Goal: Task Accomplishment & Management: Manage account settings

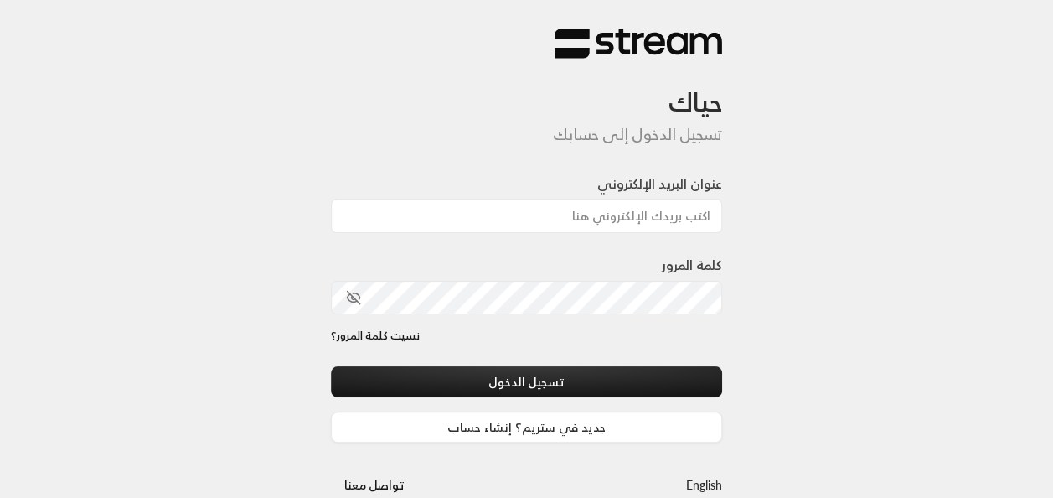
click at [634, 215] on input "عنوان البريد الإلكتروني" at bounding box center [527, 216] width 392 height 34
type input "[EMAIL_ADDRESS][DOMAIN_NAME]"
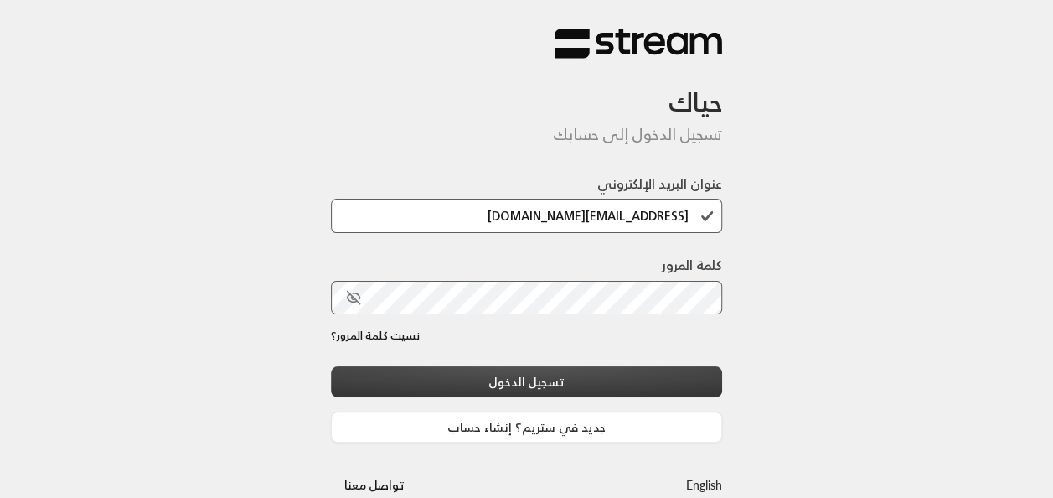
click at [640, 385] on button "تسجيل الدخول" at bounding box center [527, 381] width 392 height 31
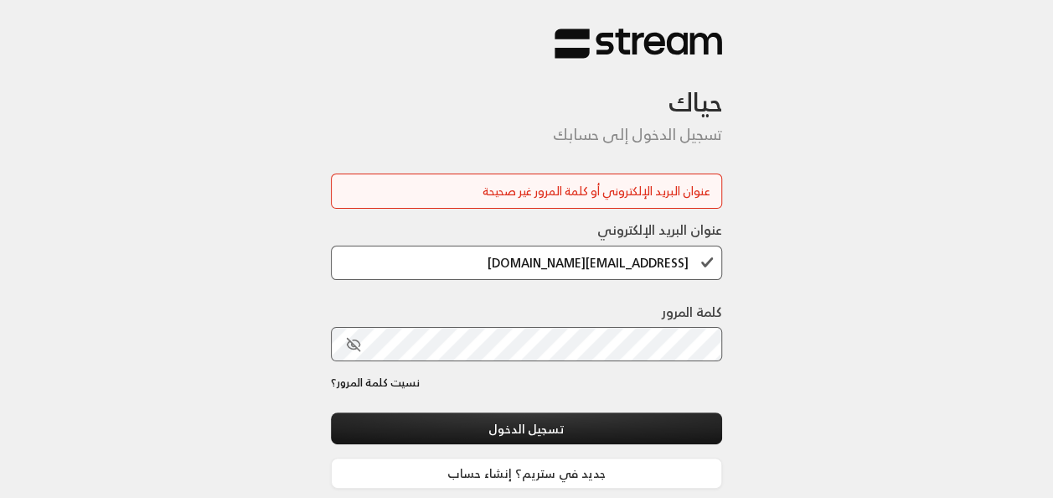
click at [352, 341] on icon "toggle password visibility" at bounding box center [353, 344] width 13 height 13
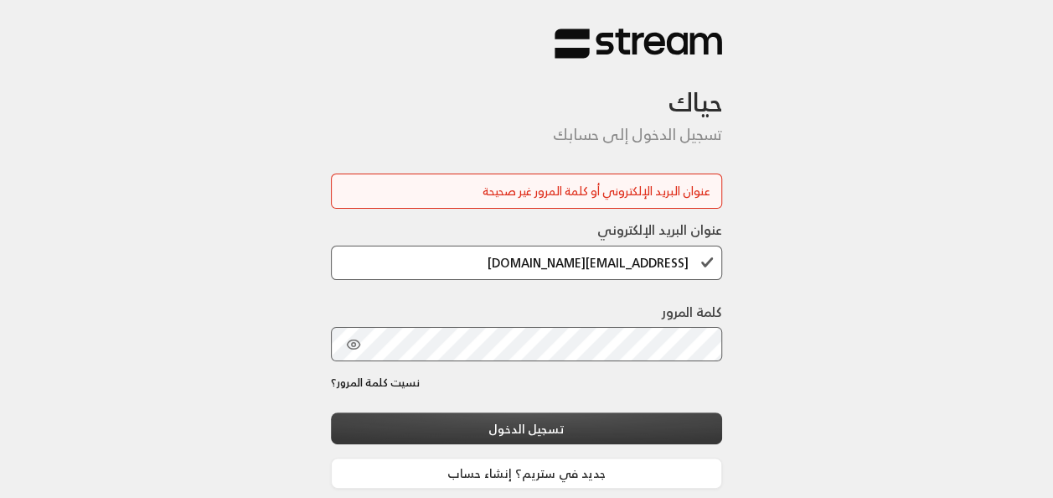
click at [687, 425] on button "تسجيل الدخول" at bounding box center [527, 427] width 392 height 31
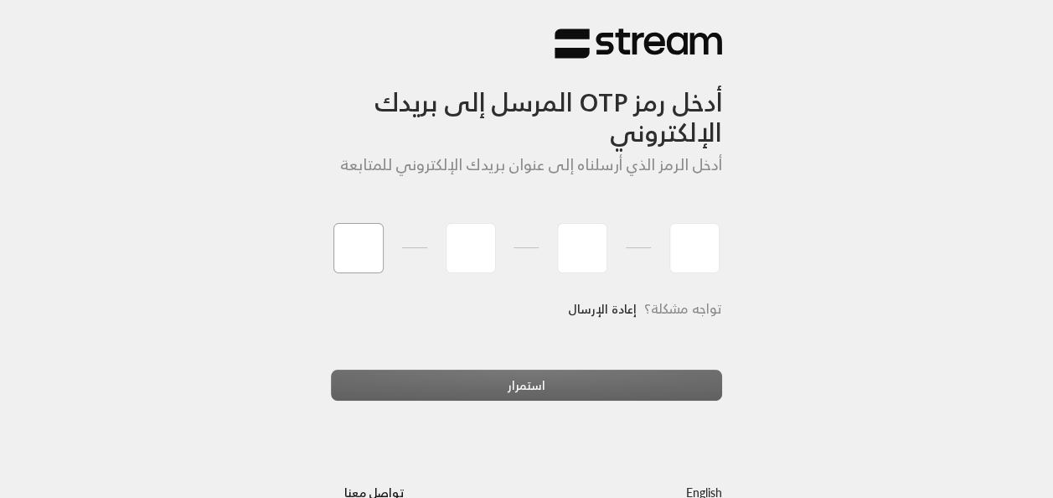
type input "8"
type input "6"
type input "0"
type input "3"
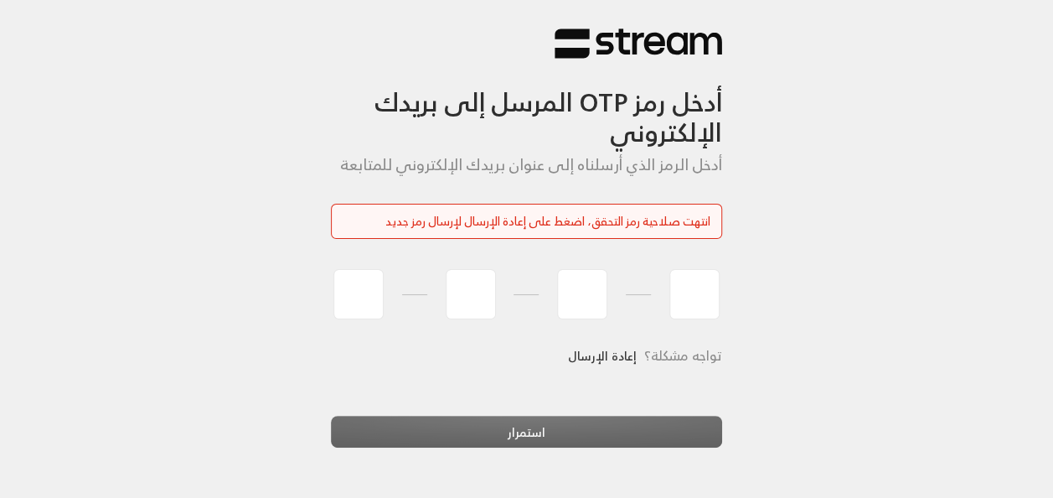
click at [620, 355] on link "إعادة الإرسال" at bounding box center [602, 356] width 69 height 34
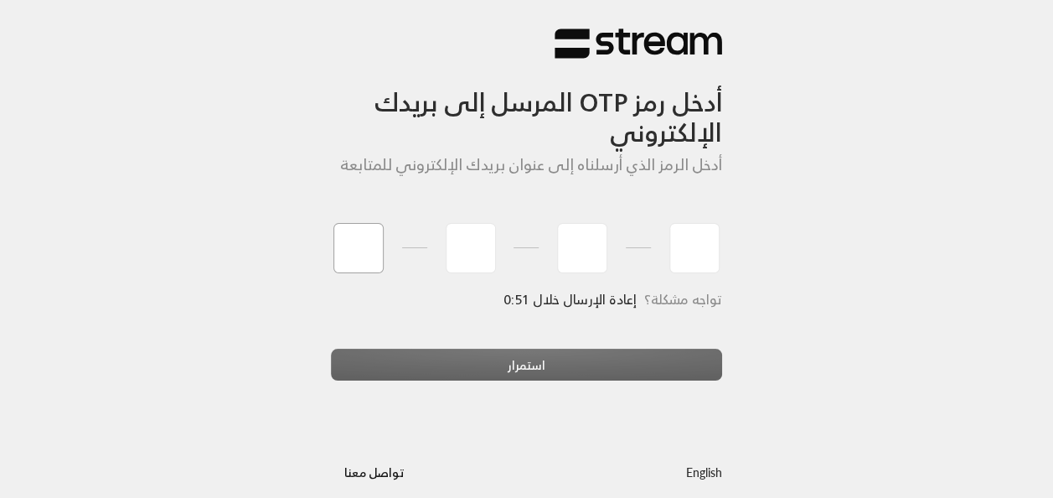
type input "3"
type input "4"
type input "9"
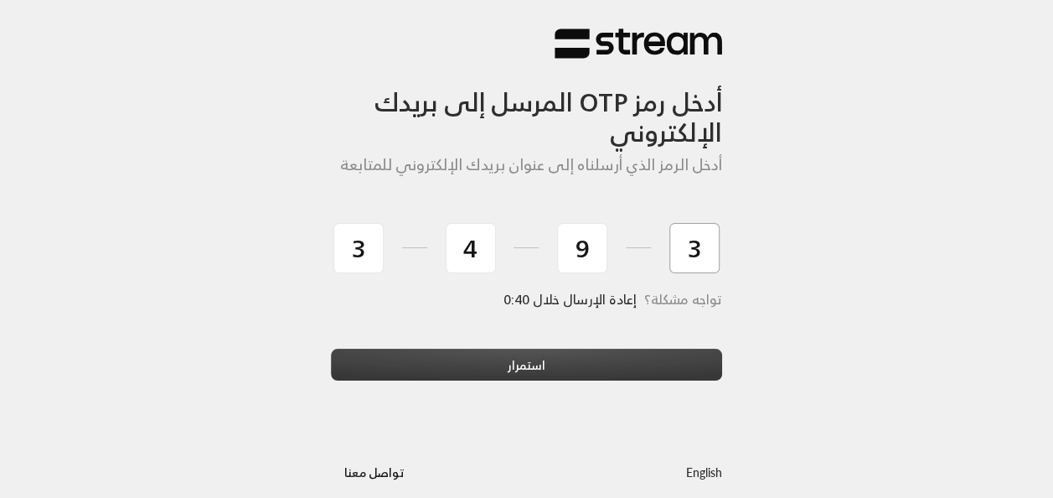
type input "3"
click at [527, 372] on button "استمرار" at bounding box center [527, 364] width 392 height 31
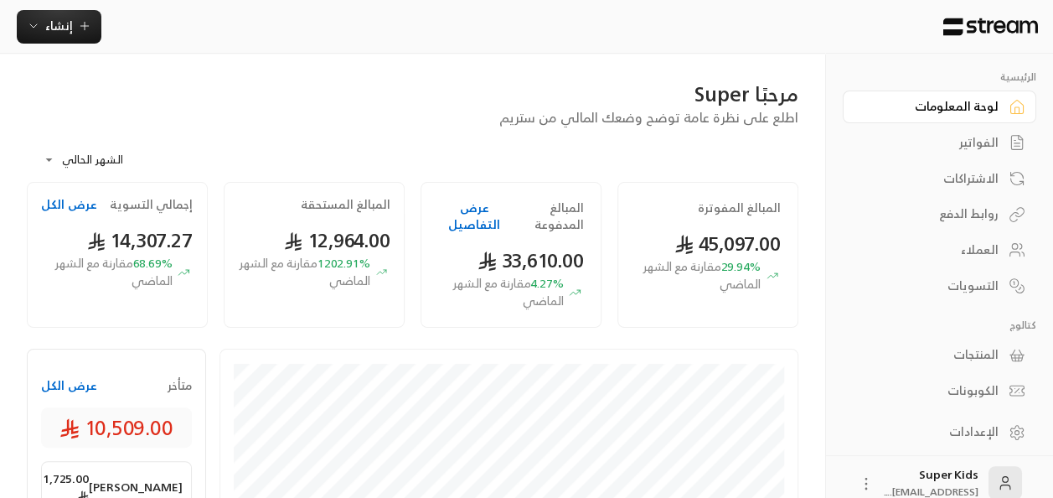
click at [74, 394] on button "عرض الكل" at bounding box center [69, 385] width 56 height 17
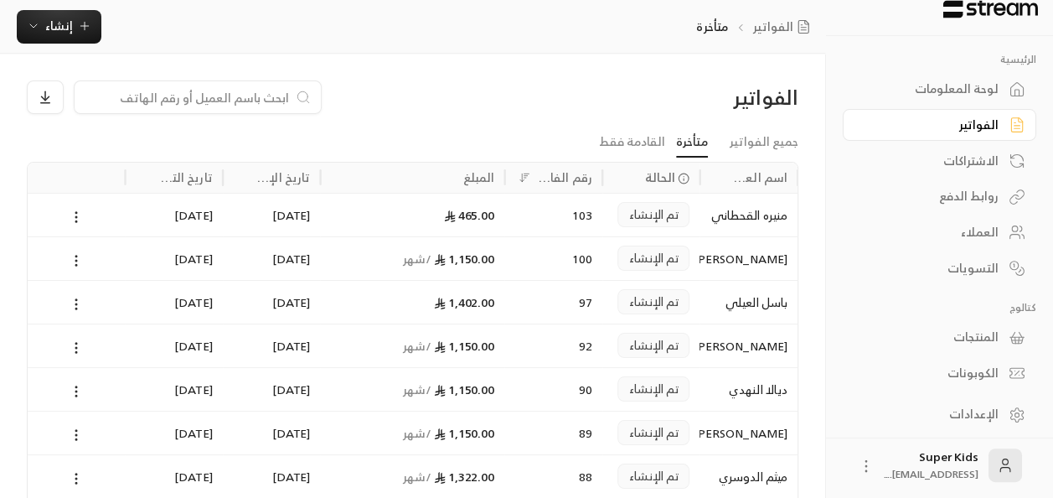
click at [923, 86] on div "لوحة المعلومات" at bounding box center [931, 88] width 135 height 17
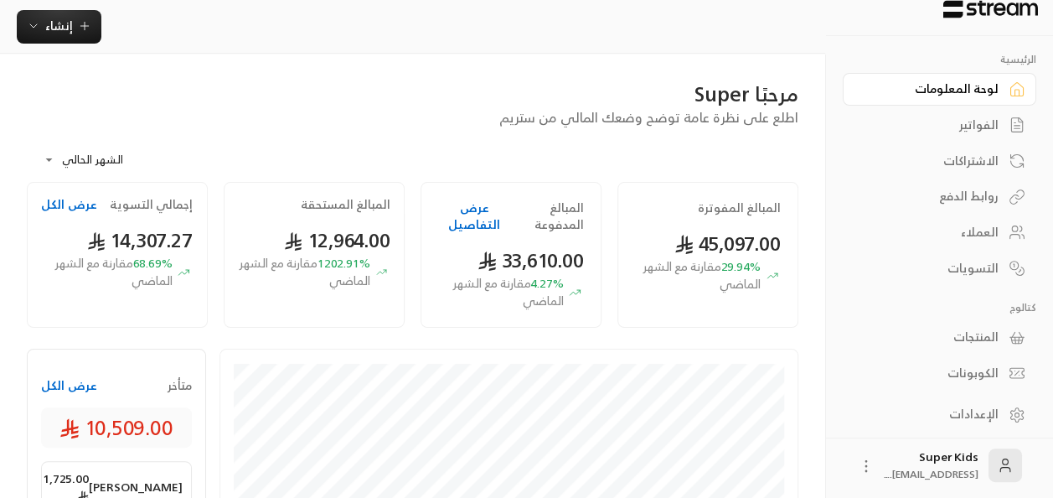
click at [987, 116] on div "الفواتير" at bounding box center [931, 124] width 135 height 17
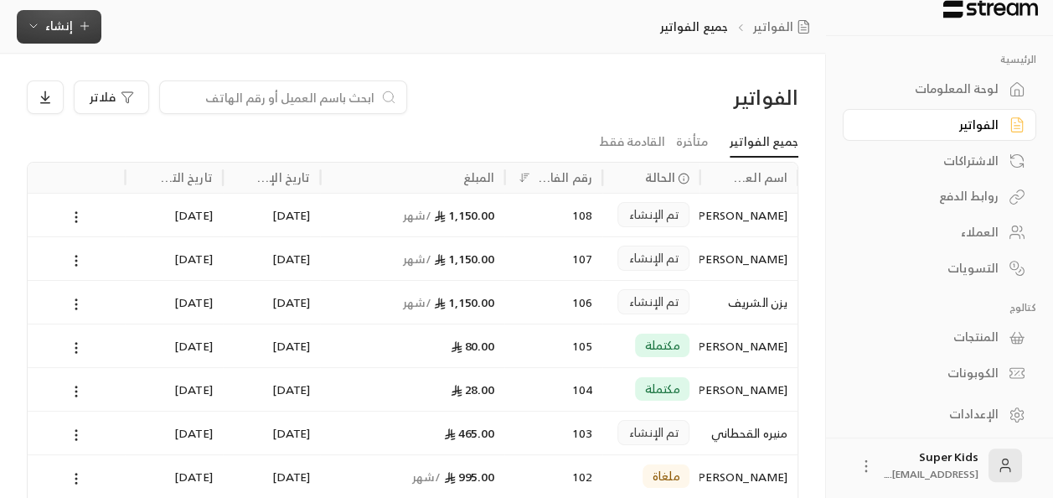
click at [62, 35] on span "إنشاء" at bounding box center [59, 25] width 28 height 21
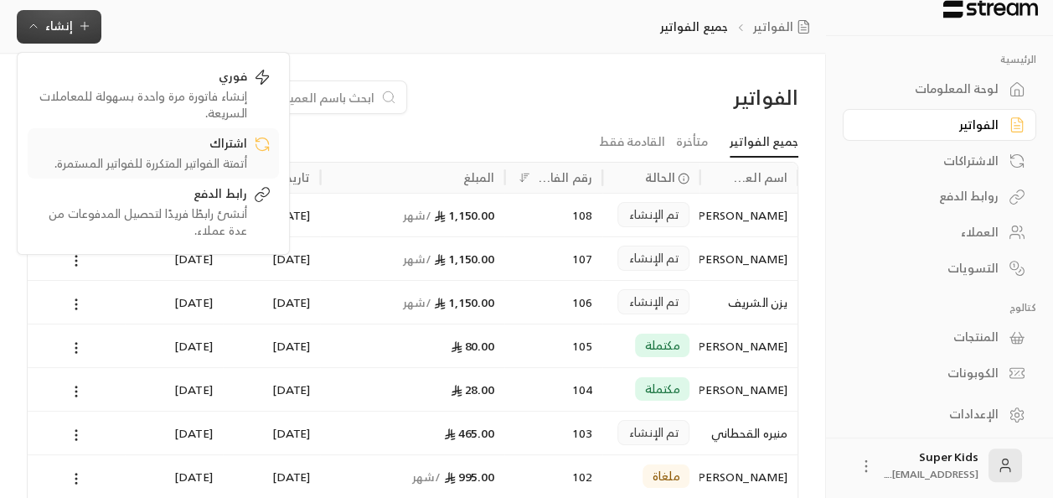
click at [211, 151] on div "اشتراك" at bounding box center [141, 145] width 211 height 20
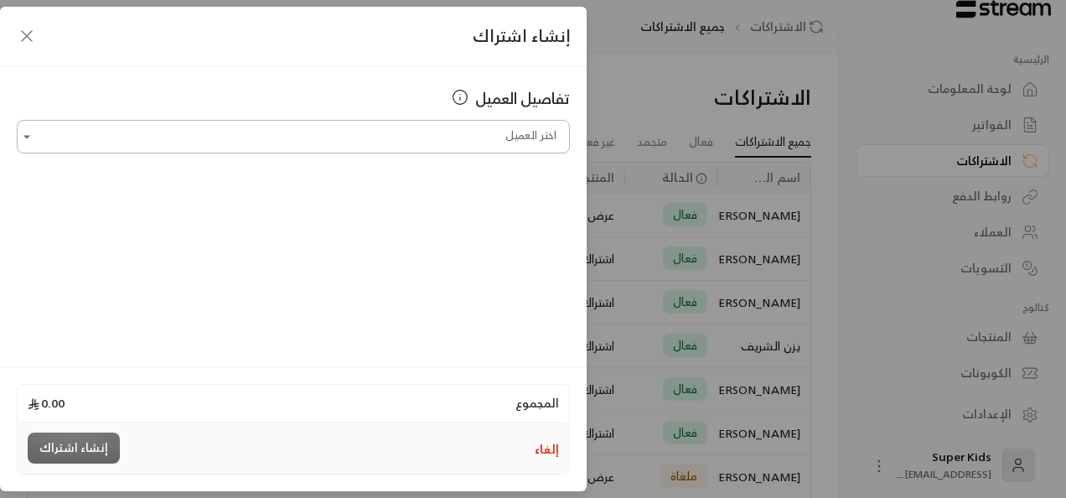
click at [500, 152] on div "اختر العميل" at bounding box center [293, 137] width 553 height 34
click at [528, 227] on span "مزون عسيري" at bounding box center [516, 225] width 66 height 21
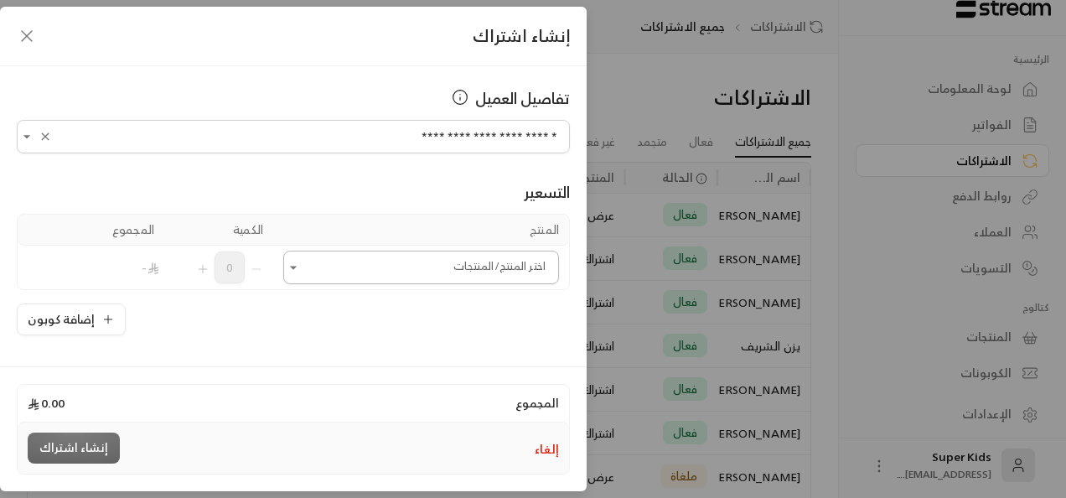
click at [300, 264] on icon "Open" at bounding box center [293, 267] width 17 height 17
type input "**********"
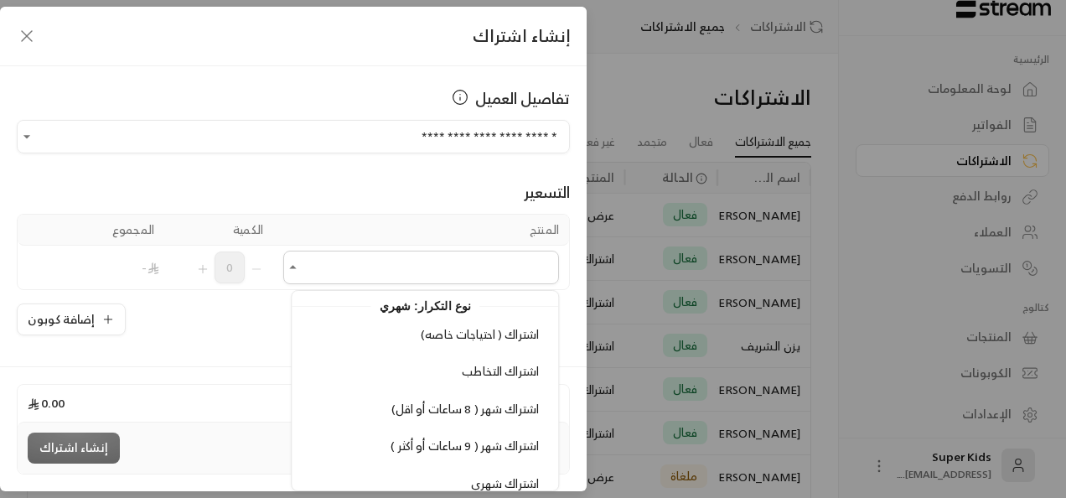
scroll to position [414, 0]
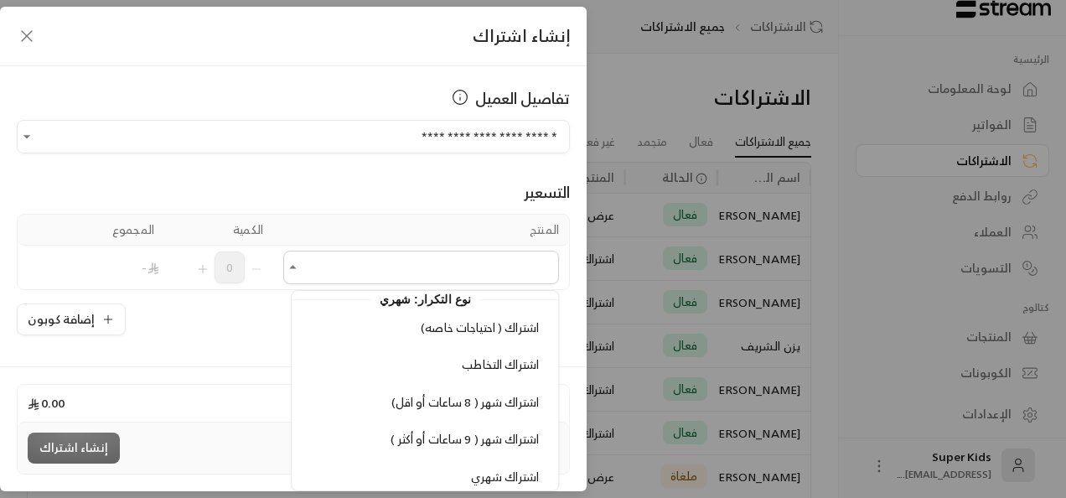
click at [300, 421] on div "اشتراك ( احتياجات خاصه) اشتراك التخاطب اشتراك شهر ( 8 ساعات أو اقل) اشتراك شهر …" at bounding box center [425, 477] width 266 height 331
click at [501, 395] on span "اشتراك شهر ( 8 ساعات أو اقل)" at bounding box center [464, 401] width 147 height 21
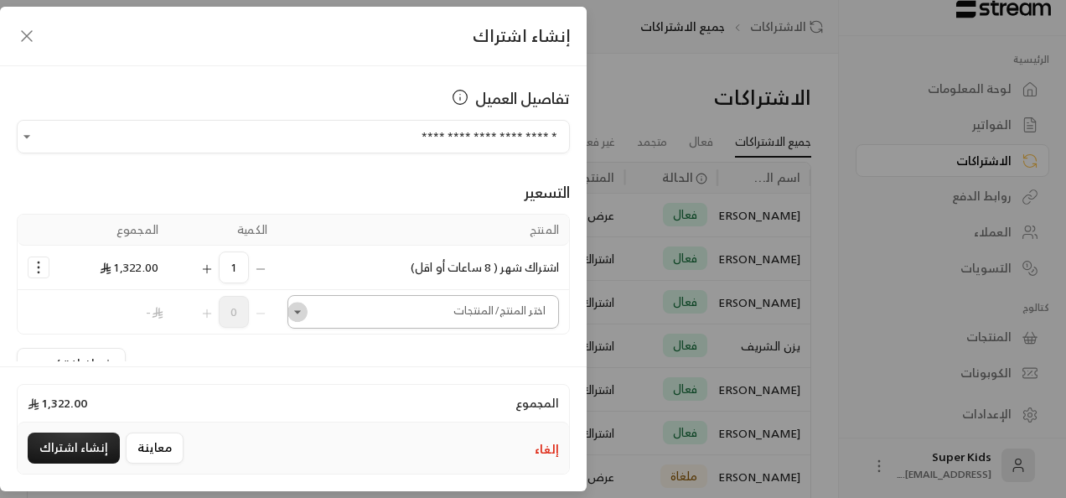
click at [301, 310] on icon "Open" at bounding box center [297, 311] width 7 height 3
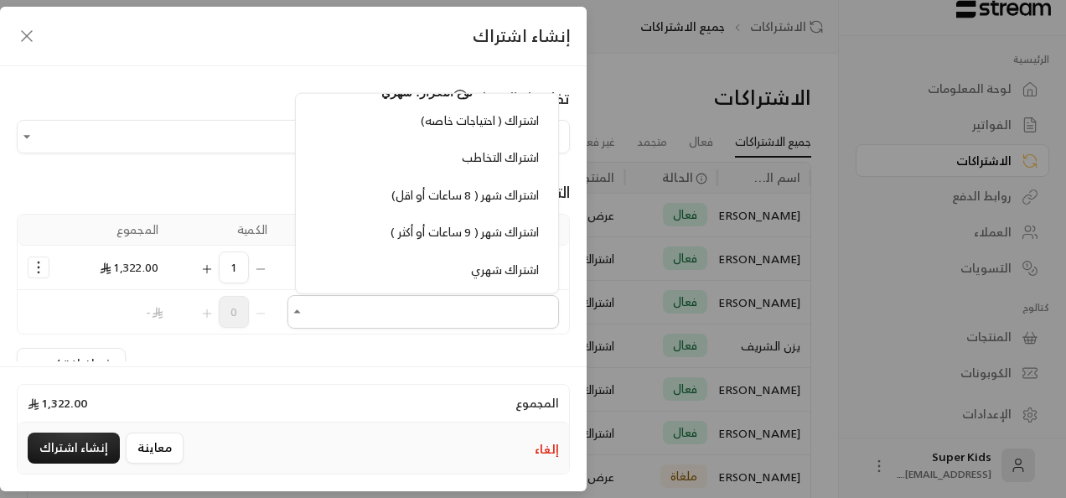
scroll to position [436, 0]
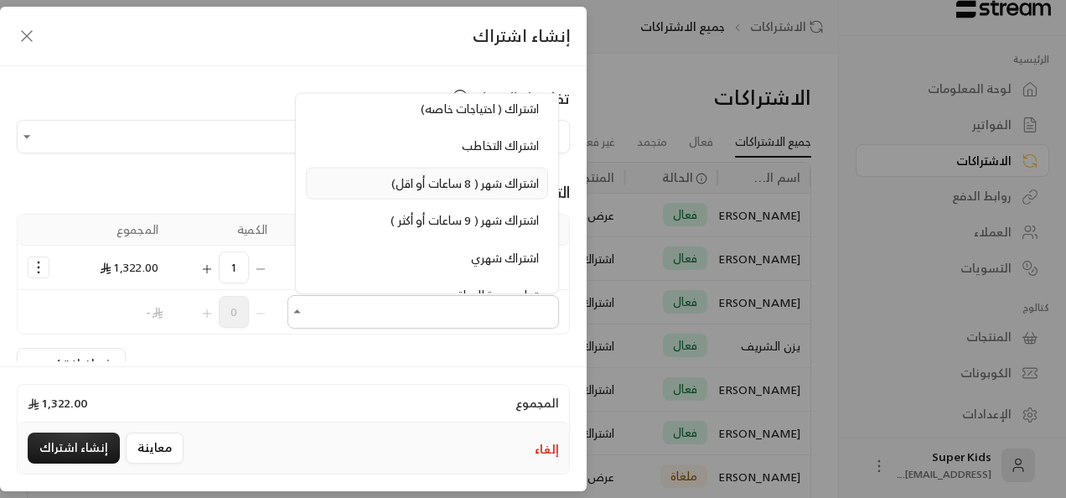
click at [418, 173] on span "اشتراك شهر ( 8 ساعات أو اقل)" at bounding box center [464, 183] width 147 height 21
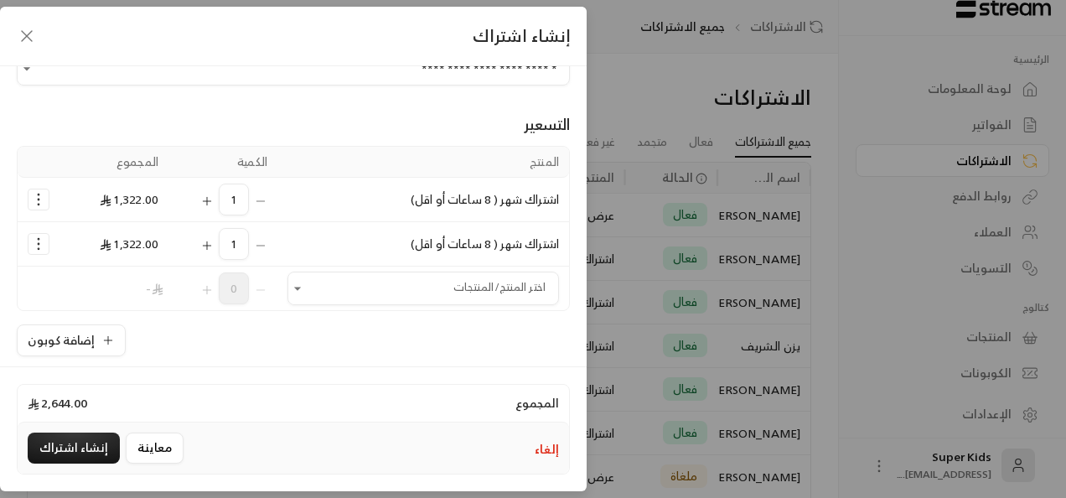
scroll to position [0, 0]
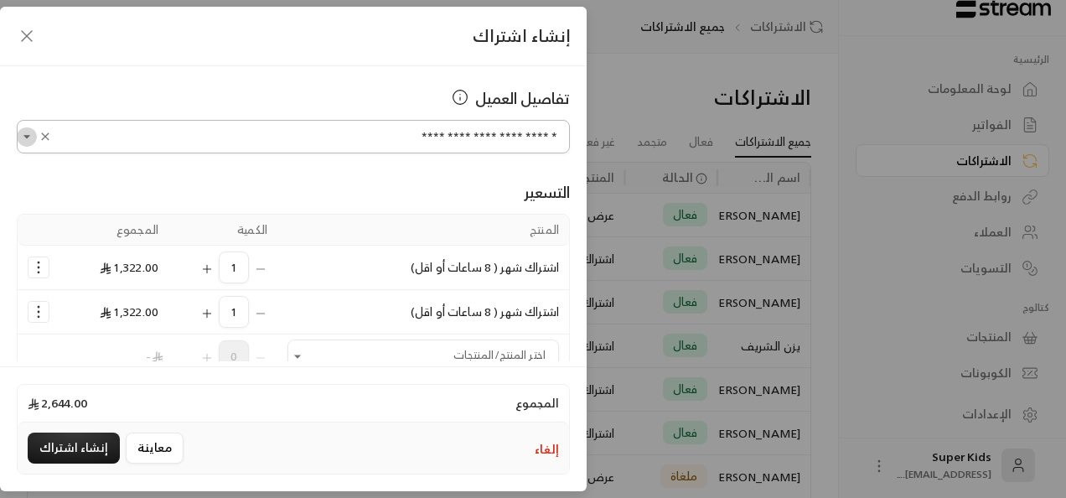
click at [35, 139] on icon "Open" at bounding box center [26, 136] width 17 height 17
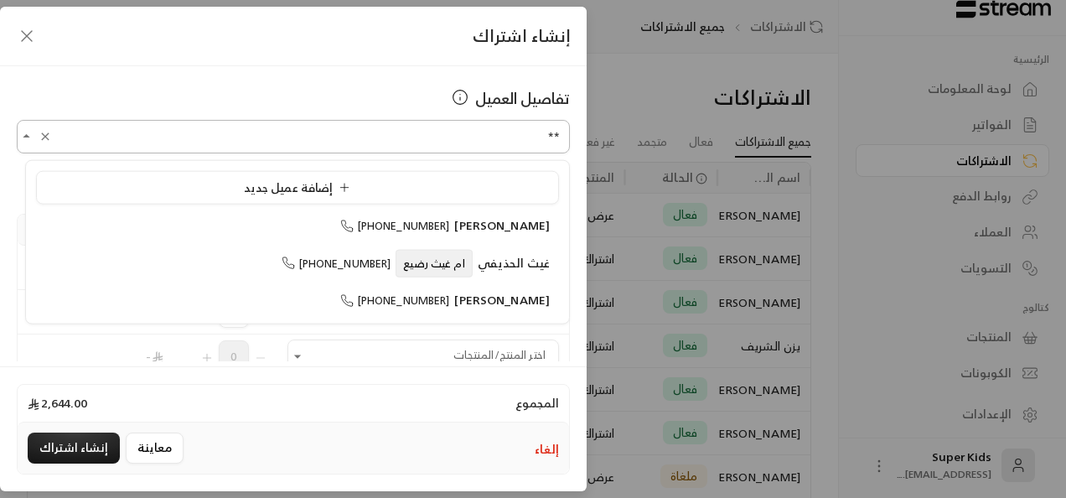
type input "*"
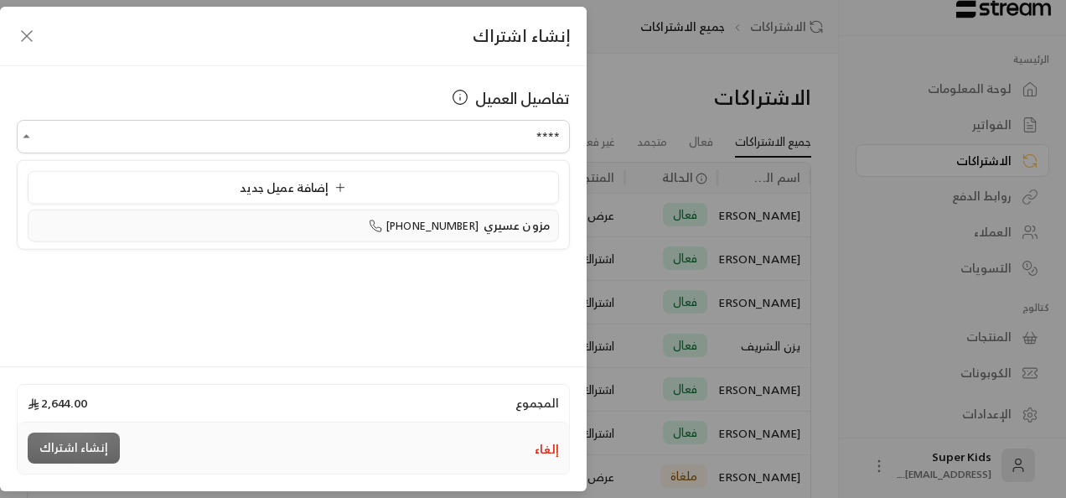
click at [382, 223] on icon at bounding box center [375, 225] width 13 height 13
type input "**********"
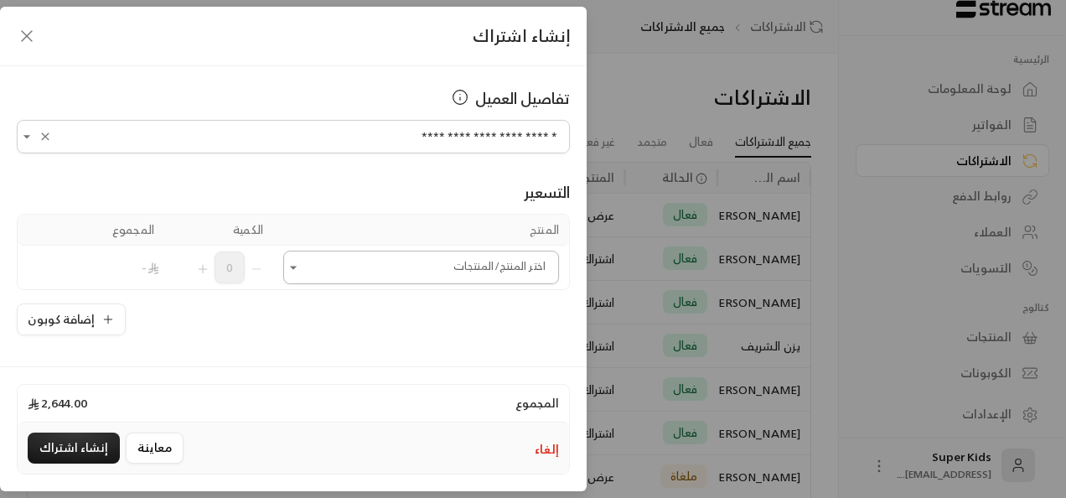
click at [302, 264] on icon "Open" at bounding box center [293, 267] width 17 height 17
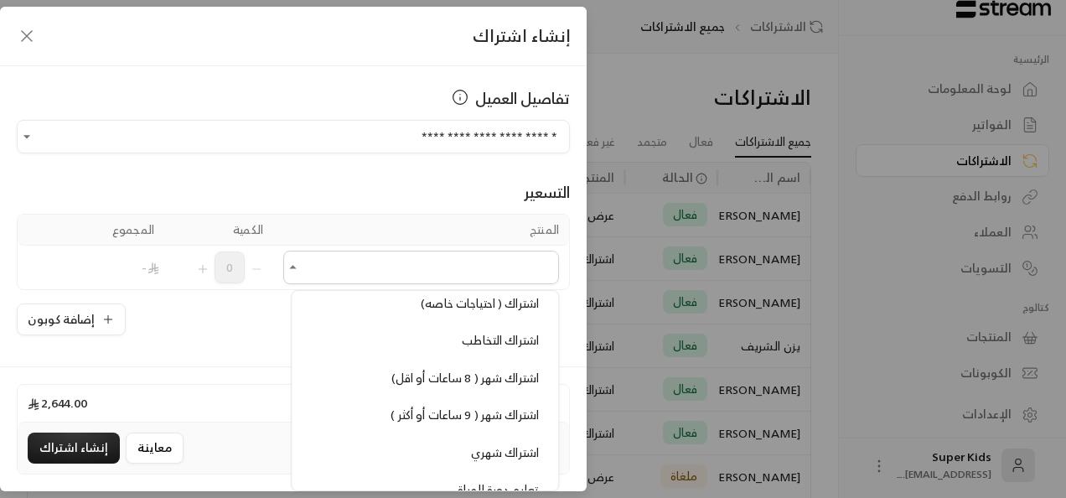
scroll to position [483, 0]
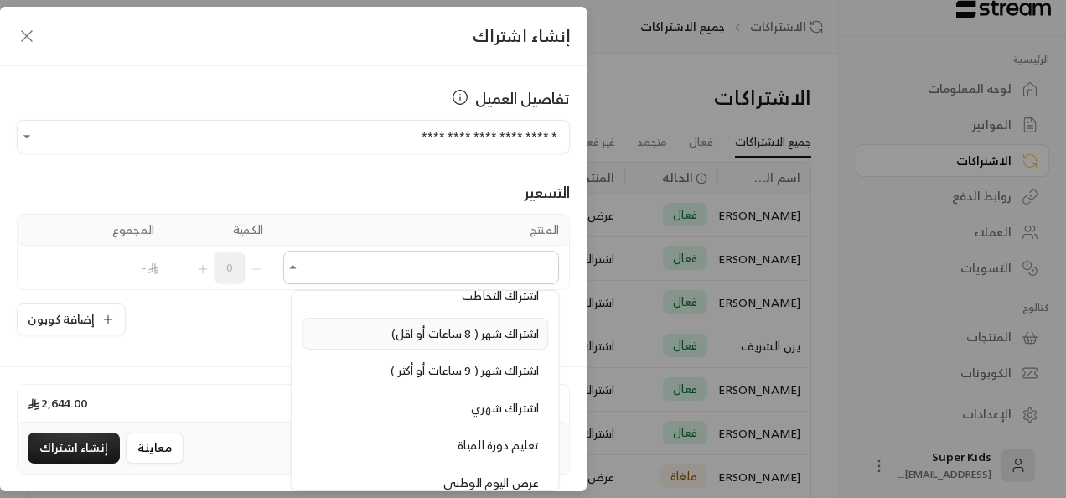
click at [469, 323] on span "اشتراك شهر ( 8 ساعات أو اقل)" at bounding box center [464, 333] width 147 height 21
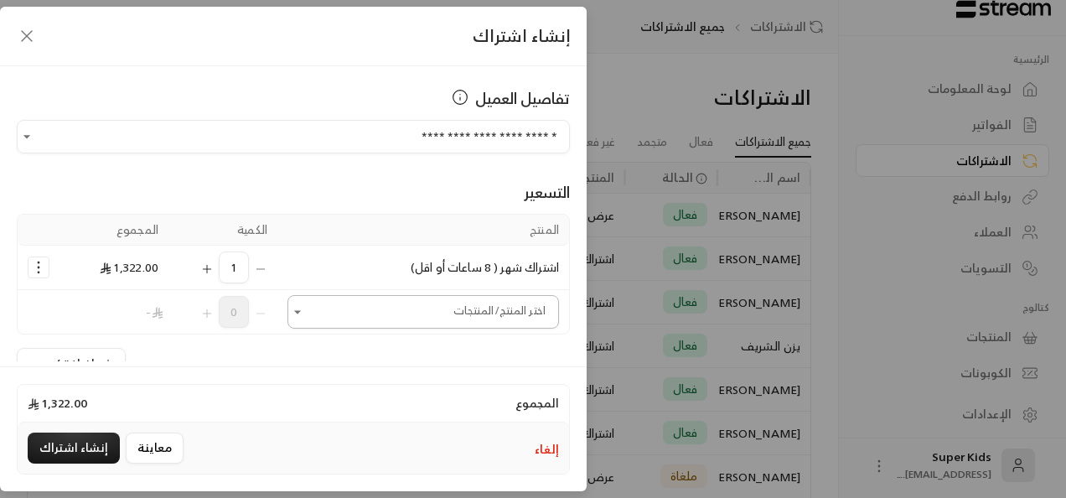
click at [302, 308] on icon "Open" at bounding box center [297, 311] width 17 height 17
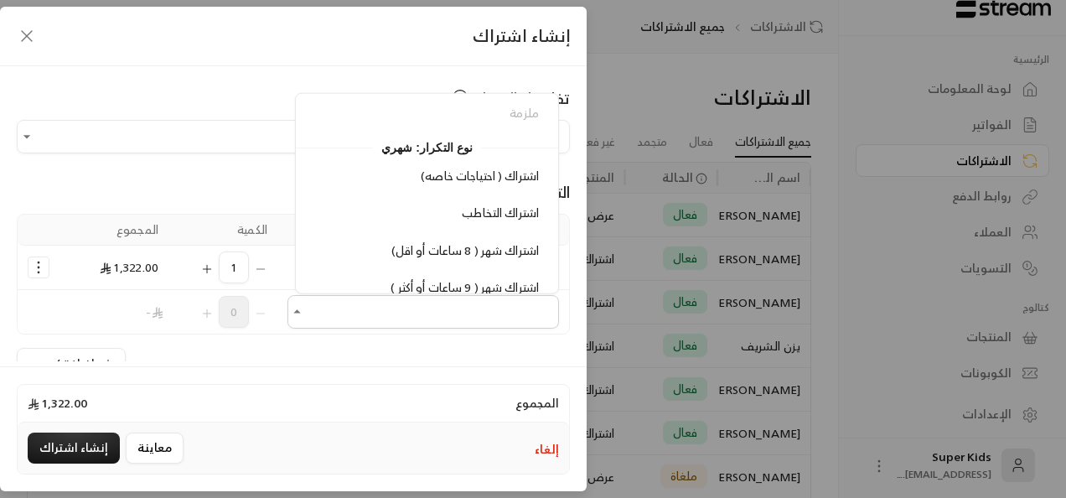
scroll to position [436, 0]
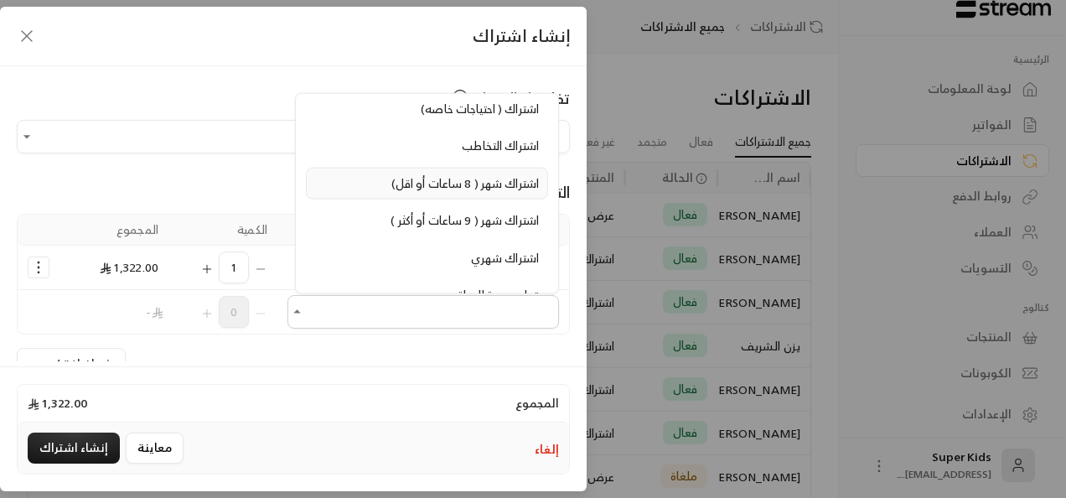
click at [469, 173] on span "اشتراك شهر ( 8 ساعات أو اقل)" at bounding box center [464, 183] width 147 height 21
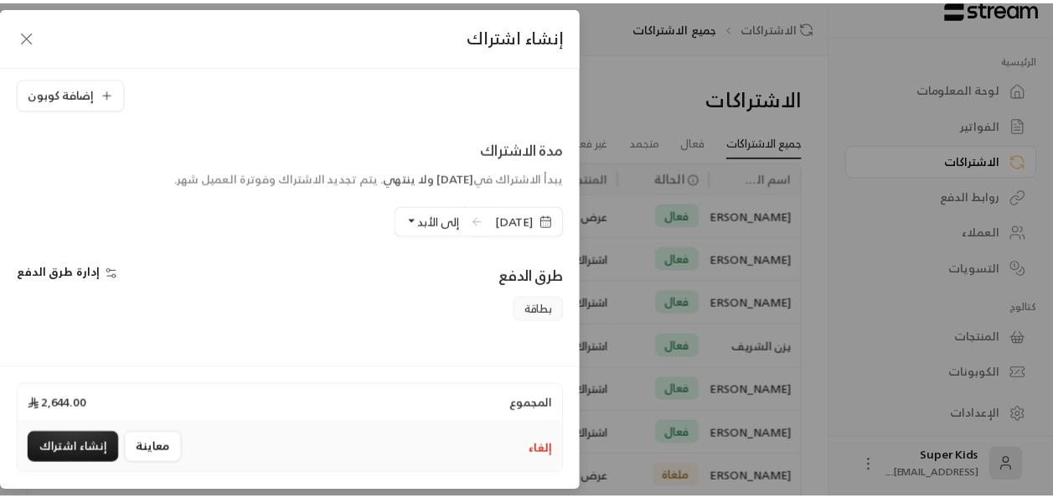
scroll to position [433, 0]
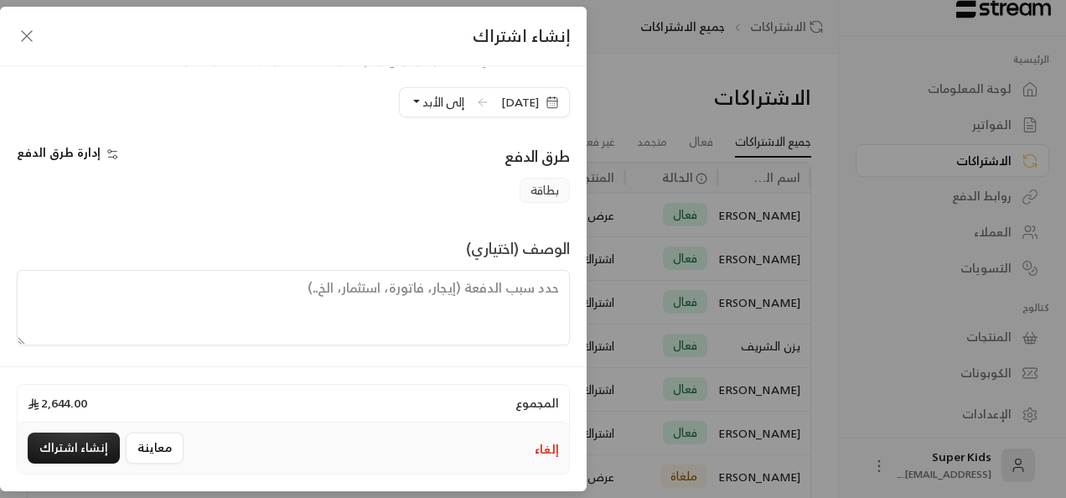
click at [287, 308] on textarea at bounding box center [293, 307] width 553 height 75
click at [256, 292] on textarea "اشتراك شهري برنامج قره مزون وغيوم" at bounding box center [293, 307] width 553 height 75
type textarea "اشتراك شهري برنامج قره مزون وغيوم"
click at [93, 456] on button "إنشاء اشتراك" at bounding box center [74, 447] width 92 height 31
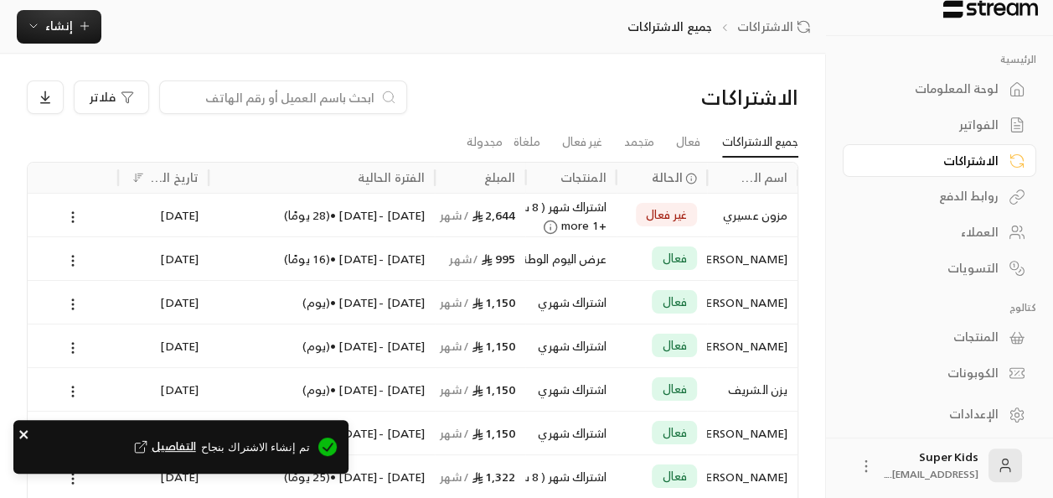
click at [21, 434] on icon "close" at bounding box center [24, 433] width 12 height 13
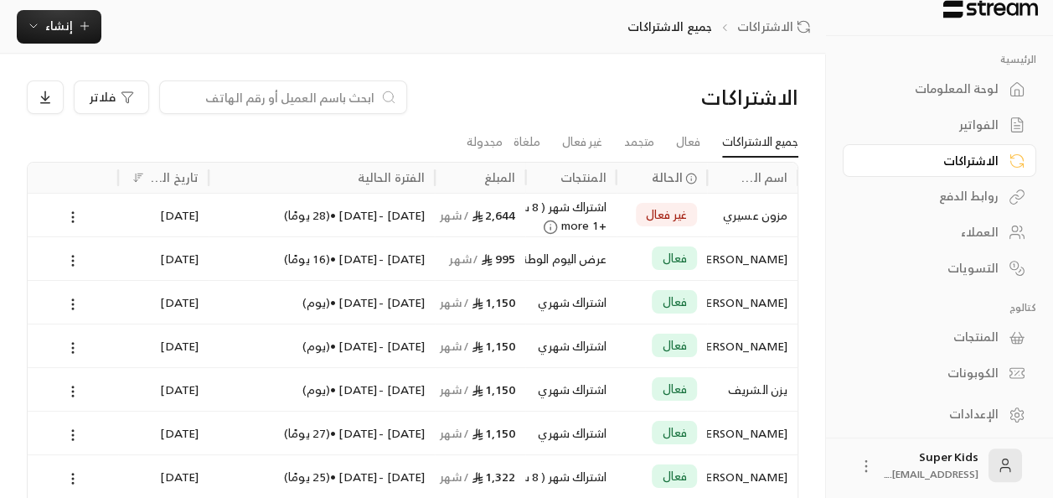
click at [970, 91] on div "لوحة المعلومات" at bounding box center [931, 88] width 135 height 17
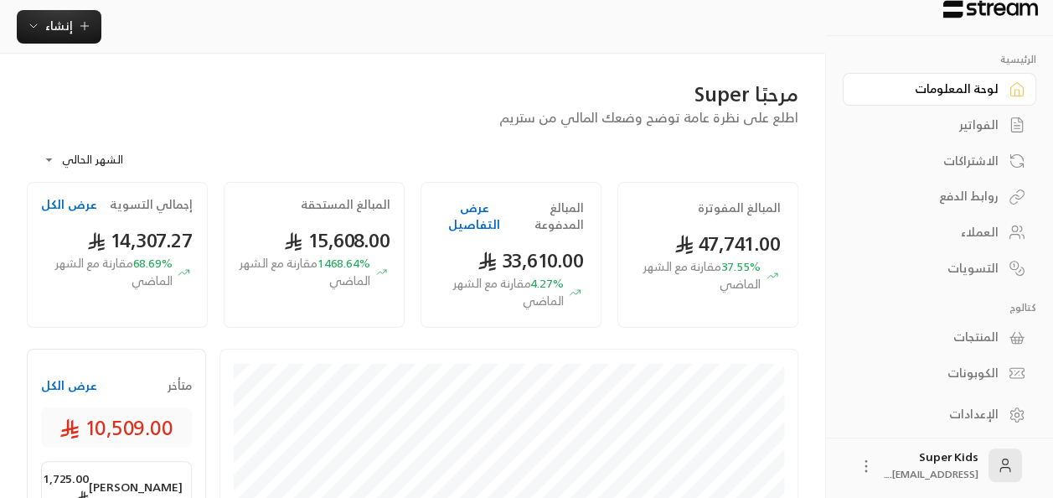
click at [76, 380] on button "عرض الكل" at bounding box center [69, 385] width 56 height 17
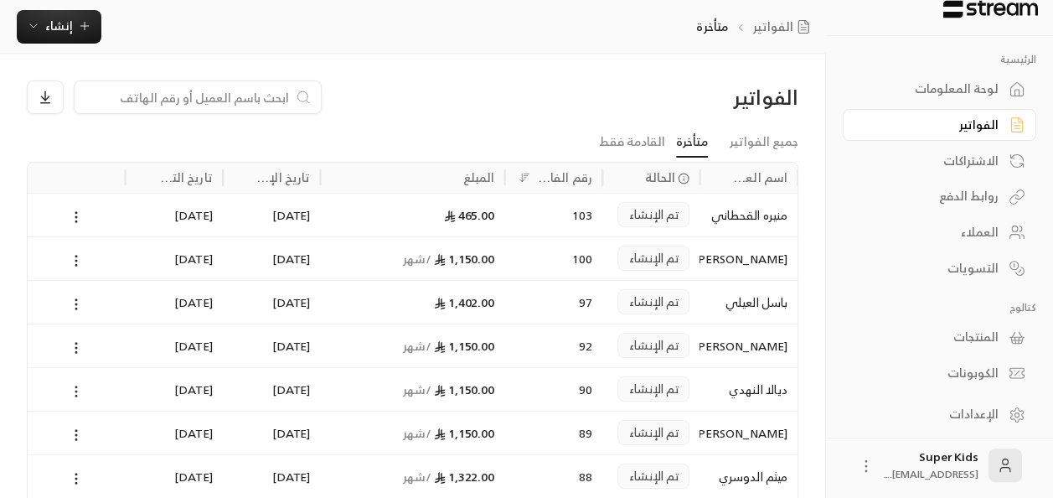
click at [77, 392] on icon at bounding box center [76, 391] width 15 height 15
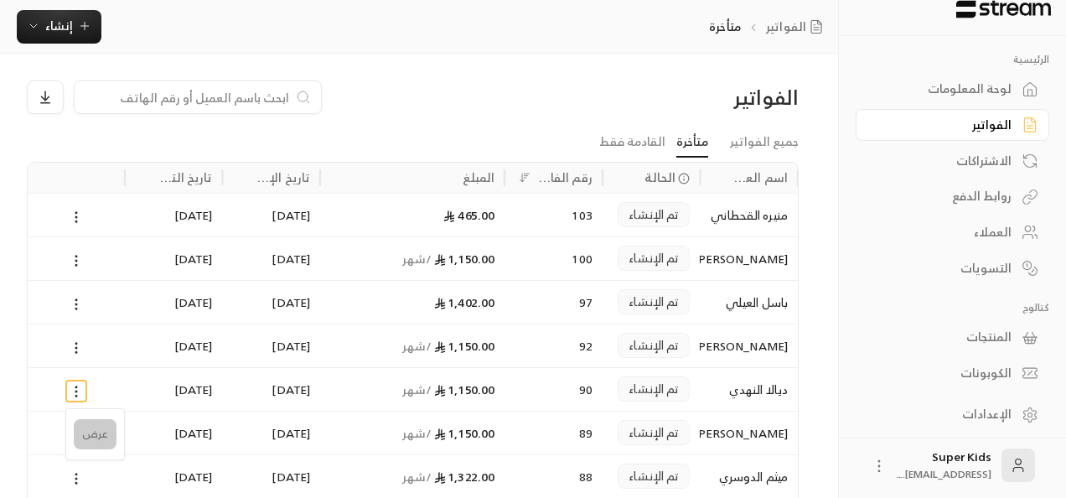
click at [104, 439] on li "عرض" at bounding box center [95, 434] width 43 height 30
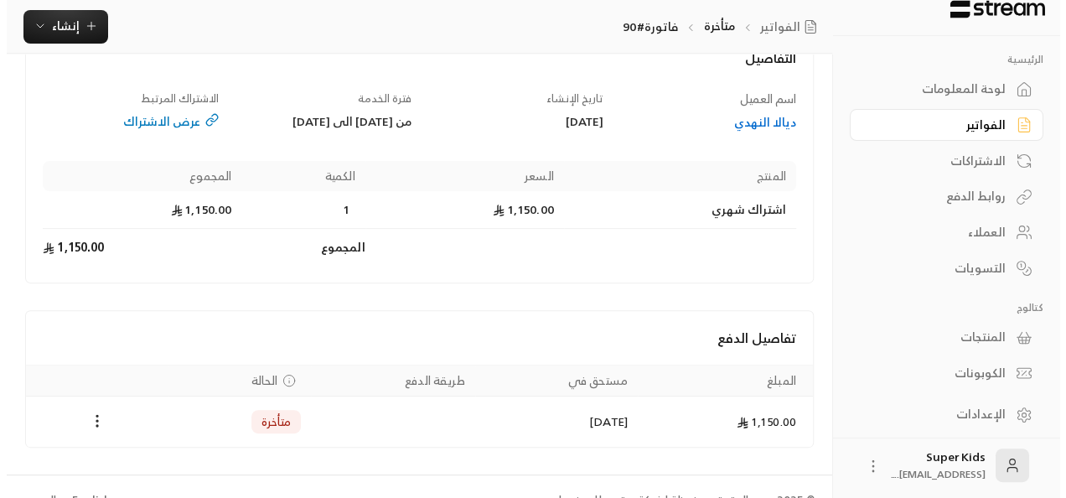
scroll to position [158, 0]
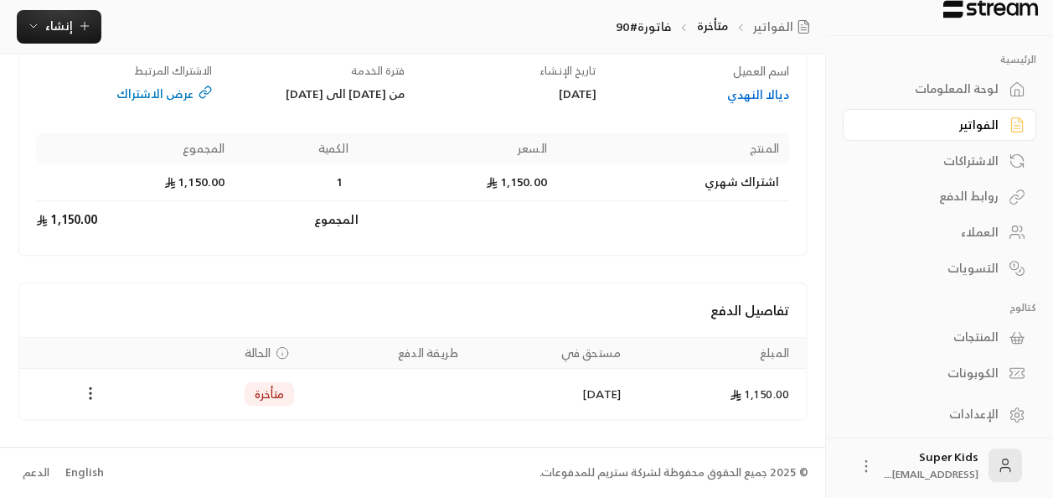
click at [90, 396] on icon "Payments" at bounding box center [90, 393] width 17 height 17
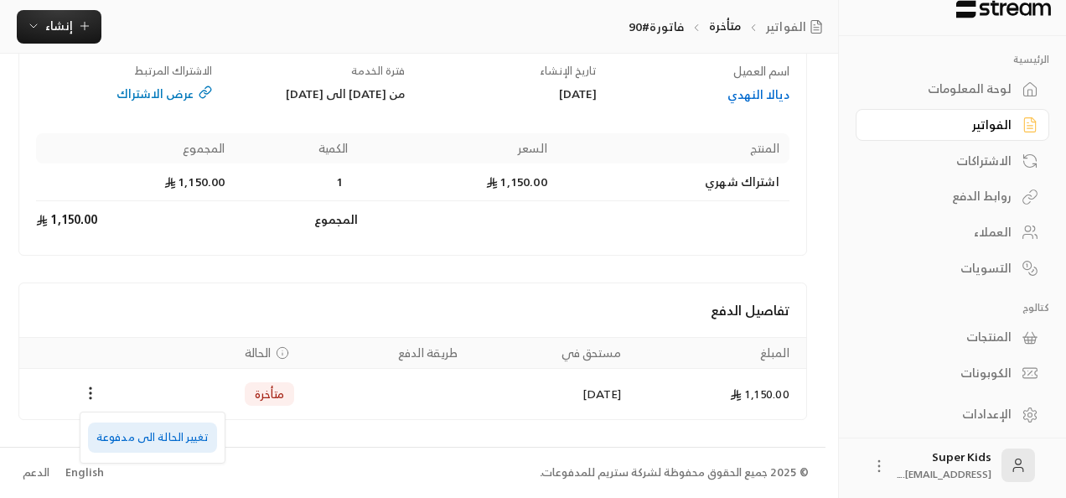
click at [144, 432] on li "تغيير الحالة الى مدفوعة" at bounding box center [152, 437] width 129 height 30
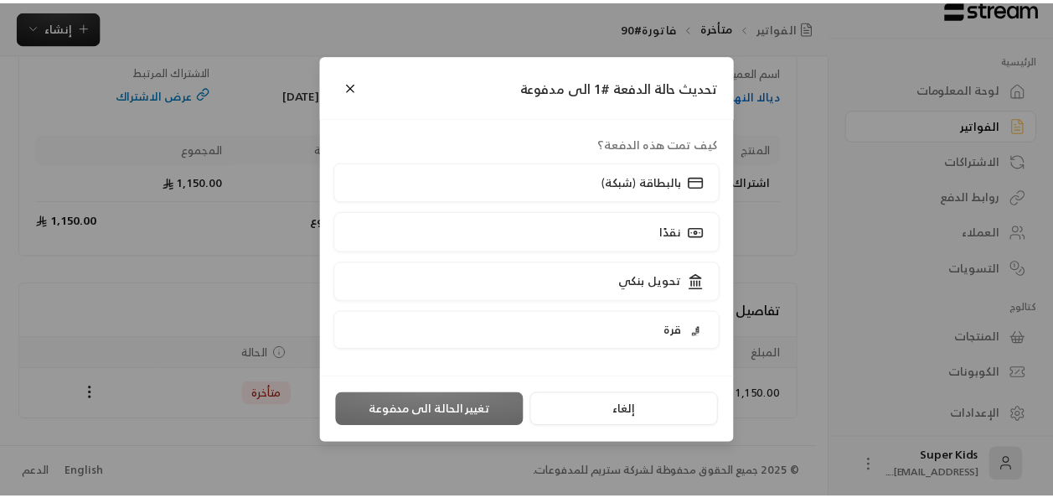
scroll to position [142, 0]
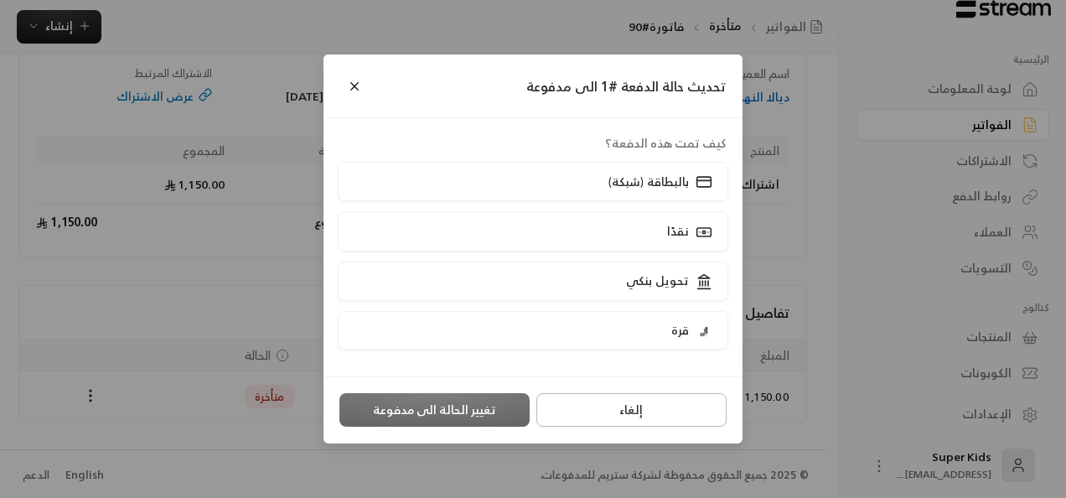
click at [637, 419] on button "إلغاء" at bounding box center [631, 410] width 190 height 34
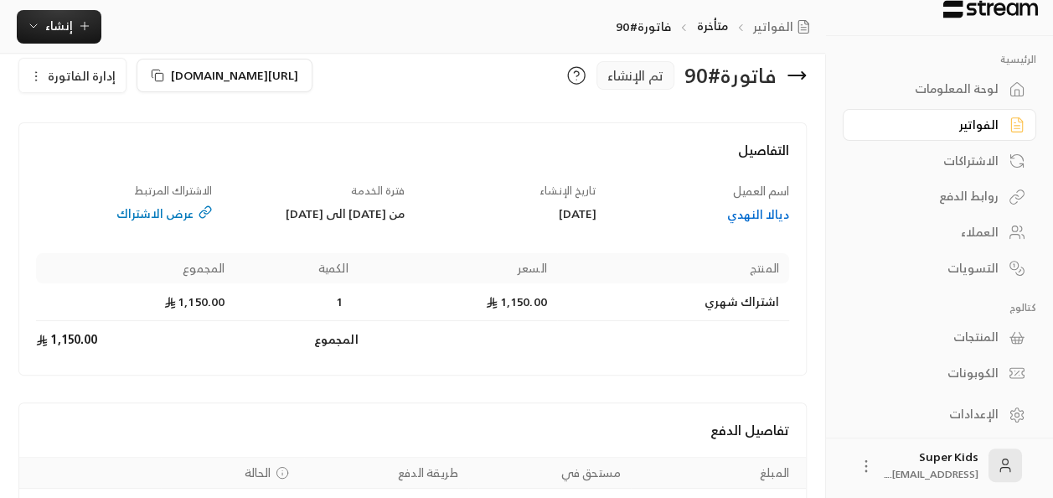
scroll to position [0, 0]
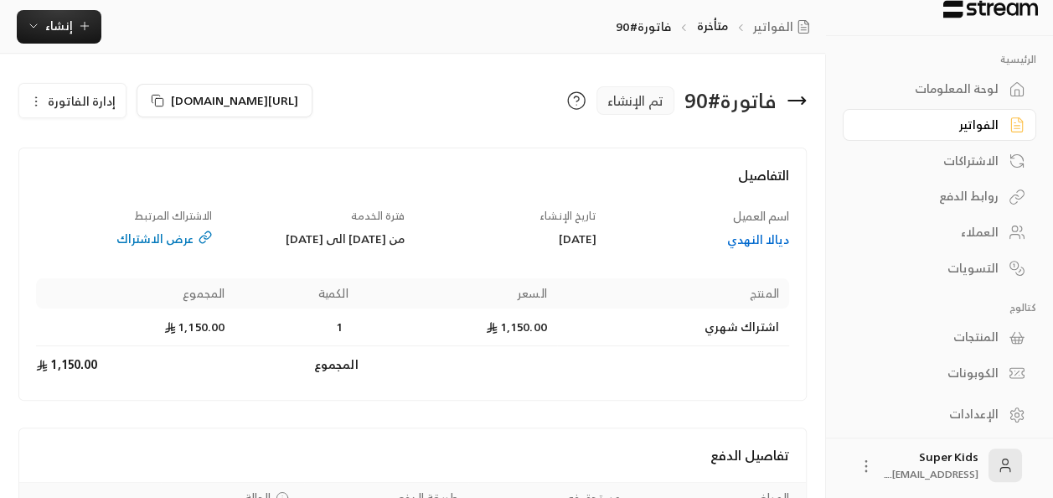
click at [87, 112] on button "إدارة الفاتورة" at bounding box center [72, 101] width 106 height 34
click at [122, 184] on span "إلغاء" at bounding box center [115, 178] width 21 height 13
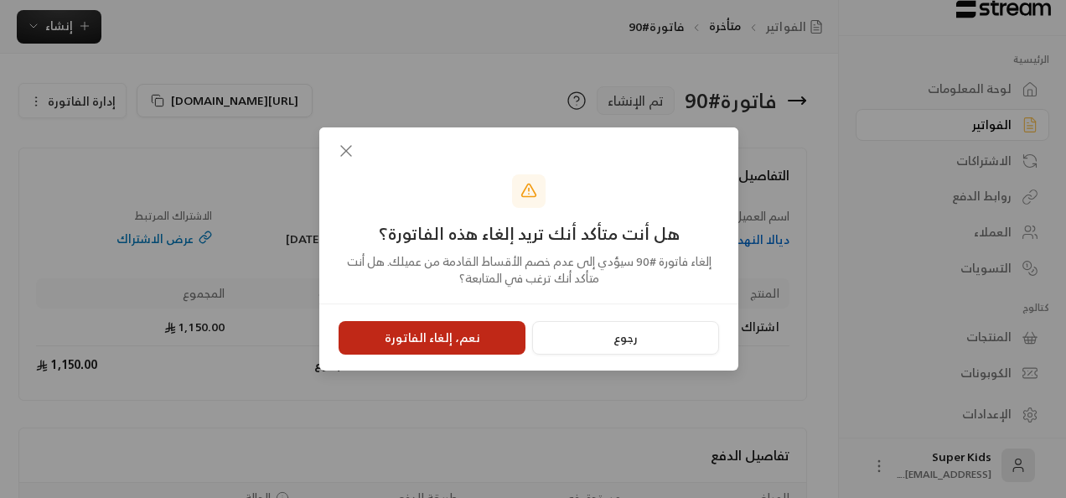
click at [436, 350] on button "نعم، إلغاء الفاتورة" at bounding box center [432, 338] width 187 height 34
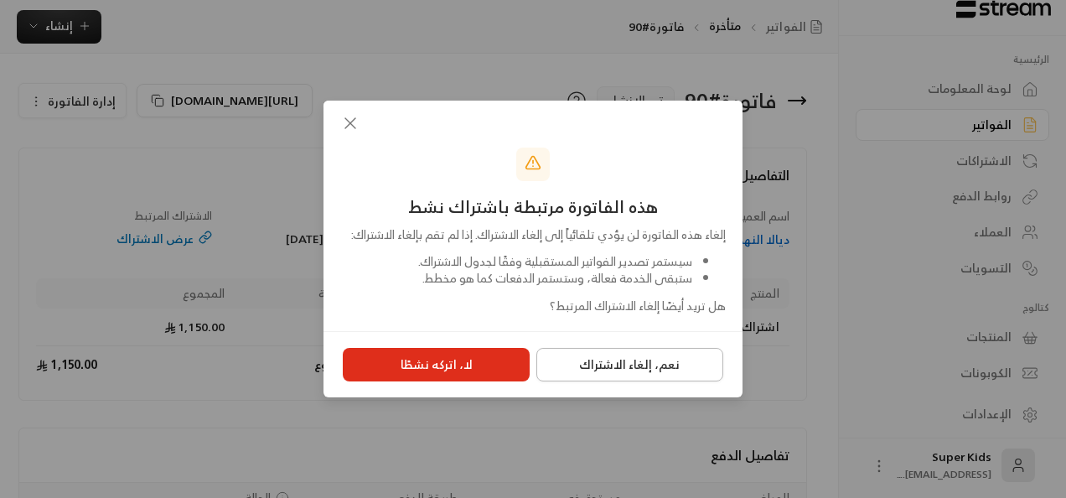
click at [652, 370] on button "نعم، إلغاء الاشتراك" at bounding box center [629, 365] width 187 height 34
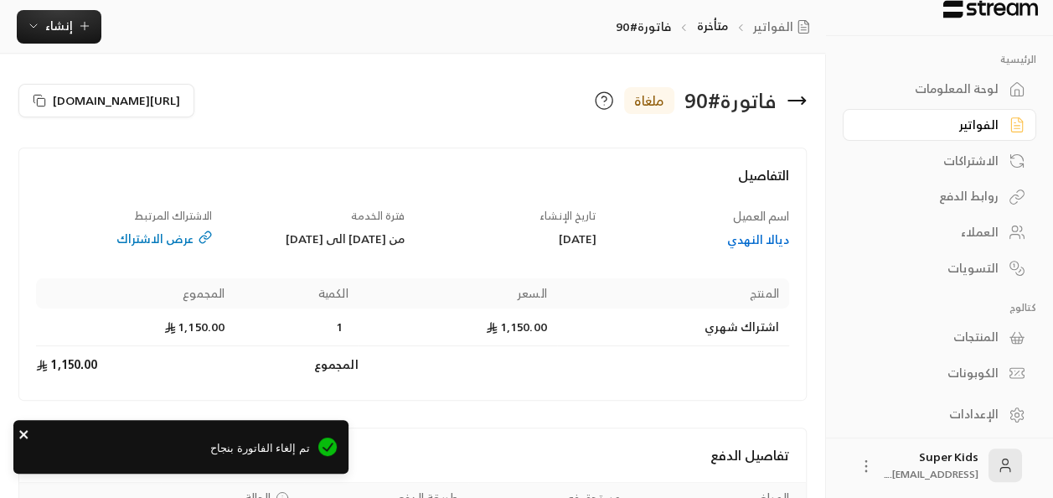
click at [25, 434] on icon "close" at bounding box center [23, 434] width 8 height 8
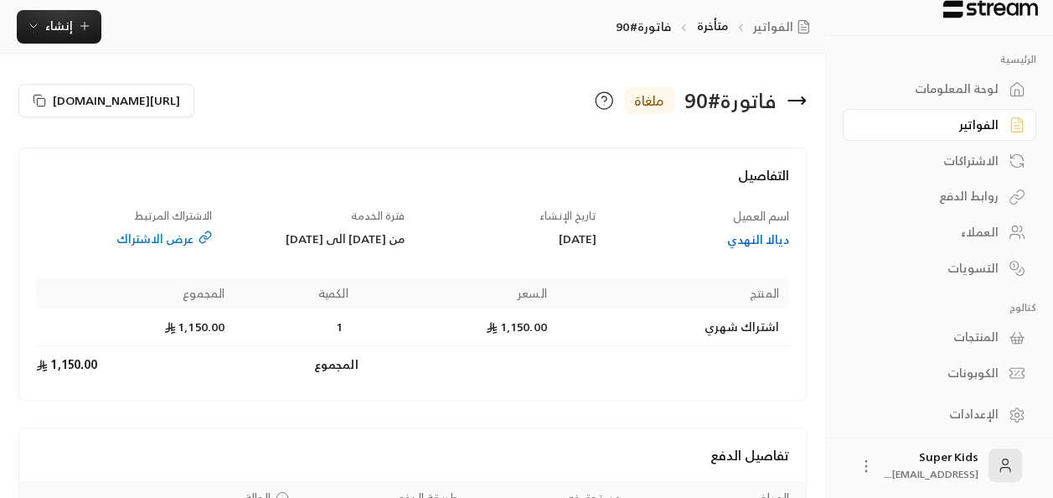
click at [955, 86] on div "لوحة المعلومات" at bounding box center [931, 88] width 135 height 17
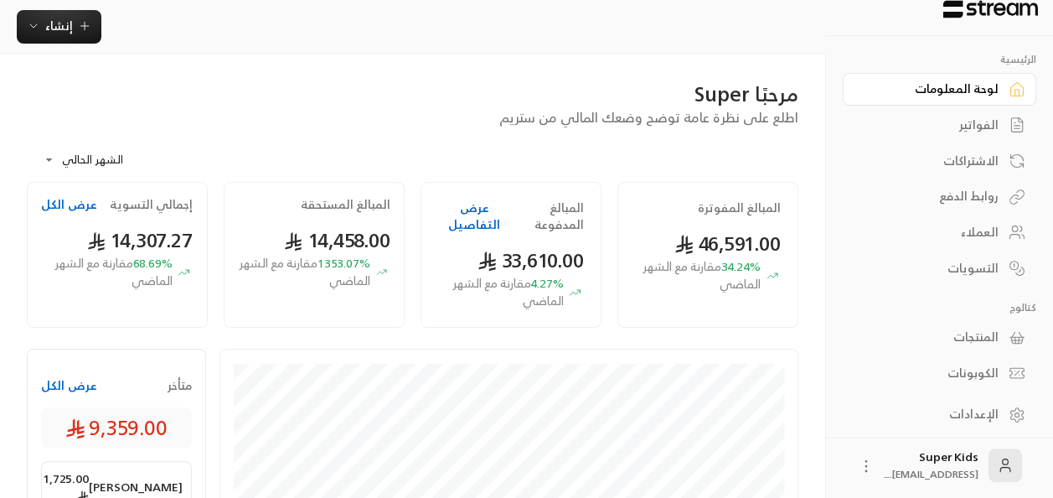
click at [994, 127] on div "الفواتير" at bounding box center [931, 124] width 135 height 17
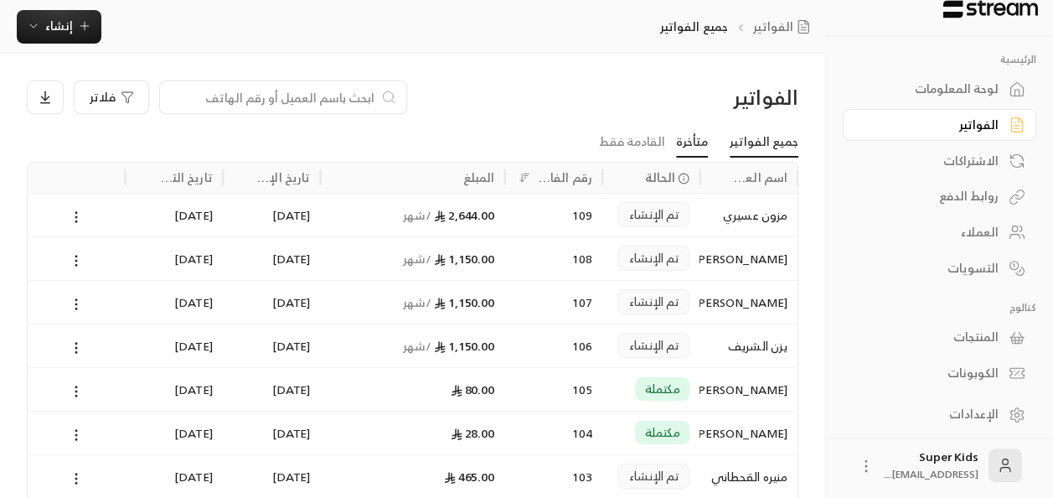
click at [704, 146] on link "متأخرة" at bounding box center [692, 142] width 32 height 30
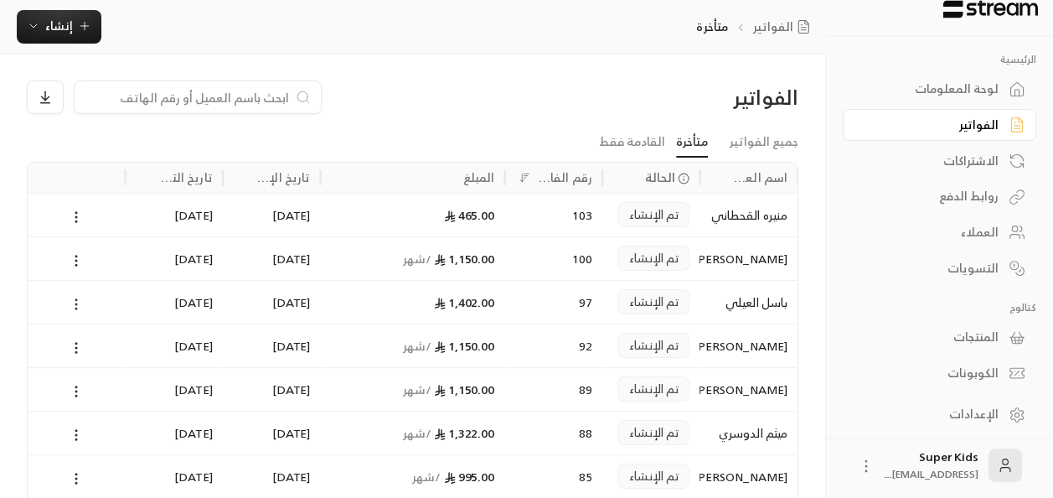
click at [79, 302] on icon at bounding box center [76, 304] width 15 height 15
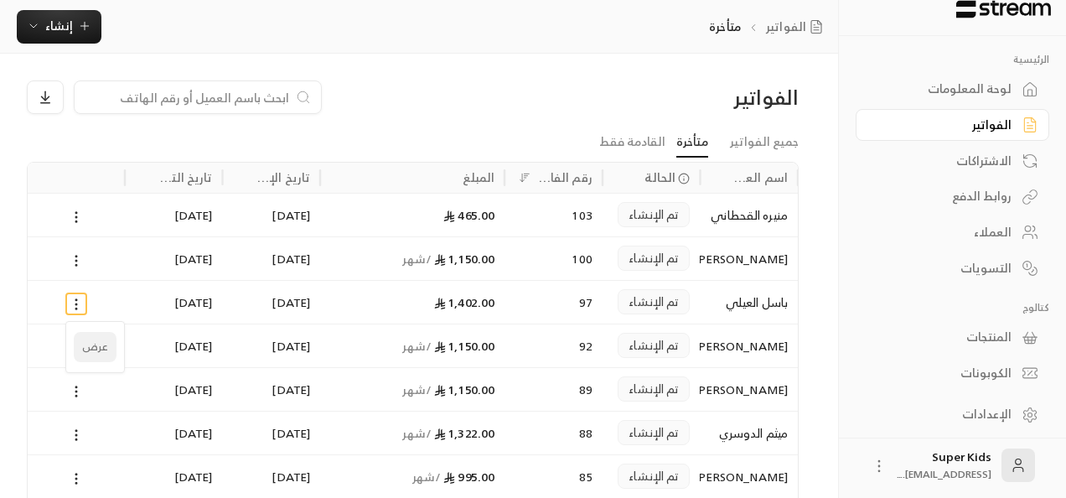
click at [99, 349] on li "عرض" at bounding box center [95, 347] width 43 height 30
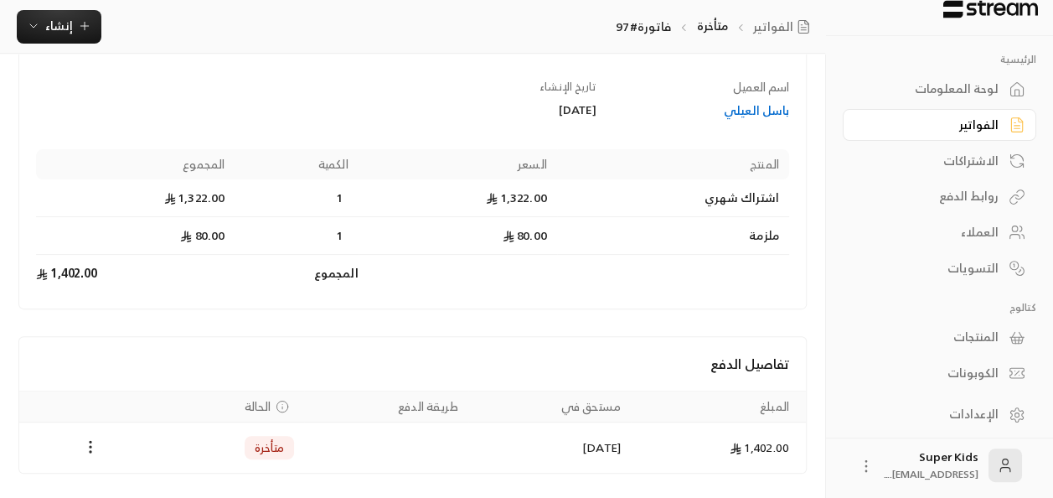
scroll to position [179, 0]
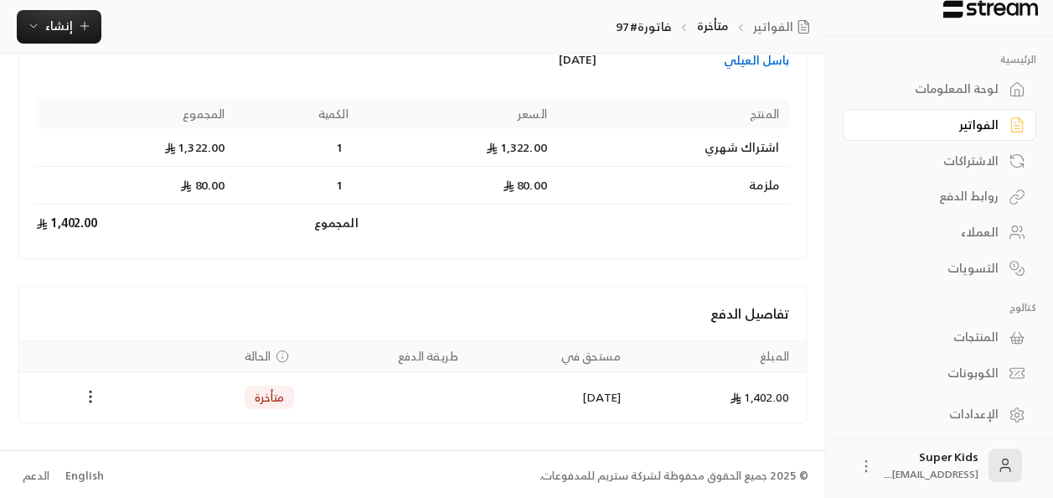
click at [90, 396] on circle "Payments" at bounding box center [91, 397] width 2 height 2
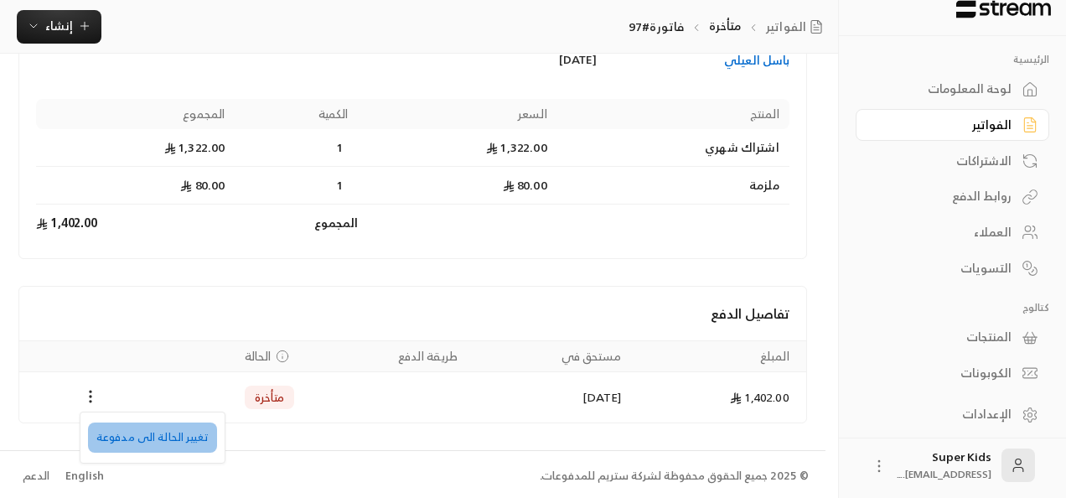
click at [184, 438] on li "تغيير الحالة الى مدفوعة" at bounding box center [152, 437] width 129 height 30
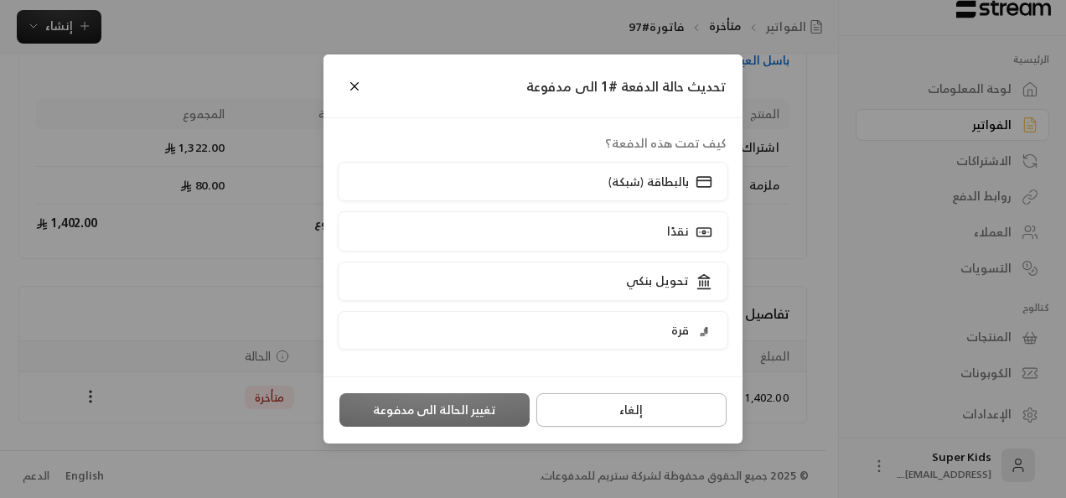
click at [626, 416] on button "إلغاء" at bounding box center [631, 410] width 190 height 34
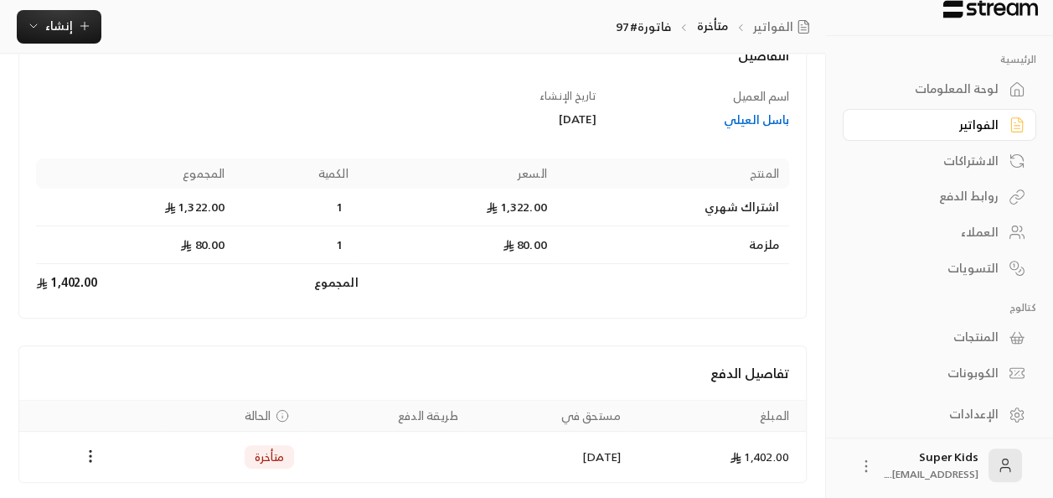
scroll to position [0, 0]
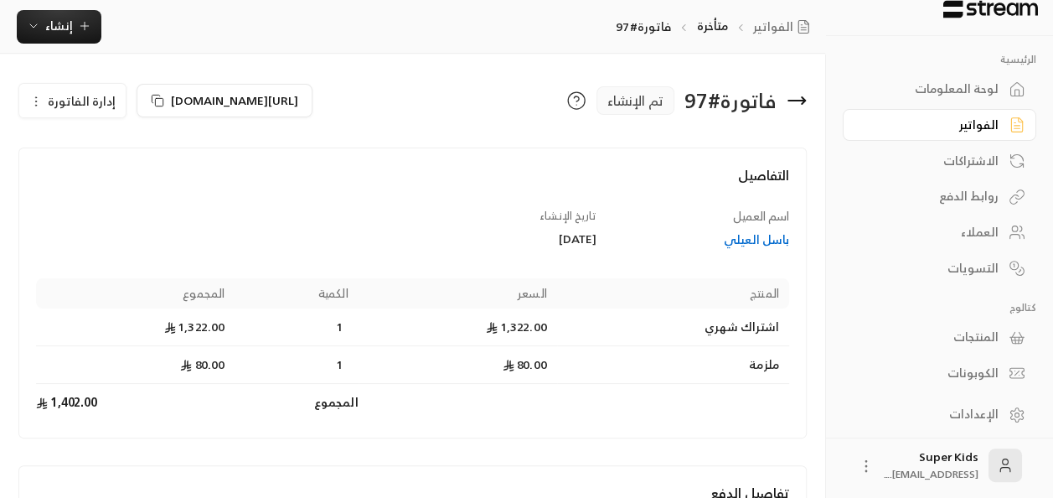
click at [101, 108] on span "إدارة الفاتورة" at bounding box center [82, 100] width 68 height 21
click at [131, 183] on link "إلغاء" at bounding box center [82, 179] width 104 height 30
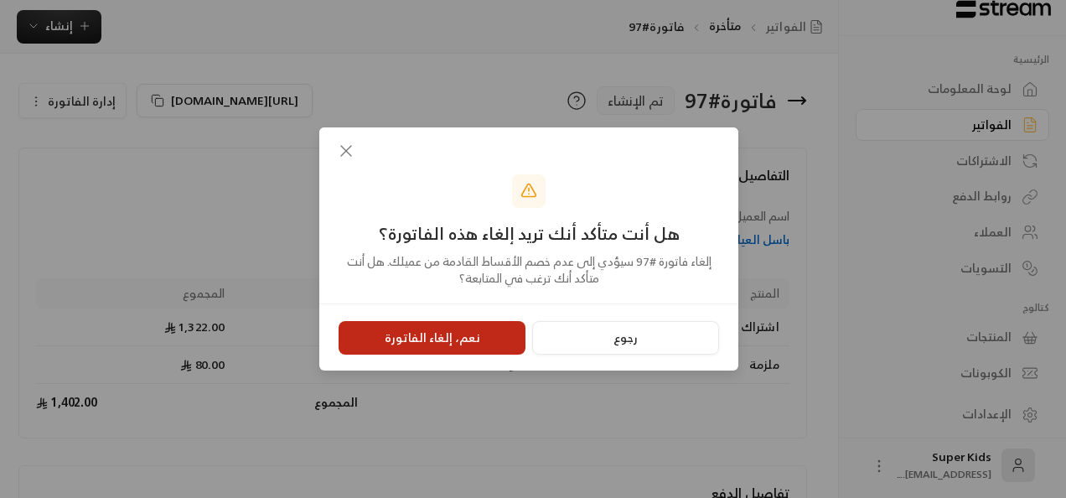
click at [476, 335] on button "نعم، إلغاء الفاتورة" at bounding box center [432, 338] width 187 height 34
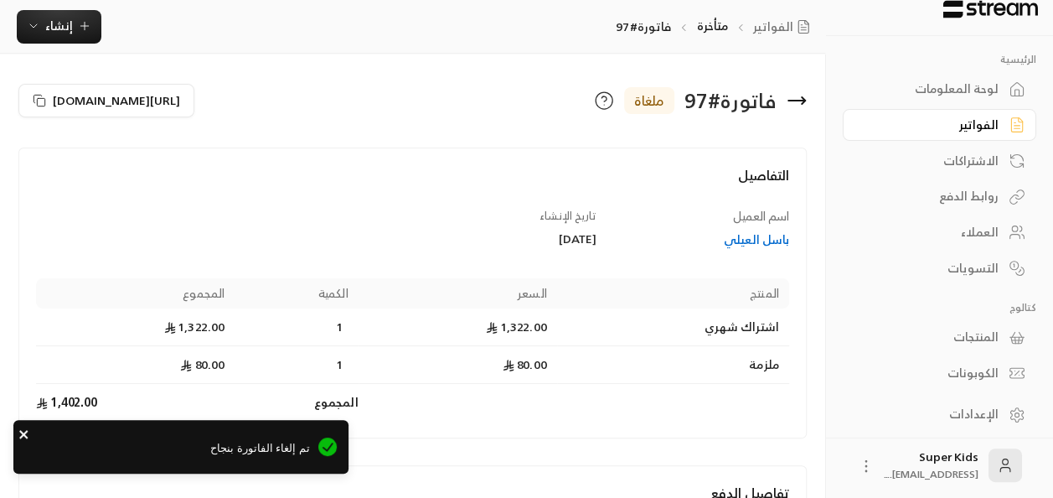
click at [20, 432] on icon "close" at bounding box center [24, 433] width 12 height 13
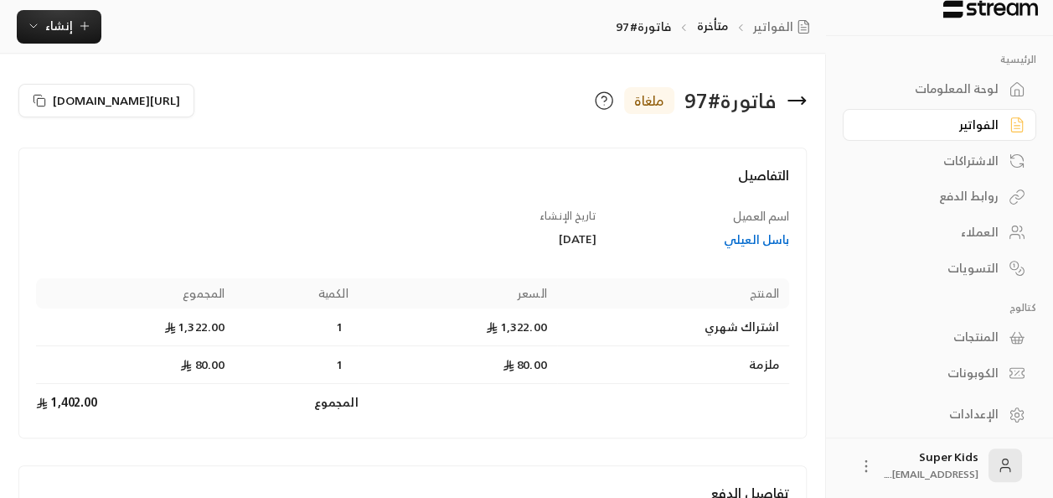
click at [983, 80] on div "لوحة المعلومات" at bounding box center [931, 88] width 135 height 17
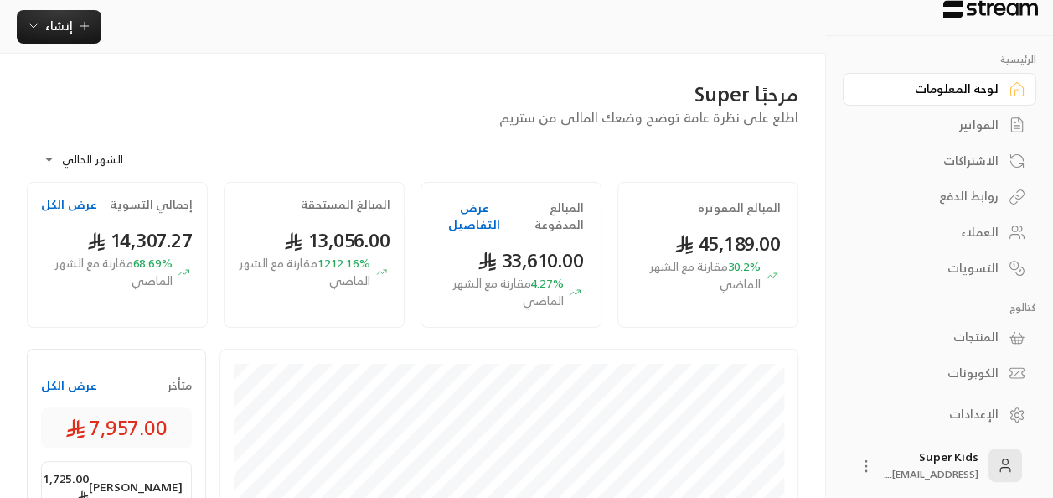
click at [82, 381] on button "عرض الكل" at bounding box center [69, 385] width 56 height 17
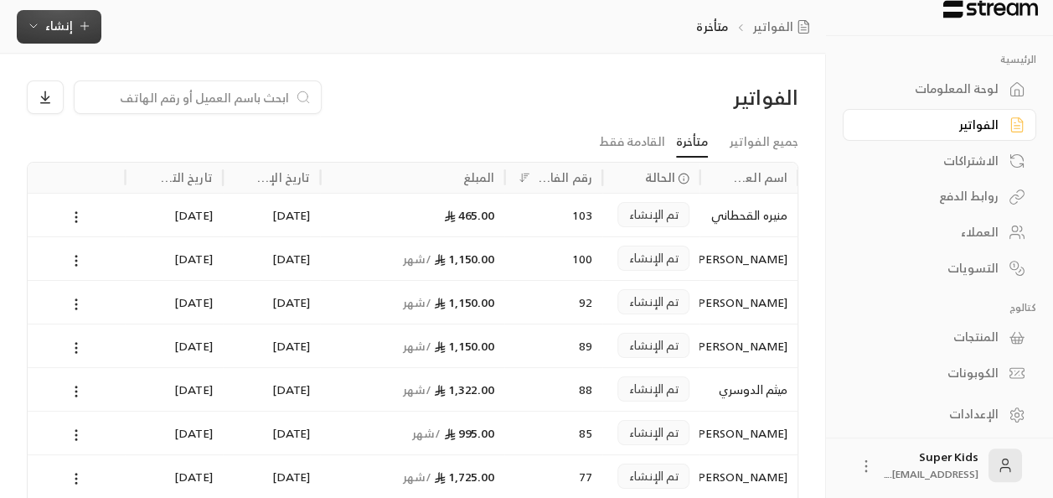
click at [65, 20] on span "إنشاء" at bounding box center [59, 25] width 28 height 21
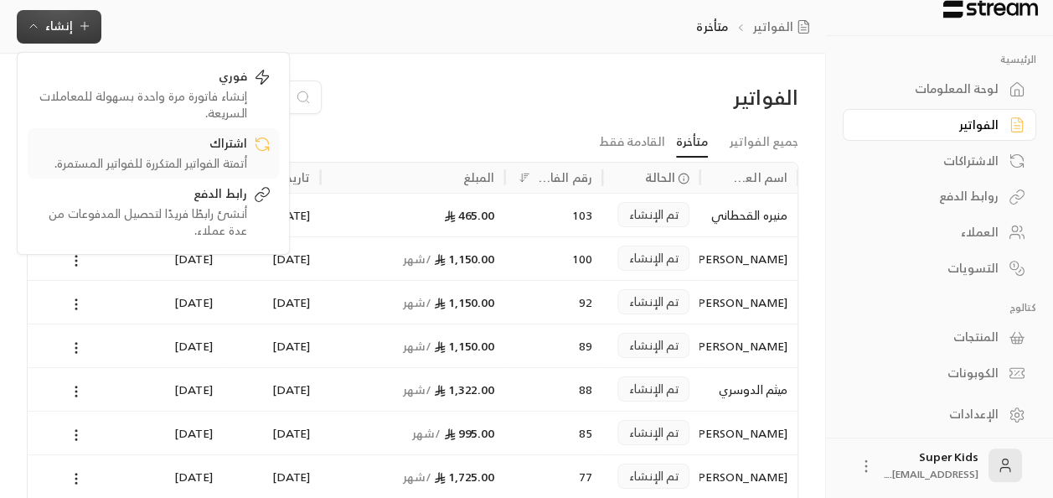
click at [181, 156] on div "أتمتة الفواتير المتكررة للفواتير المستمرة." at bounding box center [141, 163] width 211 height 17
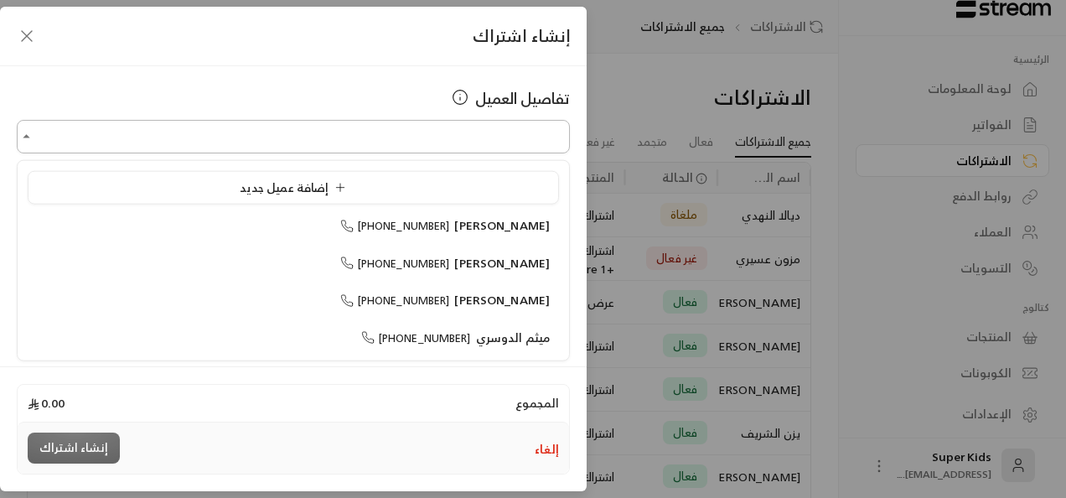
click at [318, 148] on input "اختر العميل" at bounding box center [293, 136] width 553 height 29
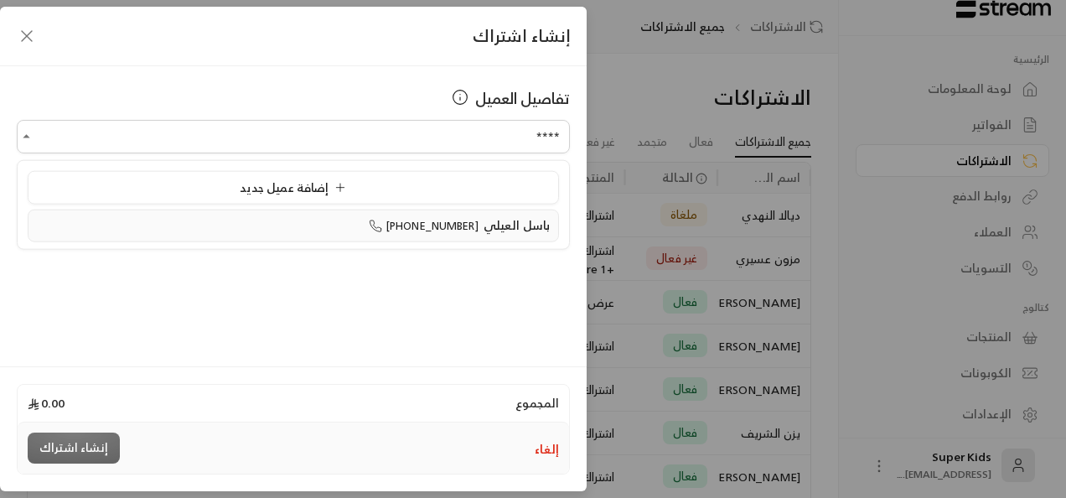
click at [425, 227] on span "[PHONE_NUMBER]" at bounding box center [424, 225] width 110 height 19
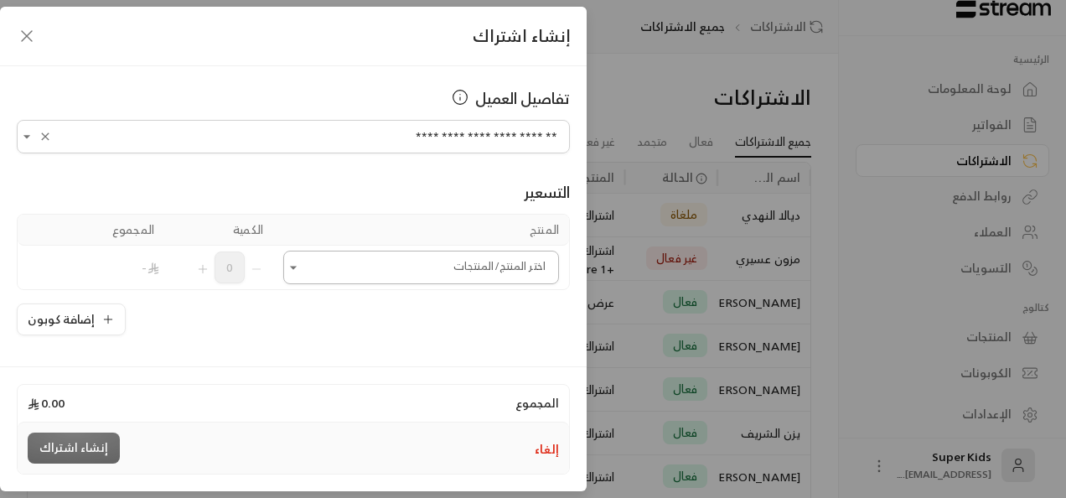
click at [295, 266] on icon "Open" at bounding box center [293, 267] width 17 height 17
type input "**********"
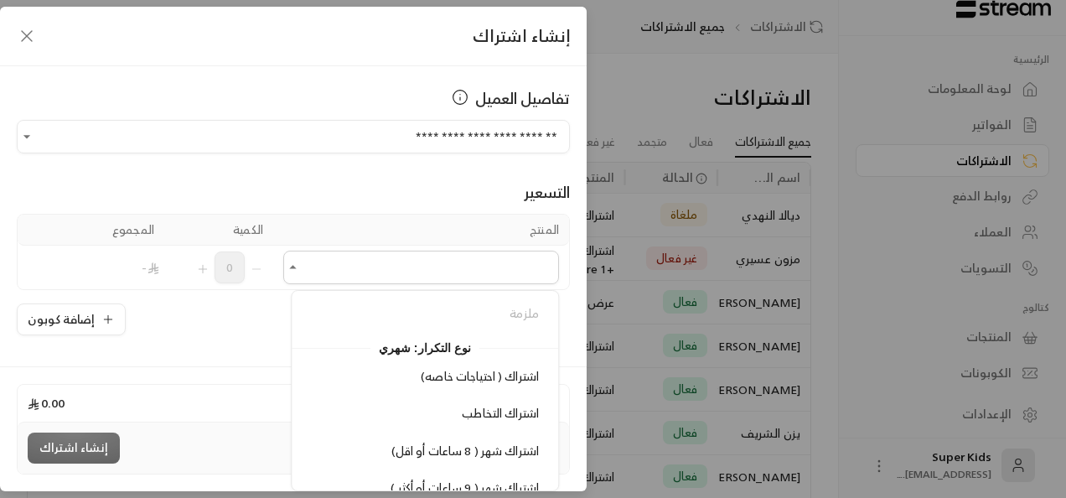
scroll to position [368, 0]
click at [454, 437] on span "اشتراك شهر ( 8 ساعات أو اقل)" at bounding box center [464, 447] width 147 height 21
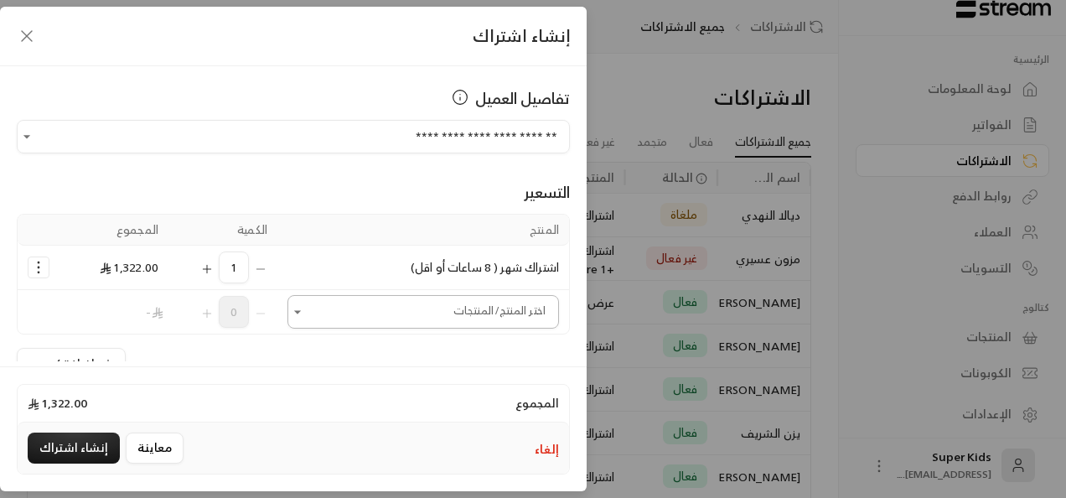
click at [306, 317] on icon "Open" at bounding box center [297, 311] width 17 height 17
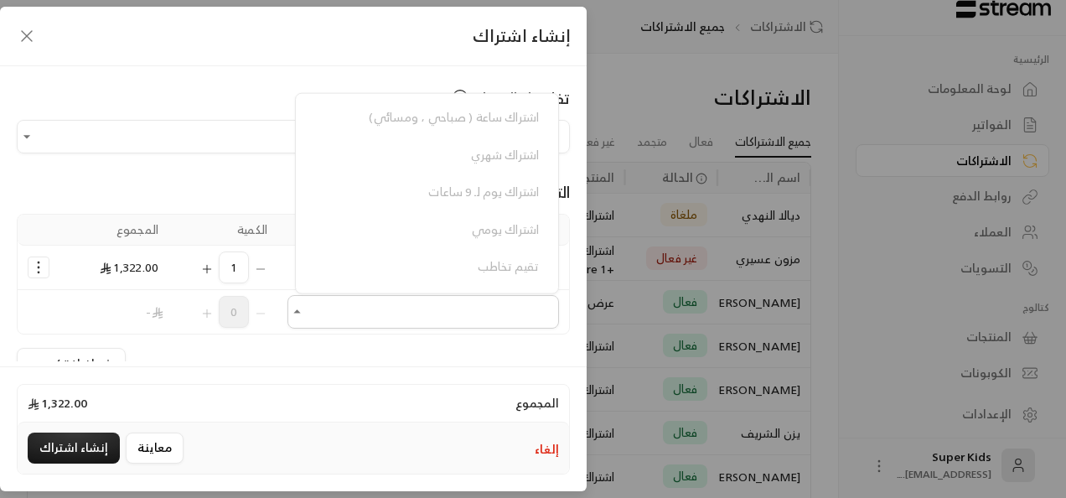
scroll to position [95, 0]
click at [260, 127] on input "**********" at bounding box center [293, 136] width 553 height 29
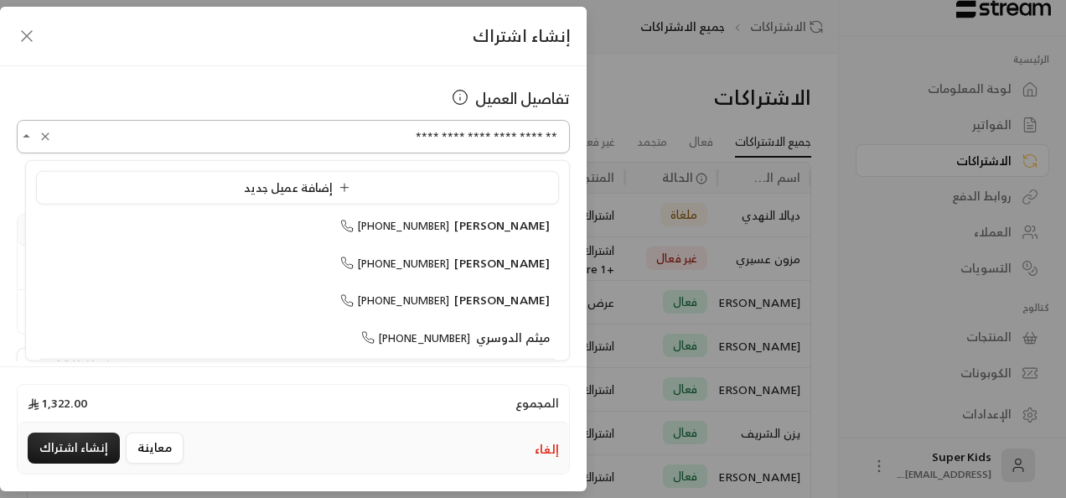
scroll to position [27, 0]
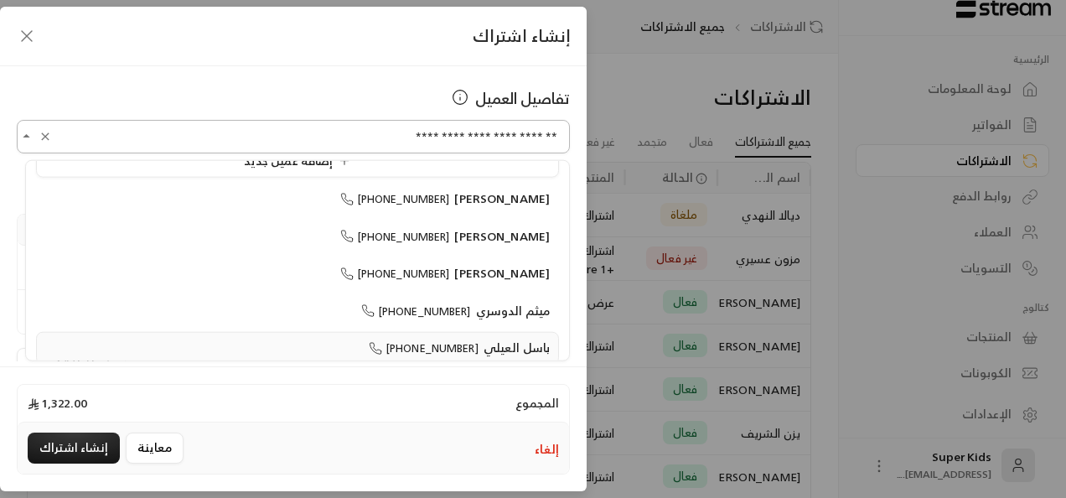
click at [260, 127] on input "**********" at bounding box center [293, 136] width 553 height 29
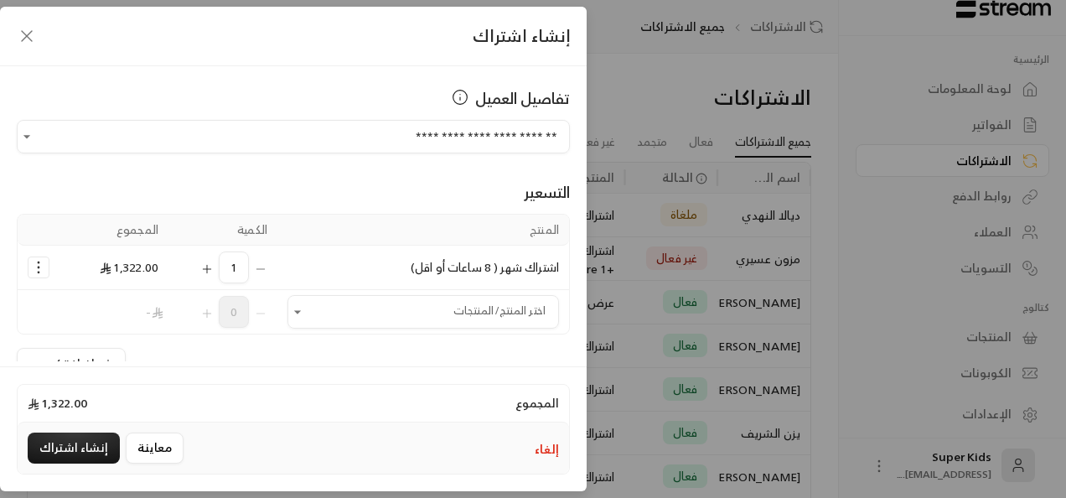
click at [271, 65] on div "إنشاء اشتراك" at bounding box center [293, 36] width 587 height 59
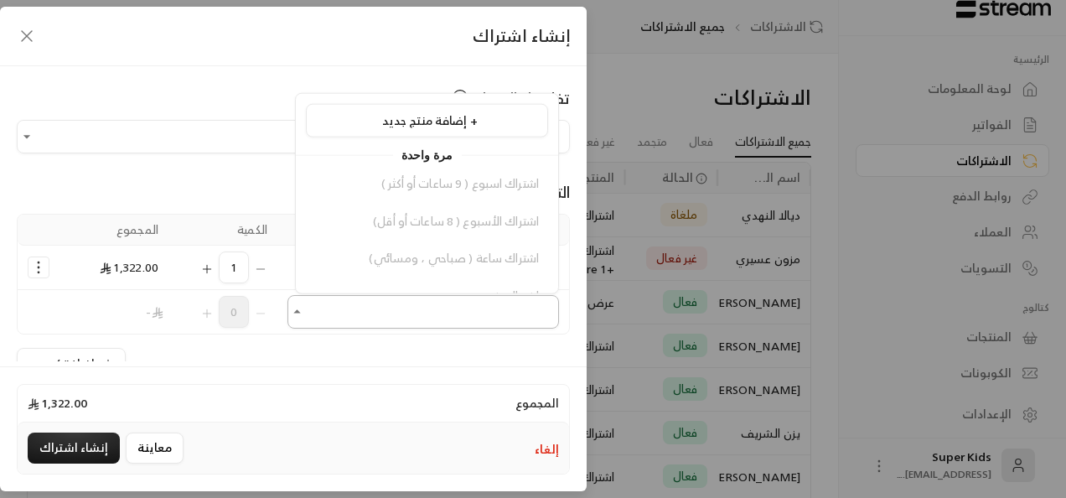
click at [319, 310] on input "اختر العميل" at bounding box center [422, 311] width 271 height 29
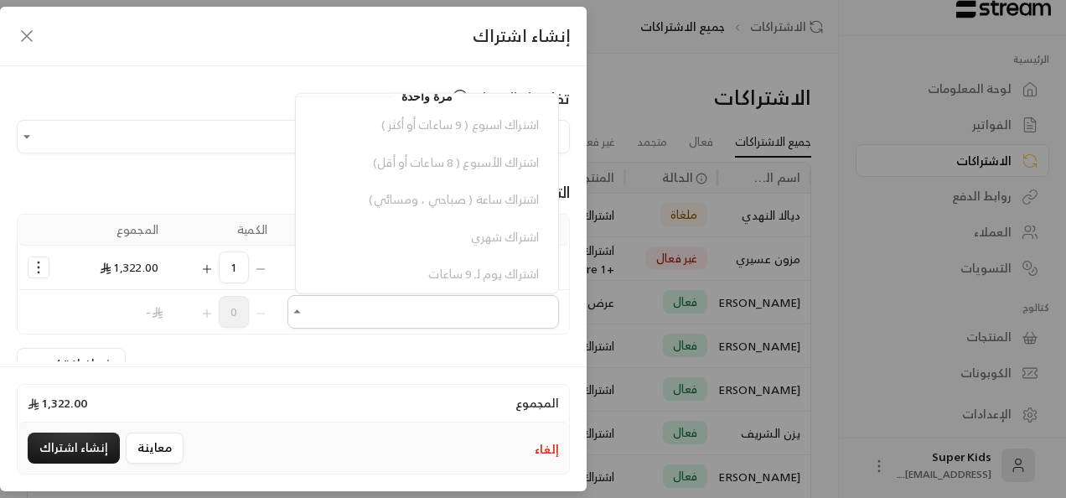
scroll to position [0, 0]
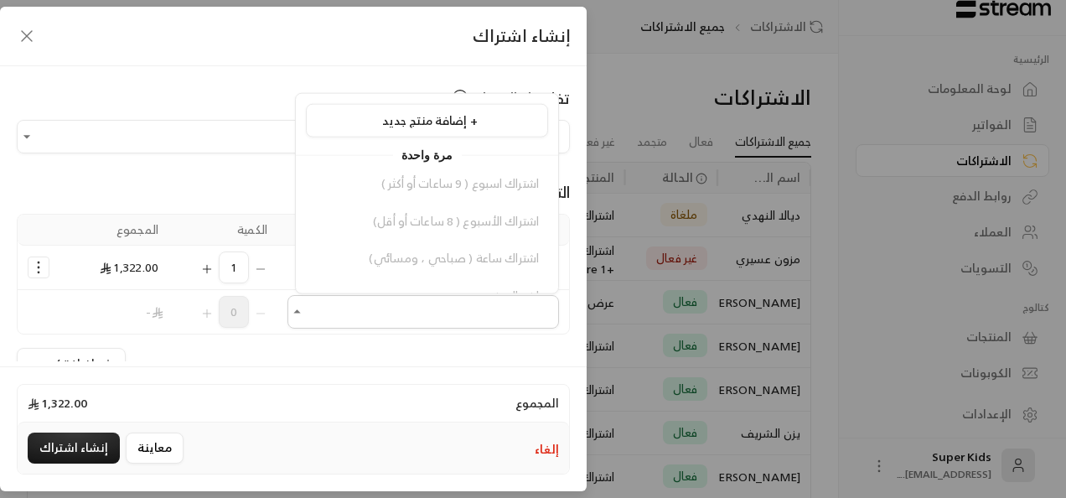
click at [203, 70] on div "**********" at bounding box center [293, 213] width 587 height 295
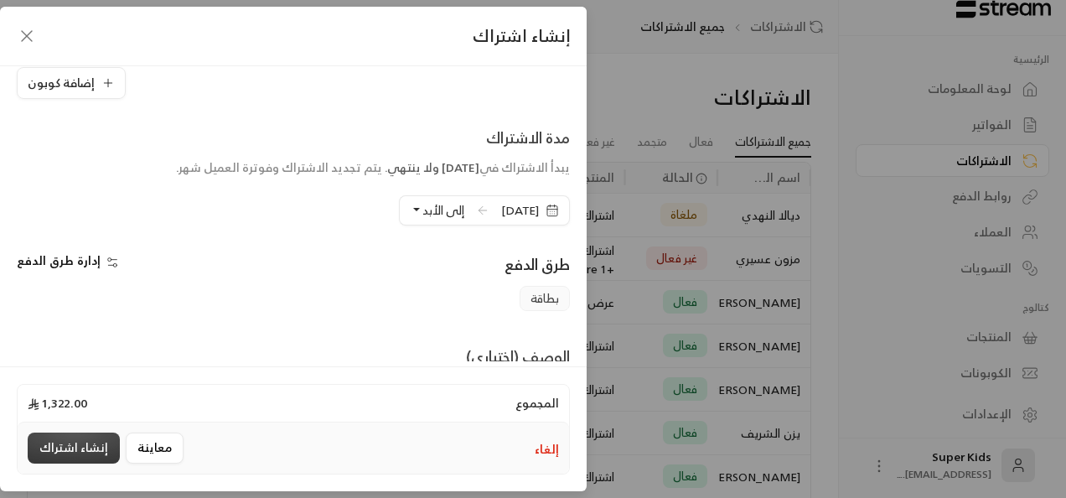
scroll to position [292, 0]
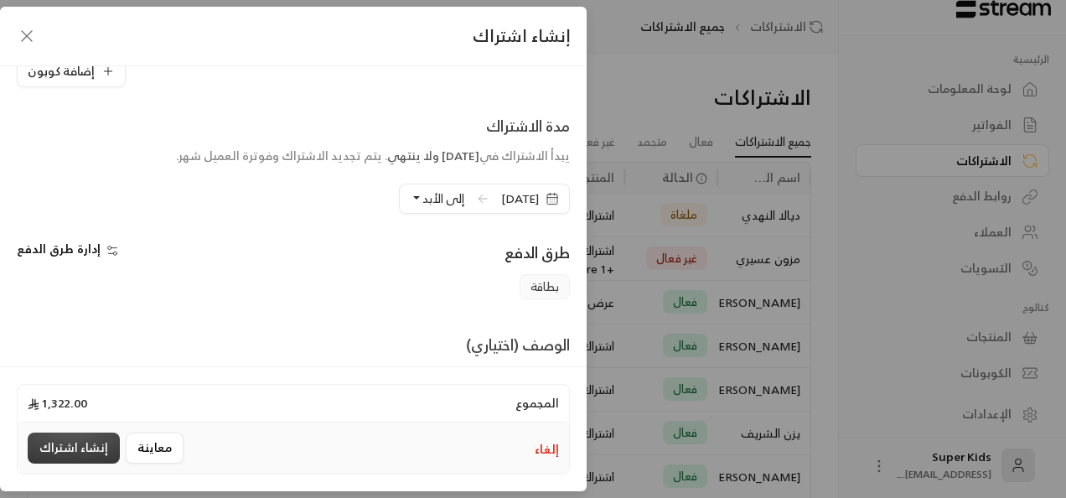
click at [85, 452] on button "إنشاء اشتراك" at bounding box center [74, 447] width 92 height 31
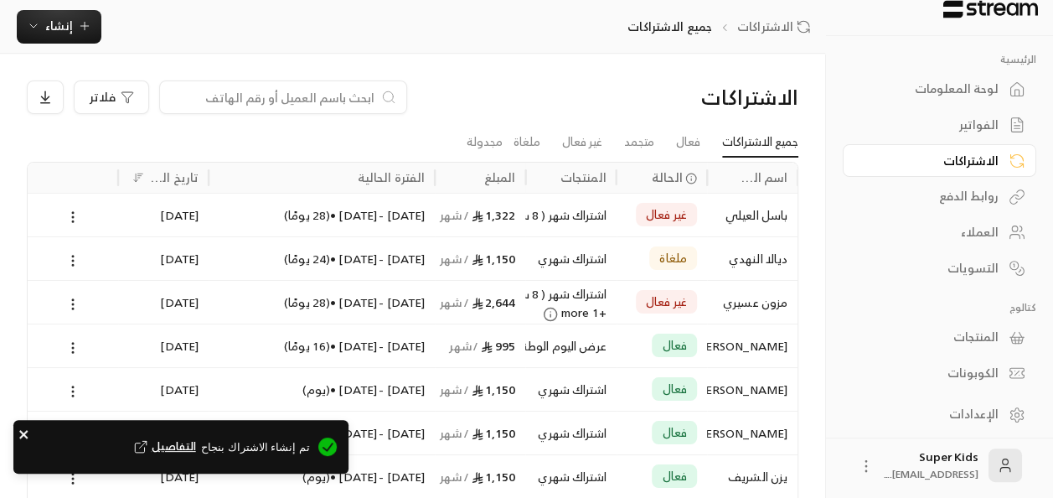
click at [25, 432] on icon "close" at bounding box center [23, 434] width 8 height 8
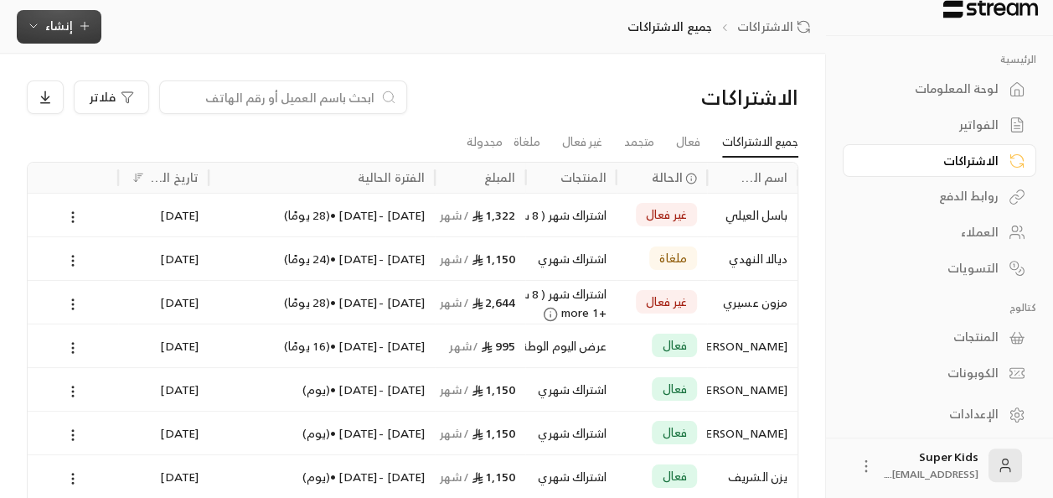
click at [39, 28] on icon "button" at bounding box center [33, 25] width 13 height 13
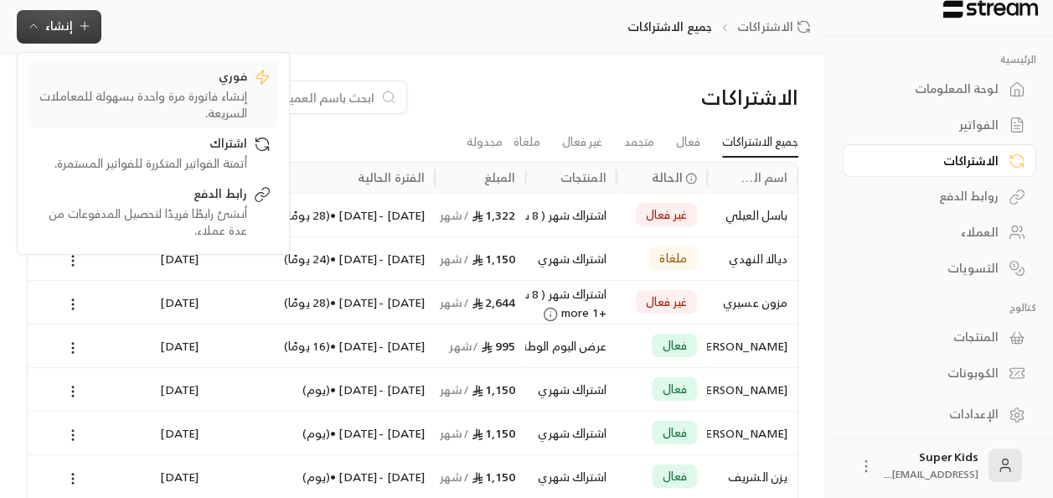
click at [218, 81] on div "فوري" at bounding box center [141, 78] width 211 height 20
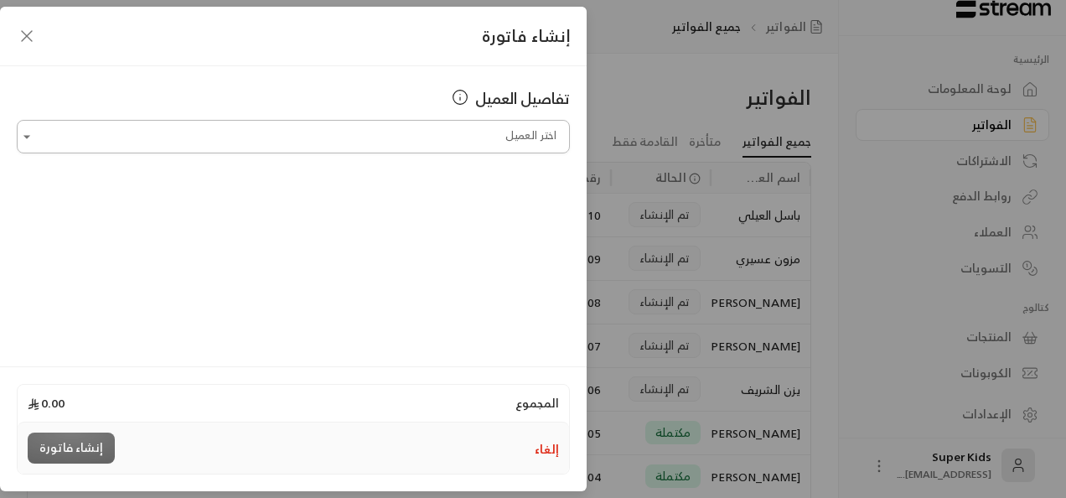
click at [538, 142] on input "اختر العميل" at bounding box center [293, 136] width 553 height 29
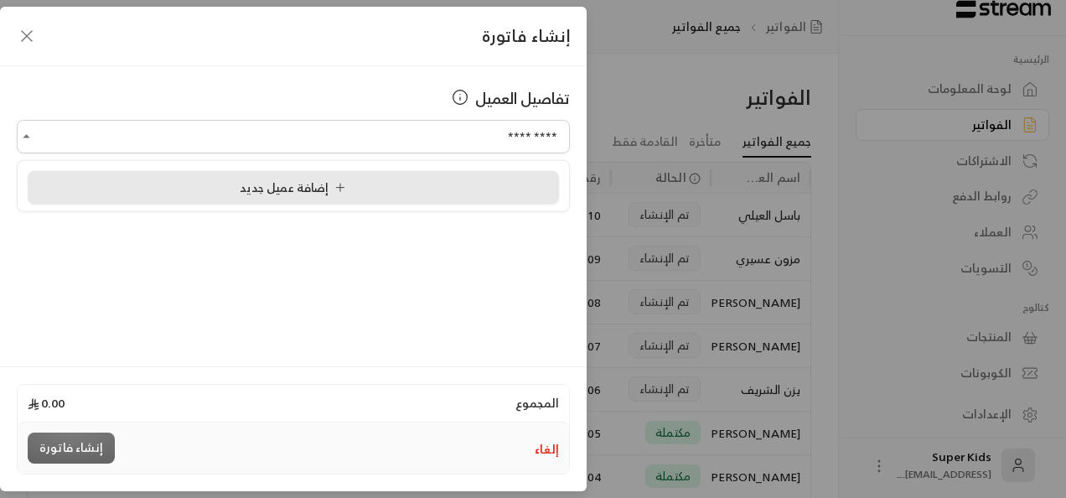
click at [337, 189] on icon at bounding box center [339, 187] width 13 height 13
type input "**********"
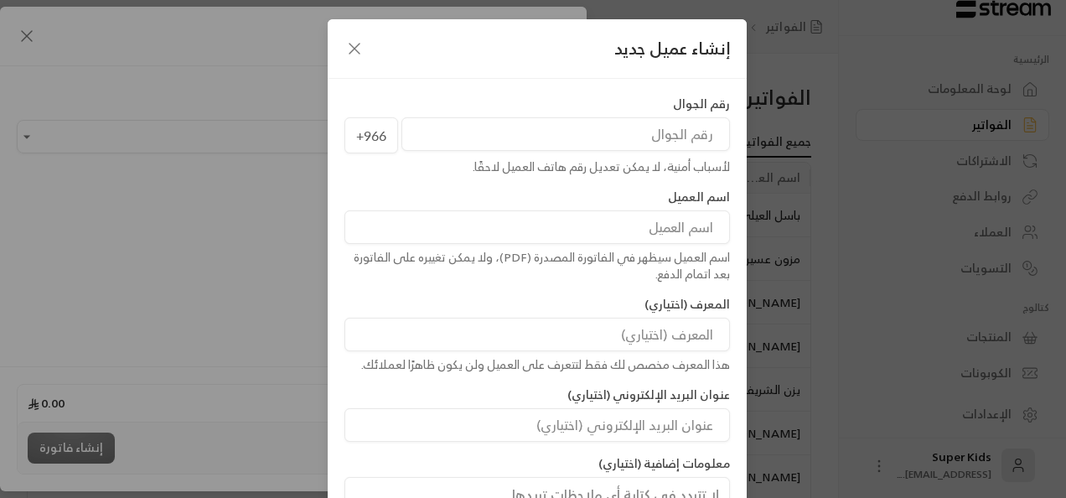
click at [671, 127] on input "tel" at bounding box center [565, 134] width 328 height 34
paste input "557545760"
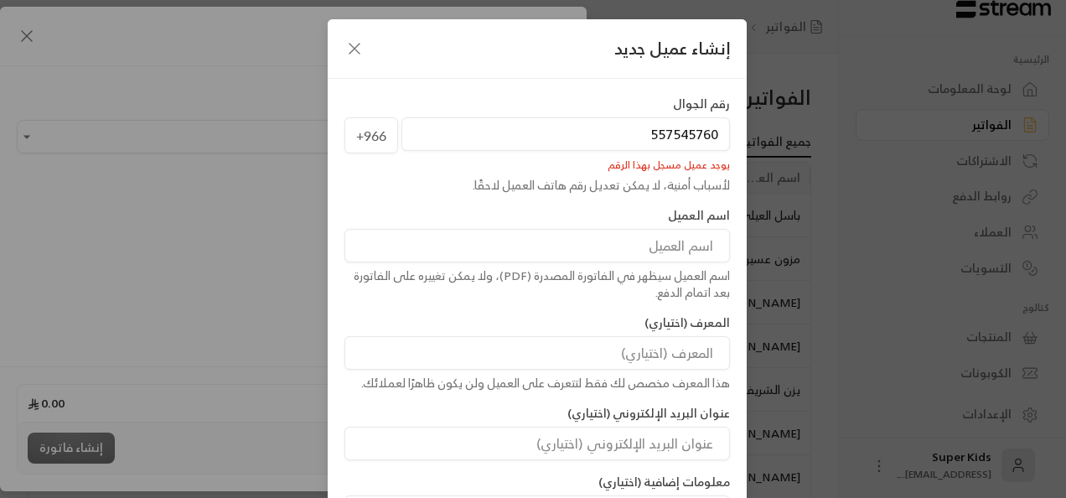
type input "557545760"
click at [364, 216] on div "اسم العميل اسم العميل سيظهر في الفاتورة المصدرة (PDF)، ولا يمكن تغييره على الفا…" at bounding box center [537, 254] width 402 height 94
click at [639, 244] on input at bounding box center [536, 246] width 385 height 34
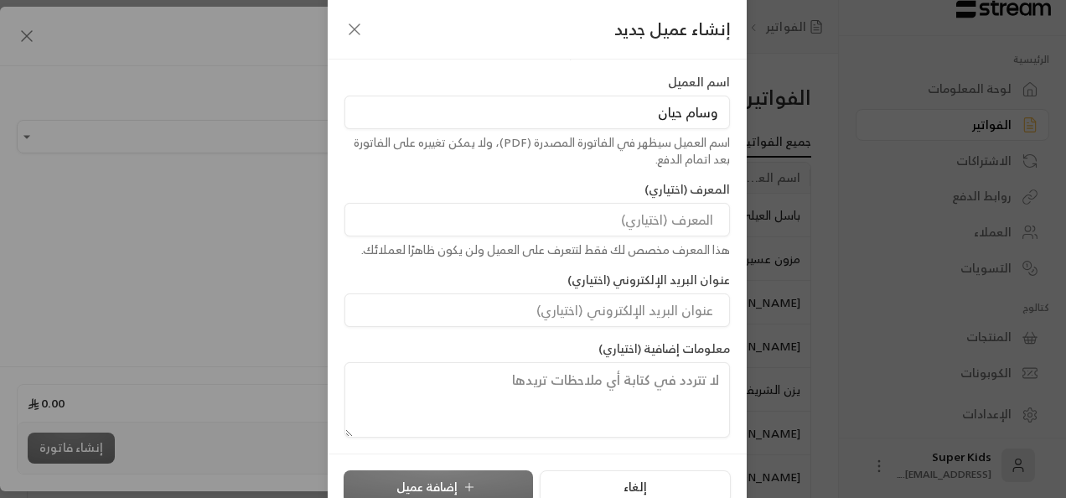
scroll to position [135, 0]
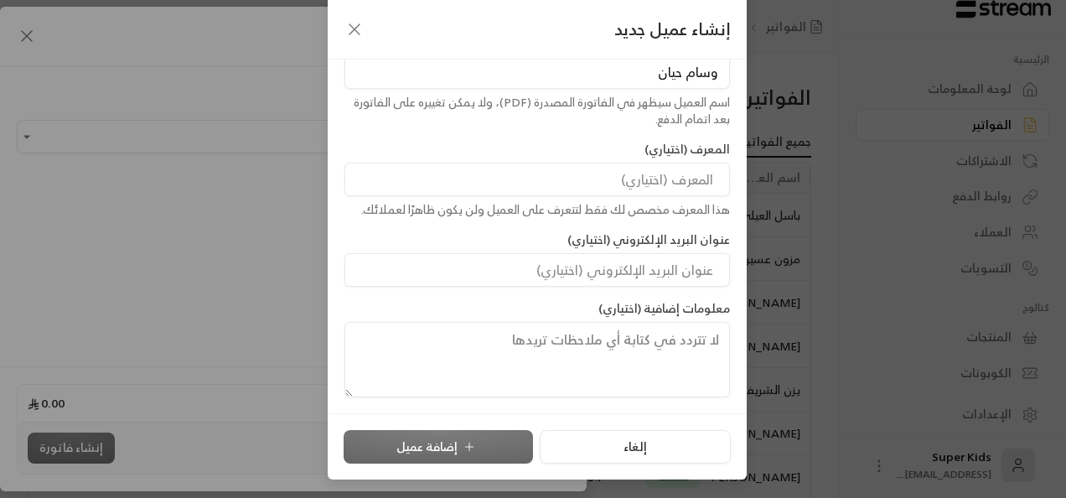
type input "وسام حيان"
click at [484, 449] on div "إلغاء إضافة عميل" at bounding box center [537, 447] width 387 height 34
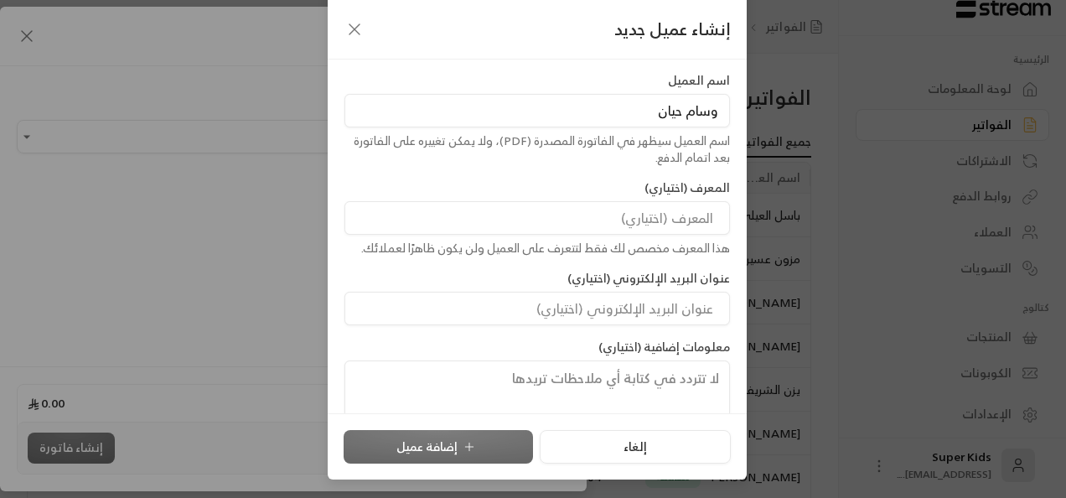
click at [364, 31] on icon "button" at bounding box center [354, 29] width 20 height 20
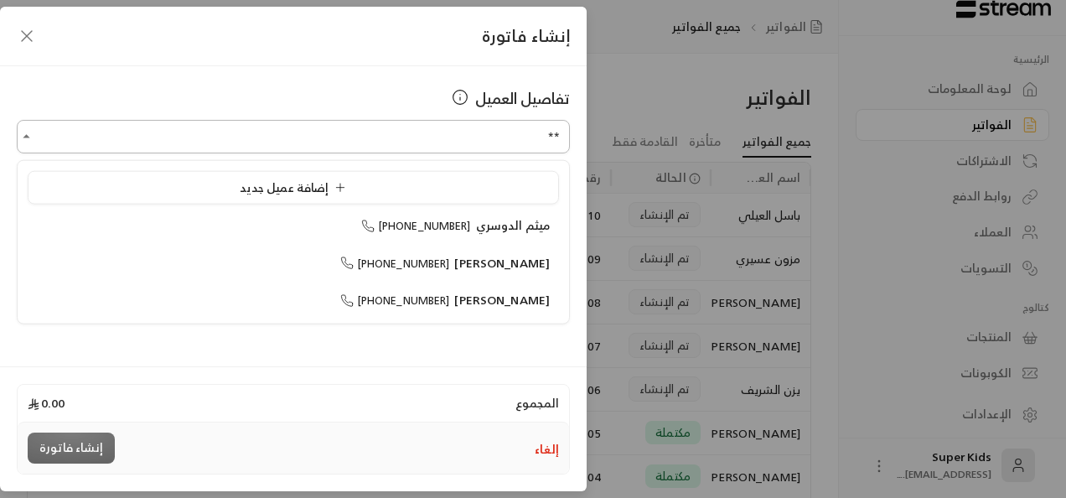
type input "*"
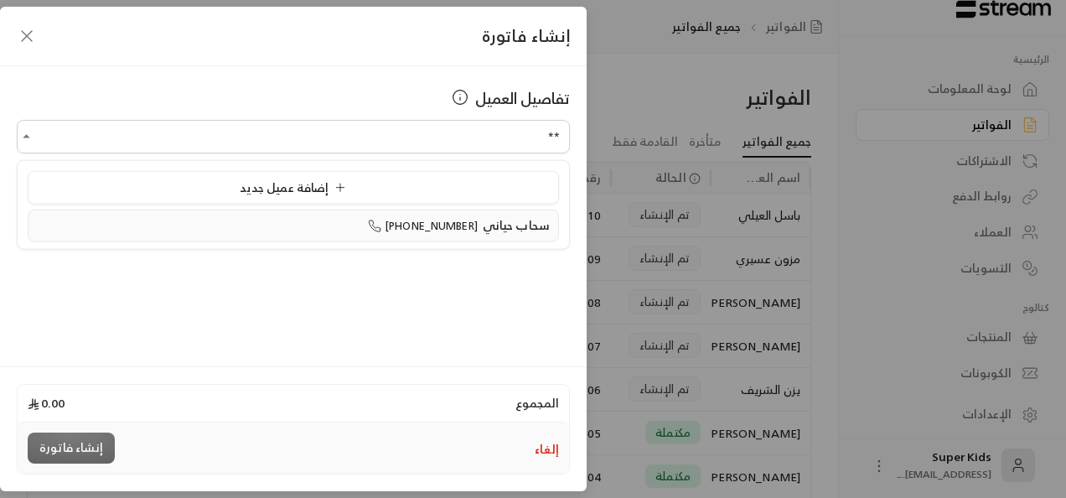
click at [339, 220] on div "سحاب حياني [PHONE_NUMBER]" at bounding box center [293, 226] width 513 height 18
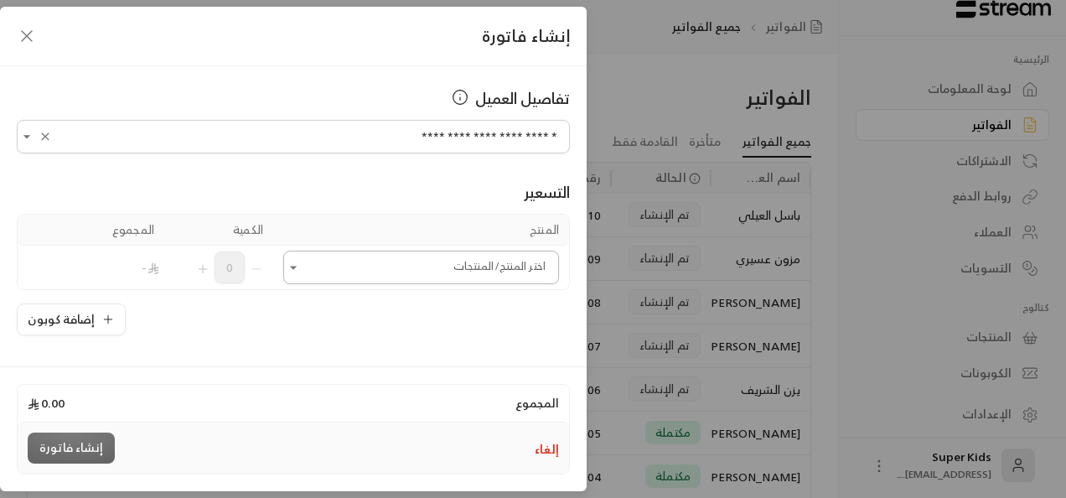
click at [302, 264] on icon "Open" at bounding box center [293, 267] width 17 height 17
type input "**********"
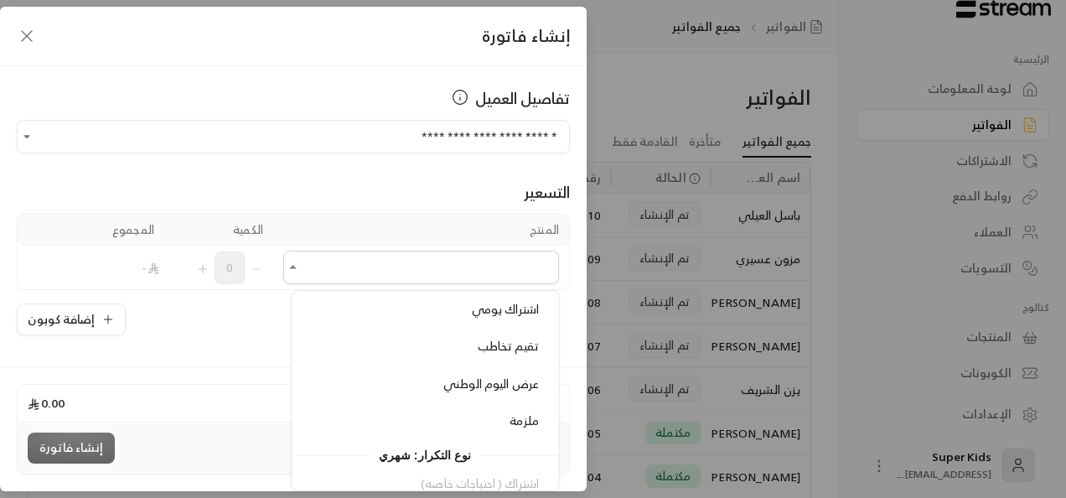
scroll to position [261, 0]
click at [466, 427] on ul "إضافة منتج جديد + مرة واحدة اشتراك اسبوع ( 9 ساعات أو أكثر ) اشتراك الأسبوع ( 8…" at bounding box center [425, 390] width 266 height 199
click at [476, 412] on div "ملزمة" at bounding box center [425, 419] width 228 height 18
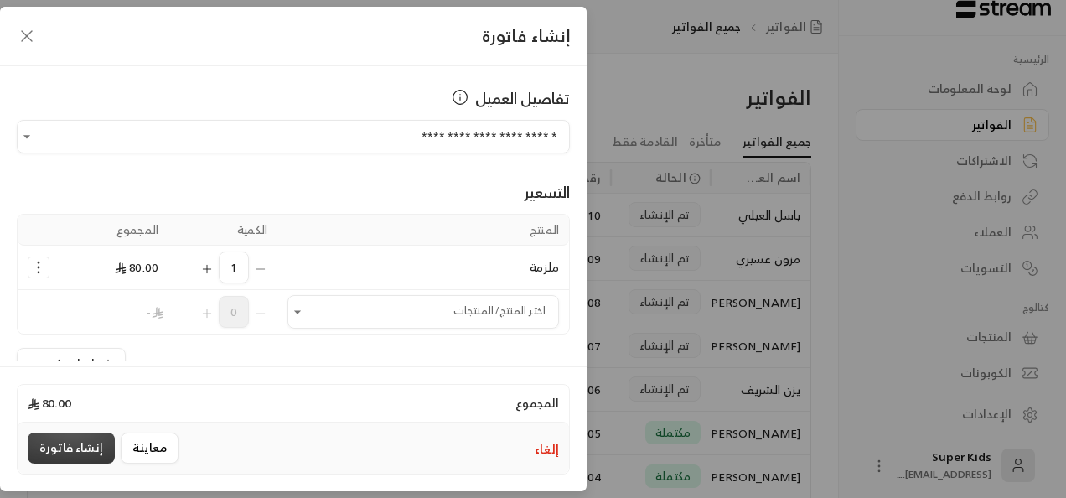
click at [78, 452] on button "إنشاء فاتورة" at bounding box center [71, 447] width 87 height 31
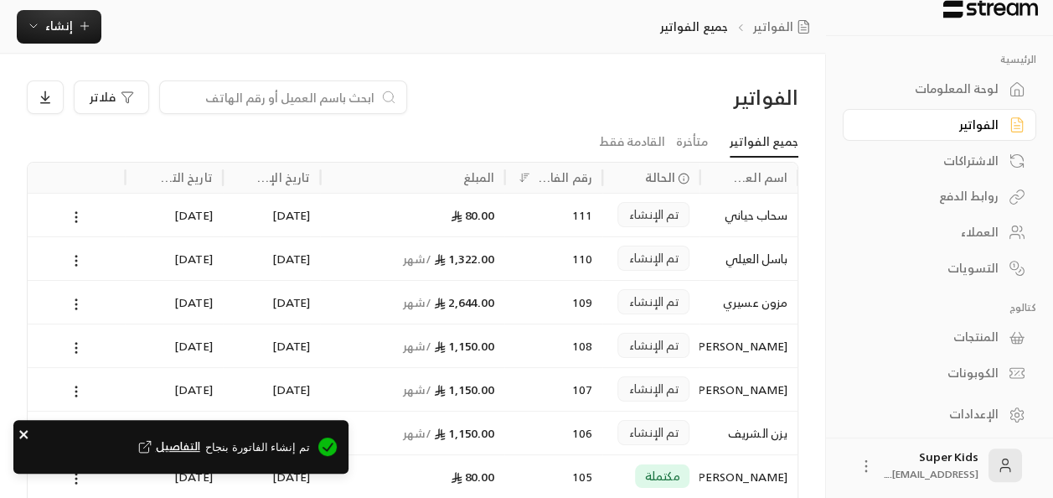
click at [19, 433] on icon "close" at bounding box center [24, 433] width 12 height 13
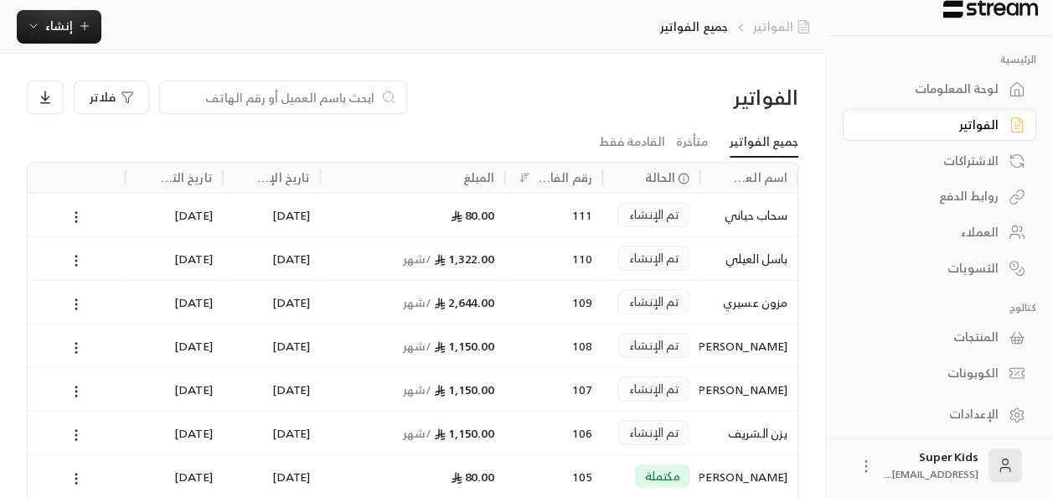
click at [778, 29] on link "الفواتير" at bounding box center [785, 26] width 64 height 17
click at [80, 29] on icon "button" at bounding box center [84, 25] width 13 height 13
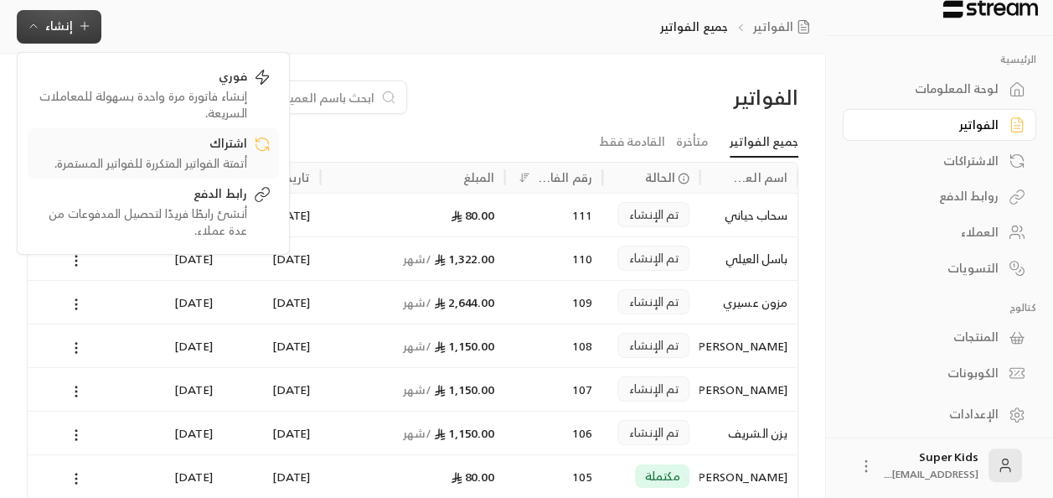
click at [258, 165] on div "اشتراك أتمتة الفواتير المتكررة للفواتير المستمرة." at bounding box center [153, 153] width 235 height 37
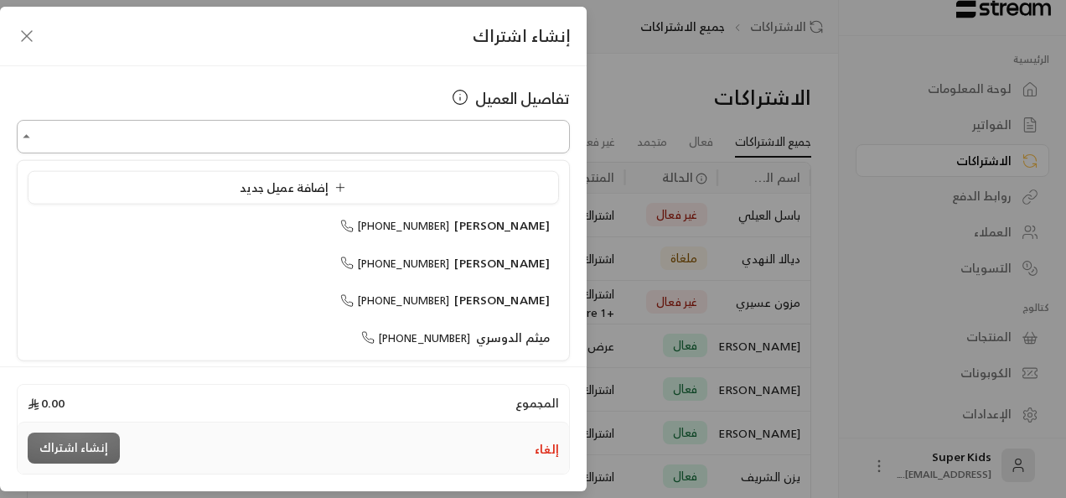
click at [485, 136] on input "اختر العميل" at bounding box center [293, 136] width 553 height 29
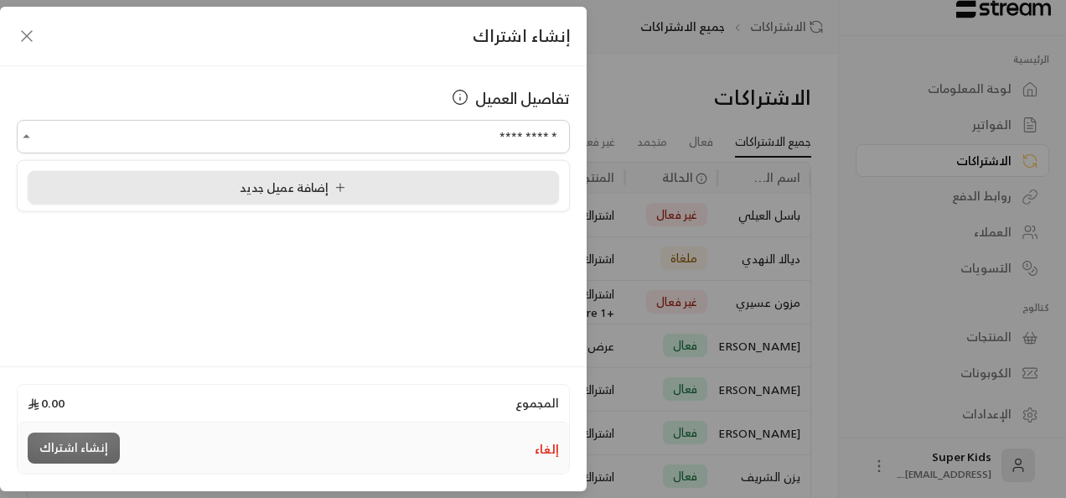
click at [416, 194] on div "إضافة عميل جديد" at bounding box center [293, 187] width 513 height 18
type input "**********"
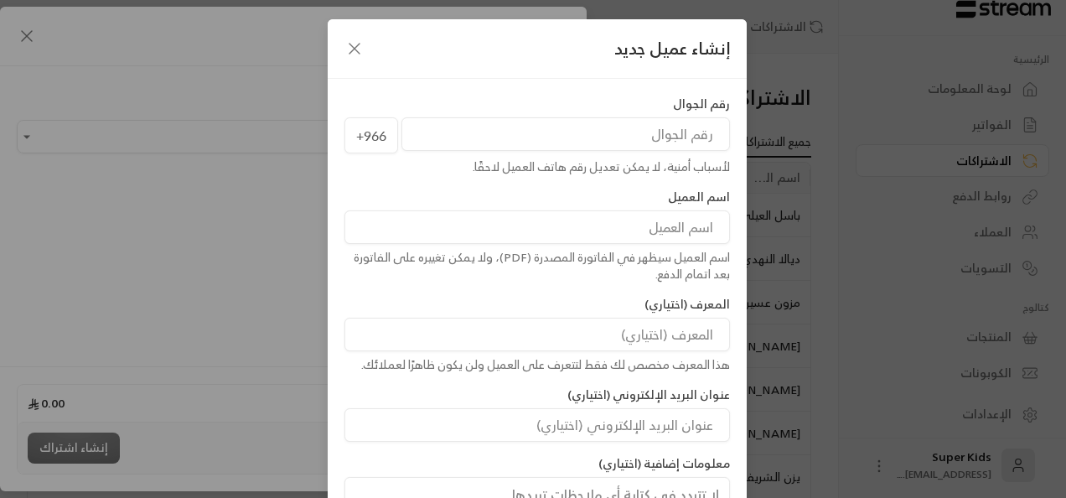
paste input "552852804"
type input "552852804"
click at [691, 218] on input at bounding box center [536, 227] width 385 height 34
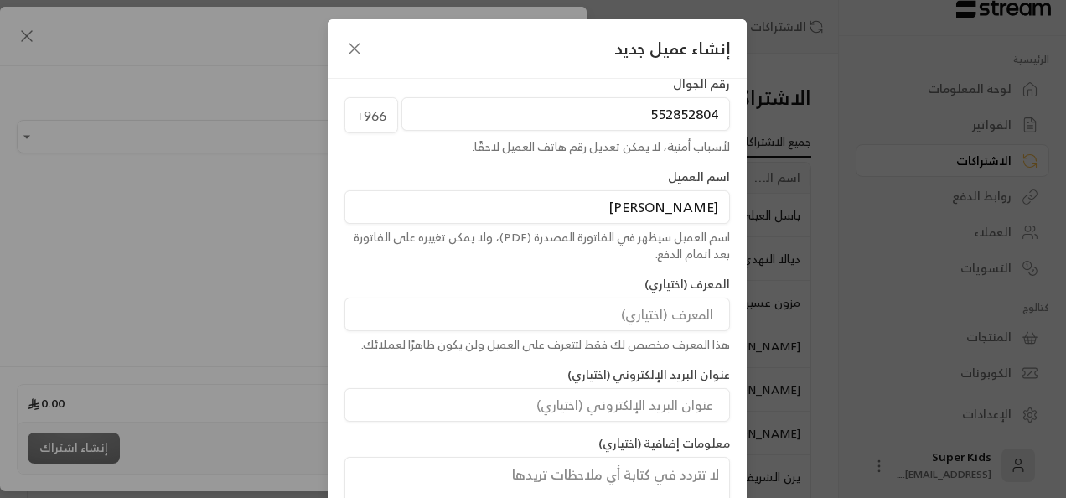
scroll to position [135, 0]
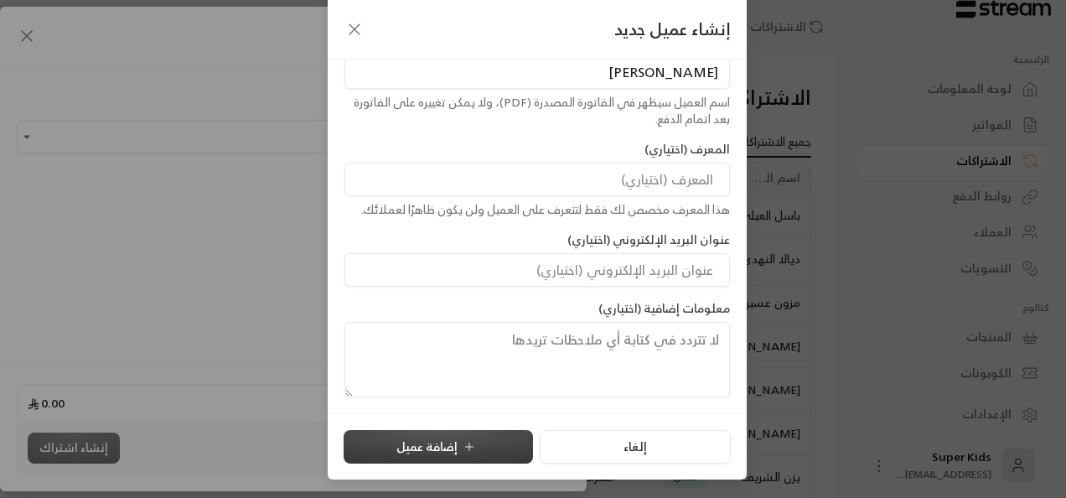
type input "[PERSON_NAME]"
click at [491, 443] on button "إضافة عميل" at bounding box center [438, 447] width 189 height 34
type input "**********"
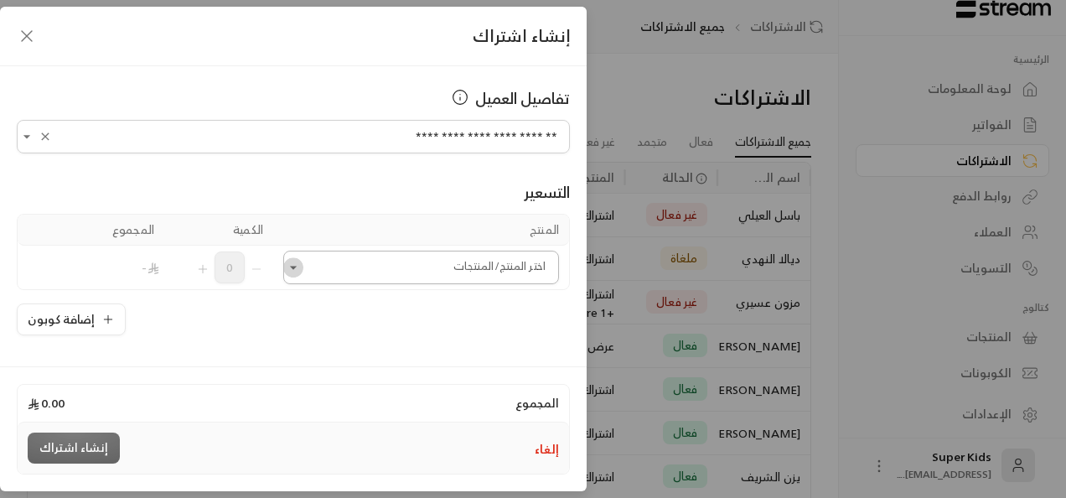
click at [298, 268] on icon "Open" at bounding box center [293, 267] width 17 height 17
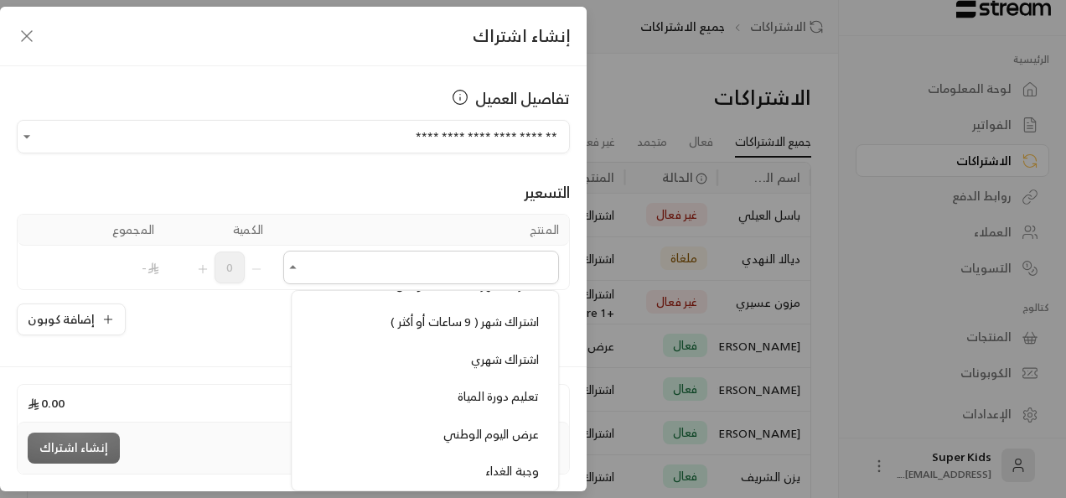
scroll to position [558, 0]
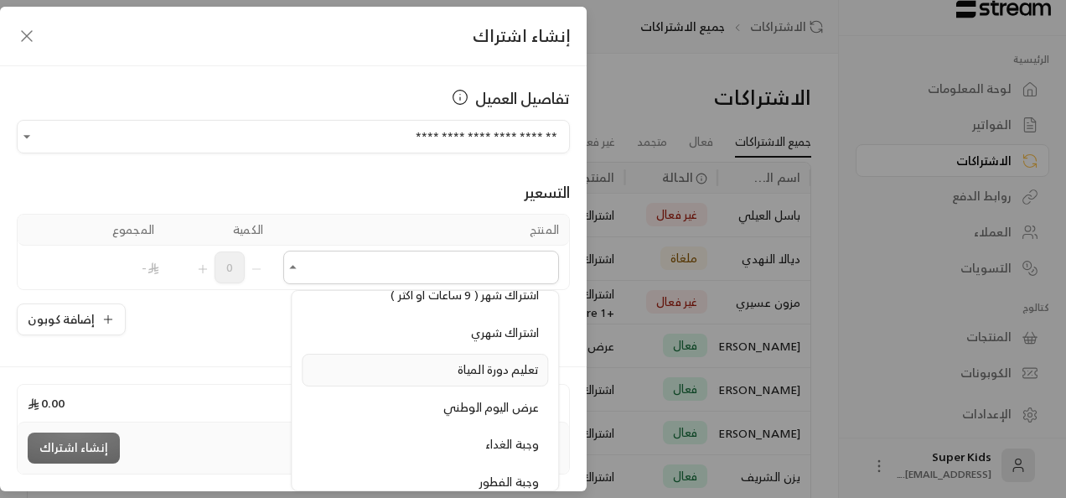
click at [516, 359] on span "تعليم دورة المياة" at bounding box center [498, 369] width 81 height 21
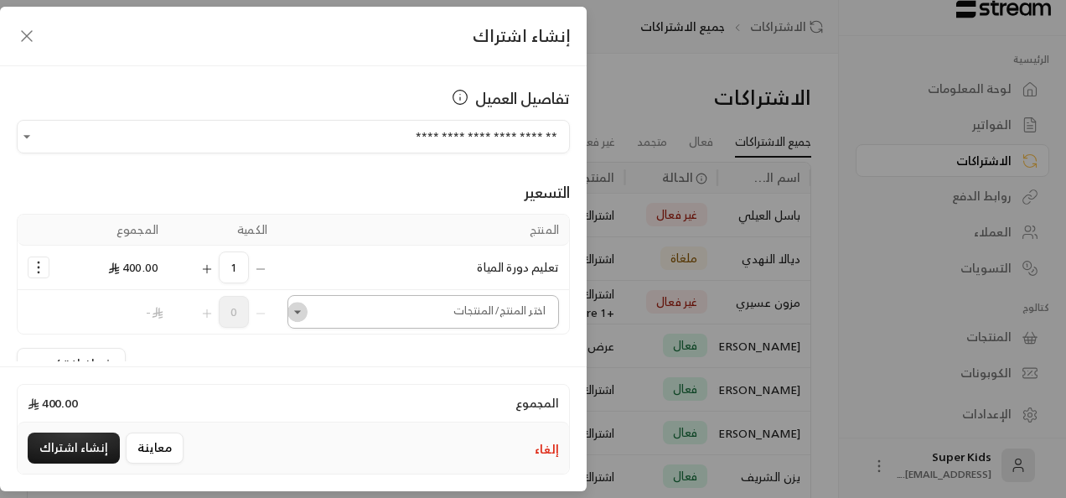
click at [300, 310] on icon "Open" at bounding box center [297, 311] width 17 height 17
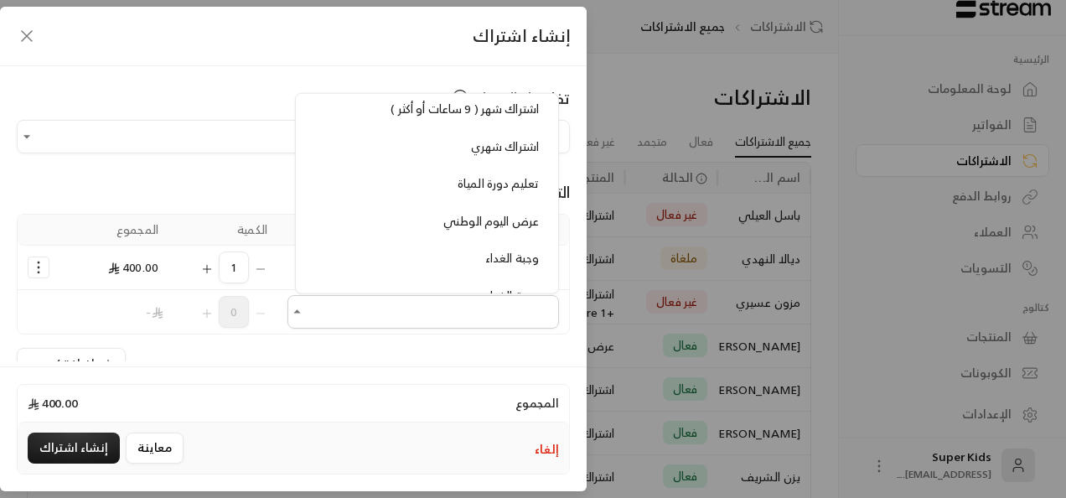
scroll to position [557, 0]
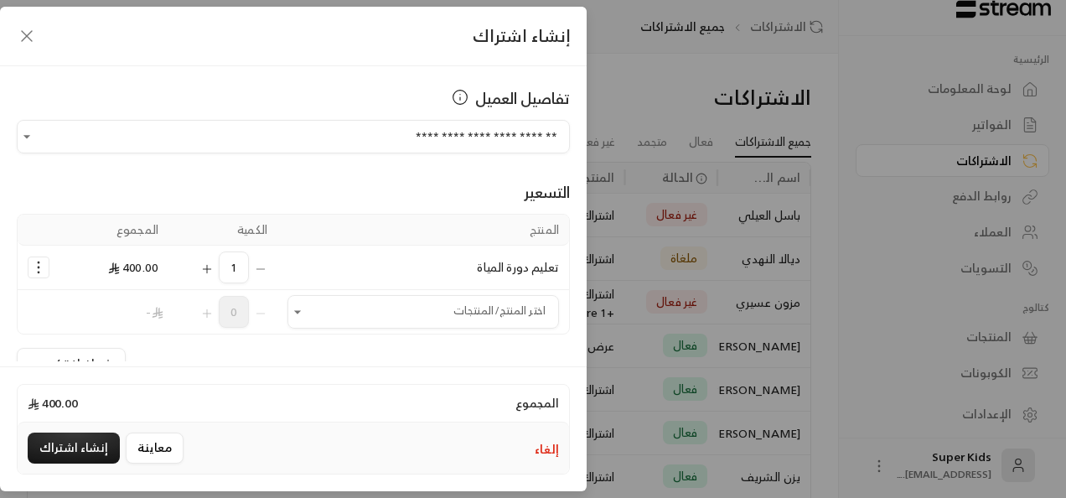
click at [444, 350] on div "إضافة كوبون" at bounding box center [293, 364] width 553 height 32
click at [675, 73] on div "**********" at bounding box center [533, 249] width 1066 height 498
click at [29, 34] on icon "button" at bounding box center [27, 36] width 20 height 20
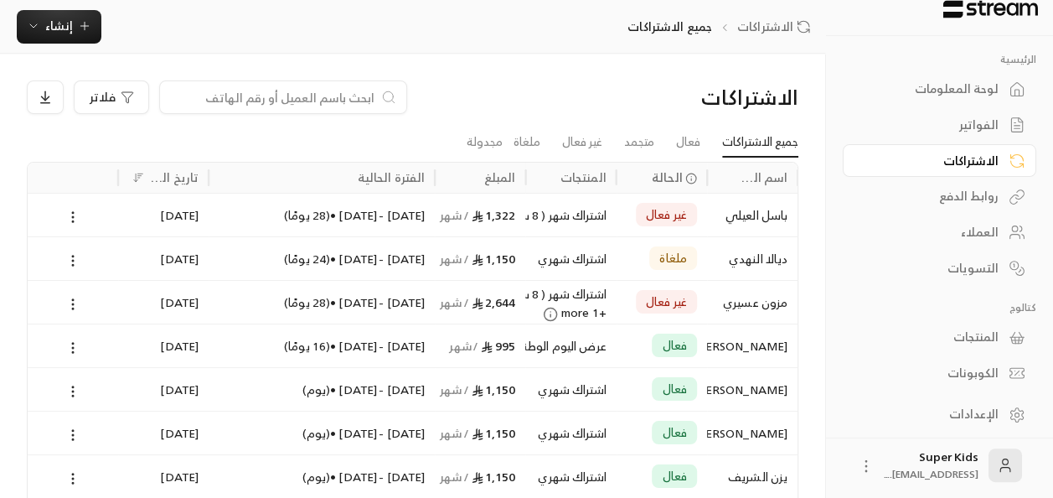
click at [978, 333] on div "المنتجات" at bounding box center [931, 336] width 135 height 17
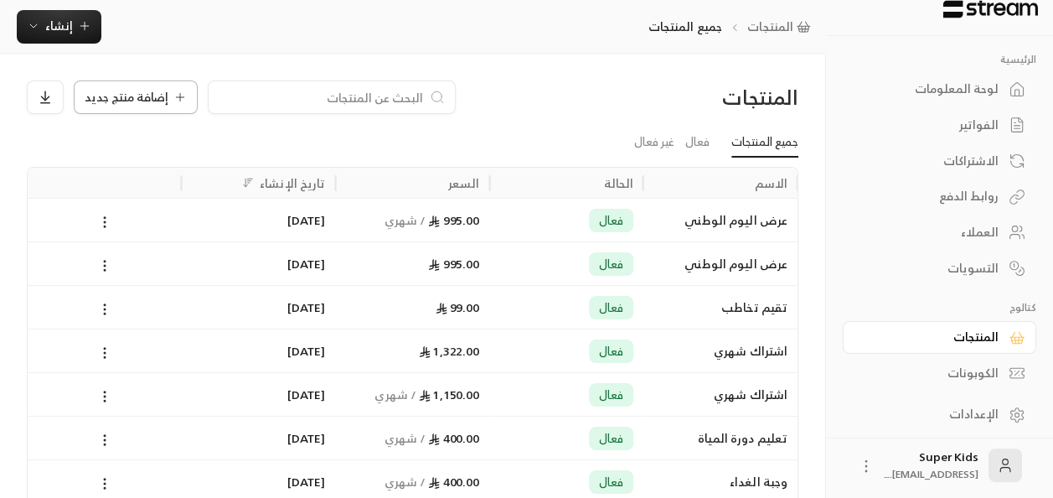
click at [145, 103] on span "إضافة منتج جديد" at bounding box center [127, 97] width 84 height 12
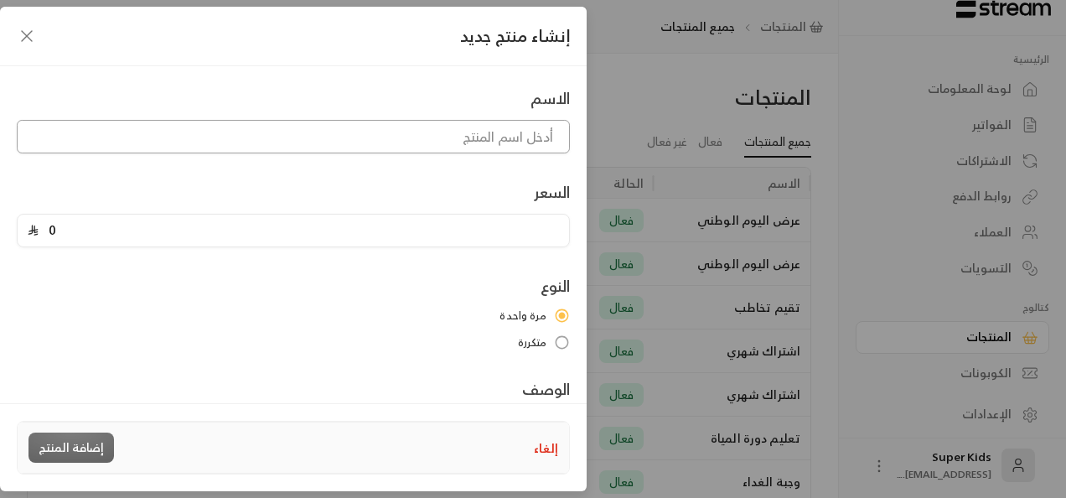
click at [431, 129] on input at bounding box center [293, 137] width 553 height 34
type input "عرض [DATE] الوطني فتره صباحيه"
click at [402, 247] on div "الاسم عرض [DATE] الوطني فتره صباحيه السعر 0 النوع مرة واحدة متكررة الوصف وصف ال…" at bounding box center [293, 294] width 570 height 417
click at [378, 232] on input "0" at bounding box center [299, 231] width 520 height 32
type input "1195"
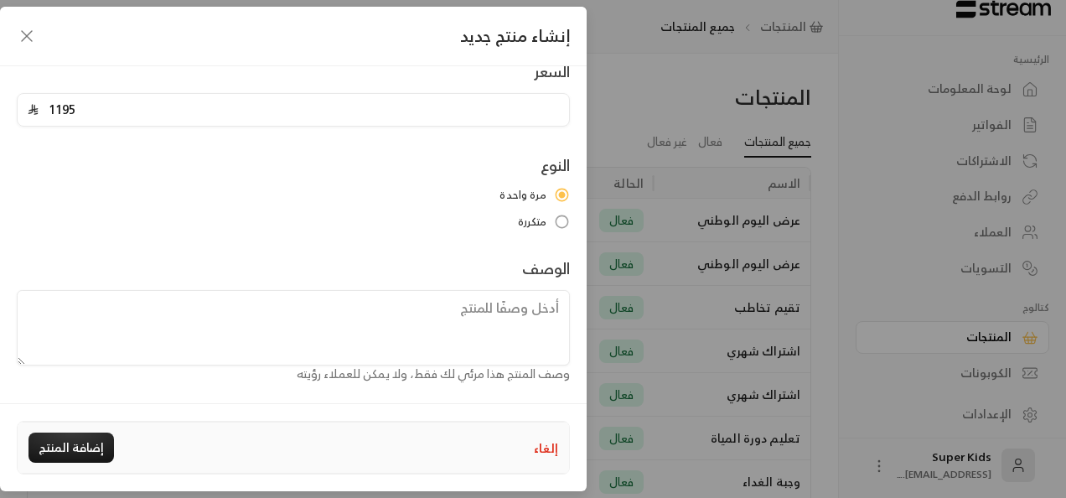
scroll to position [124, 0]
click at [85, 444] on button "إضافة المنتج" at bounding box center [70, 447] width 85 height 30
type input "0"
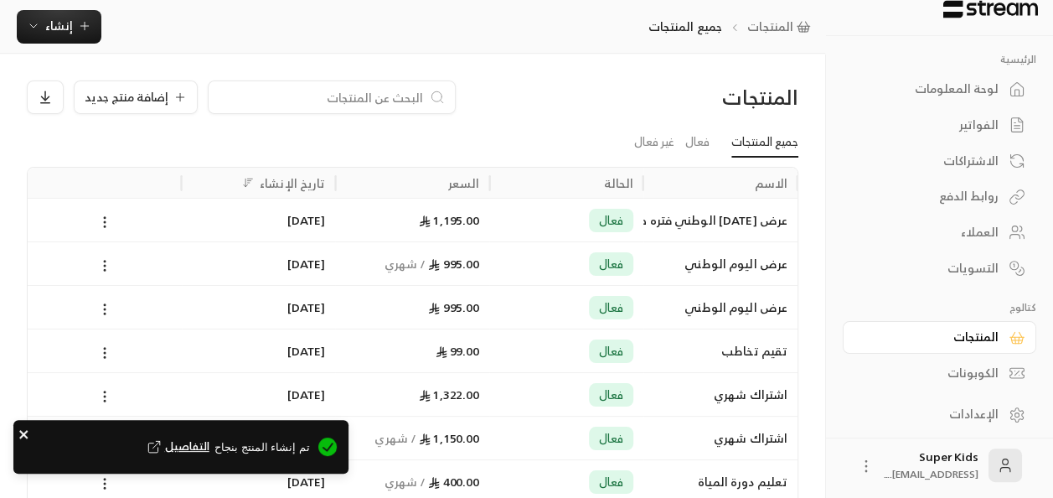
click at [22, 432] on icon "close" at bounding box center [24, 433] width 12 height 13
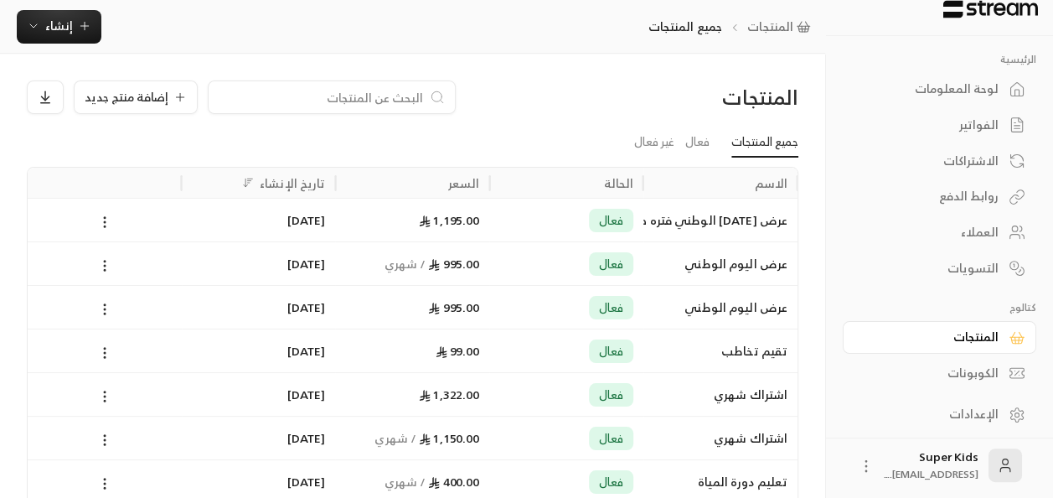
click at [979, 91] on div "لوحة المعلومات" at bounding box center [931, 88] width 135 height 17
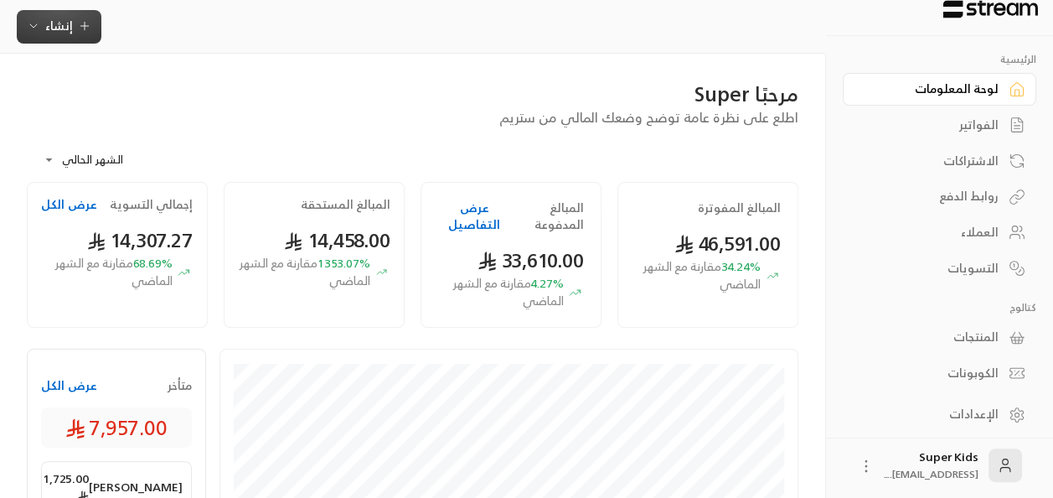
click at [64, 17] on span "إنشاء" at bounding box center [59, 25] width 28 height 21
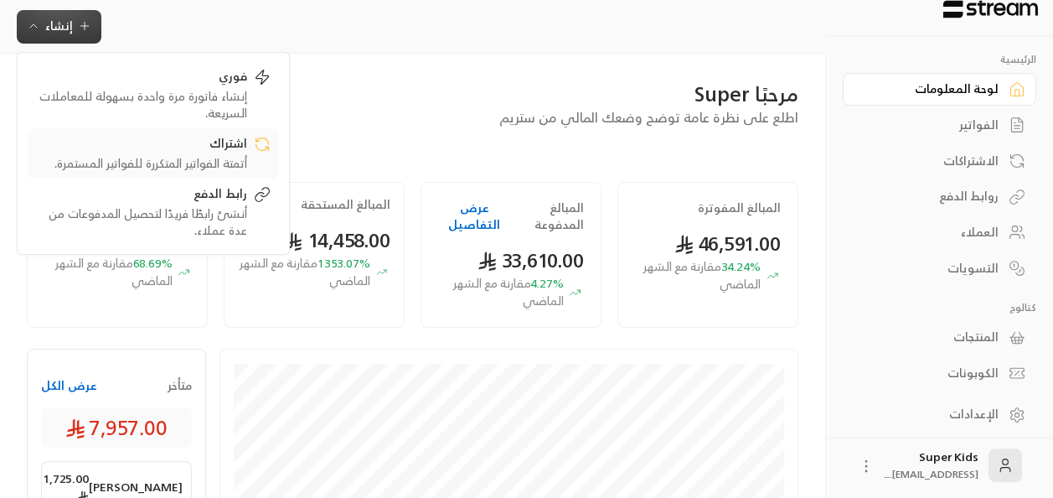
click at [231, 148] on div "اشتراك" at bounding box center [141, 145] width 211 height 20
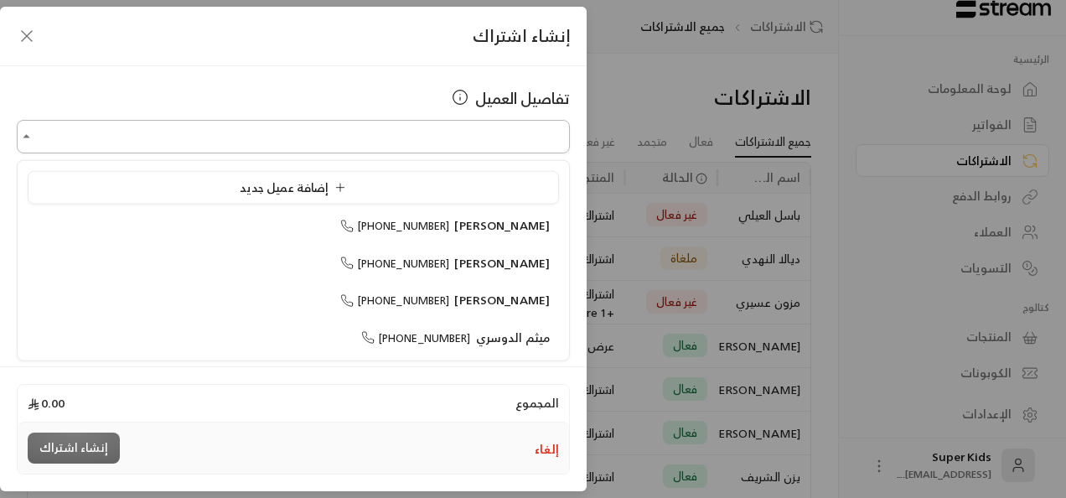
click at [360, 147] on input "اختر العميل" at bounding box center [293, 136] width 553 height 29
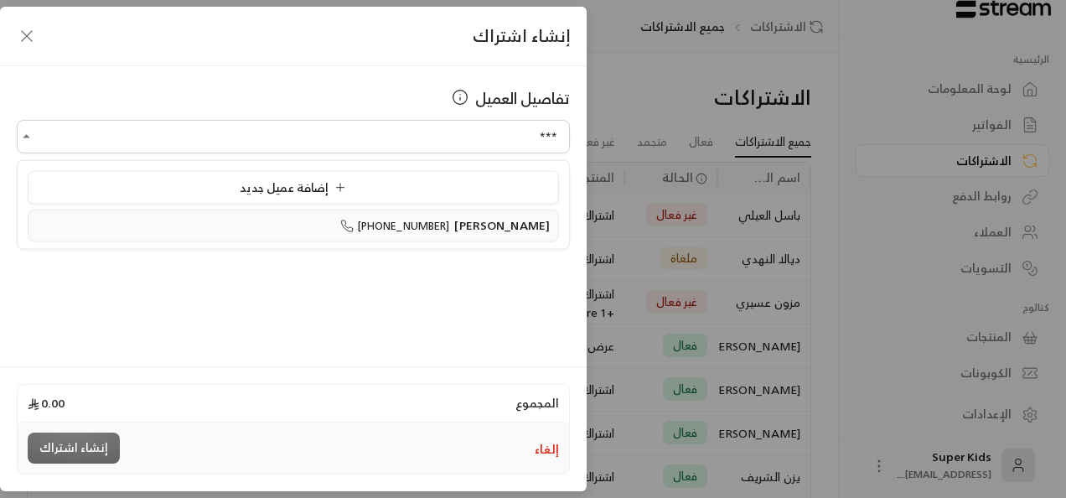
click at [417, 220] on span "[PHONE_NUMBER]" at bounding box center [395, 225] width 110 height 19
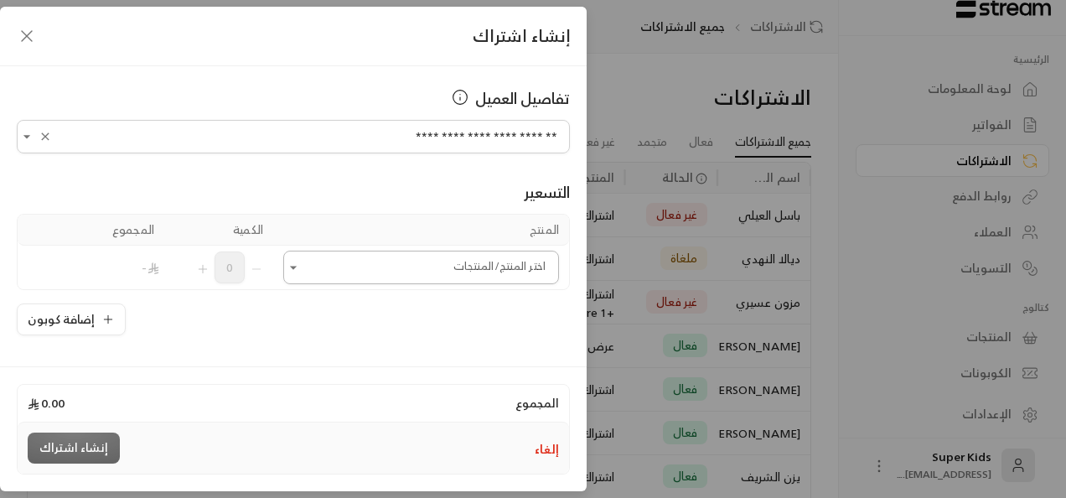
click at [302, 270] on icon "Open" at bounding box center [293, 267] width 17 height 17
type input "**********"
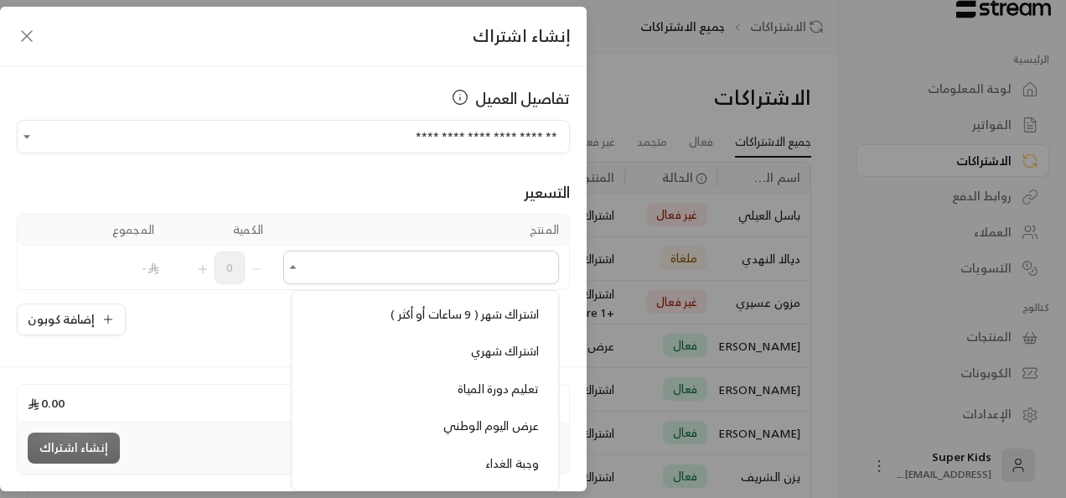
scroll to position [594, 0]
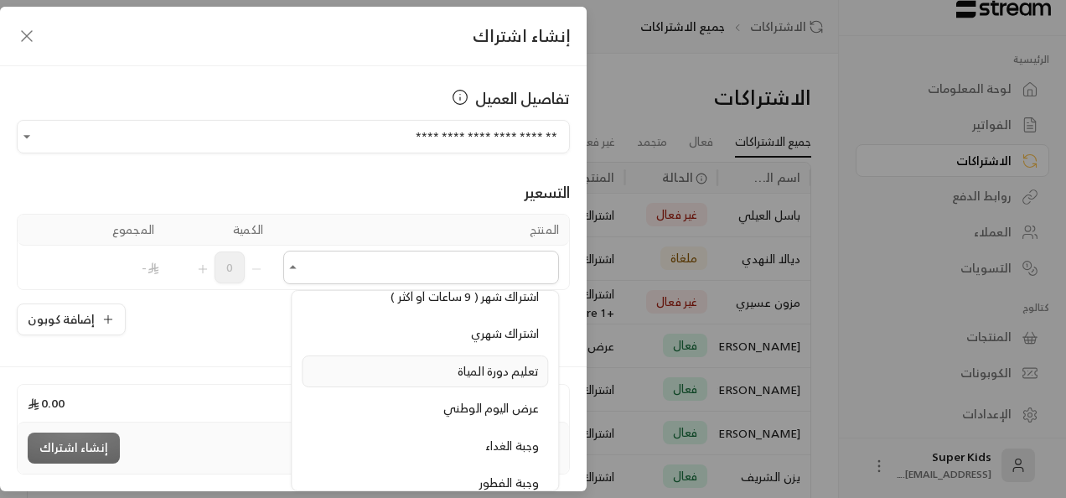
click at [515, 362] on span "تعليم دورة المياة" at bounding box center [498, 370] width 81 height 21
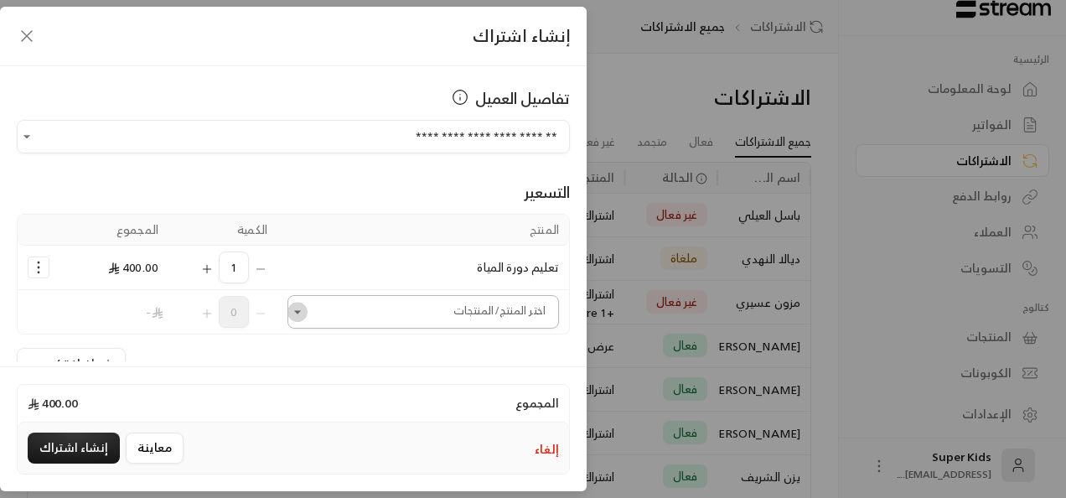
click at [301, 310] on icon "Open" at bounding box center [297, 311] width 7 height 3
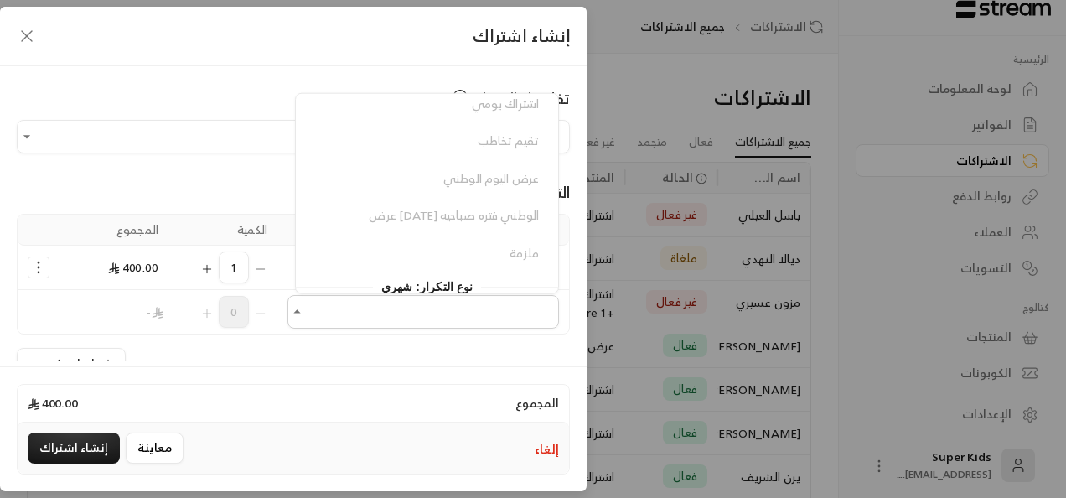
scroll to position [320, 0]
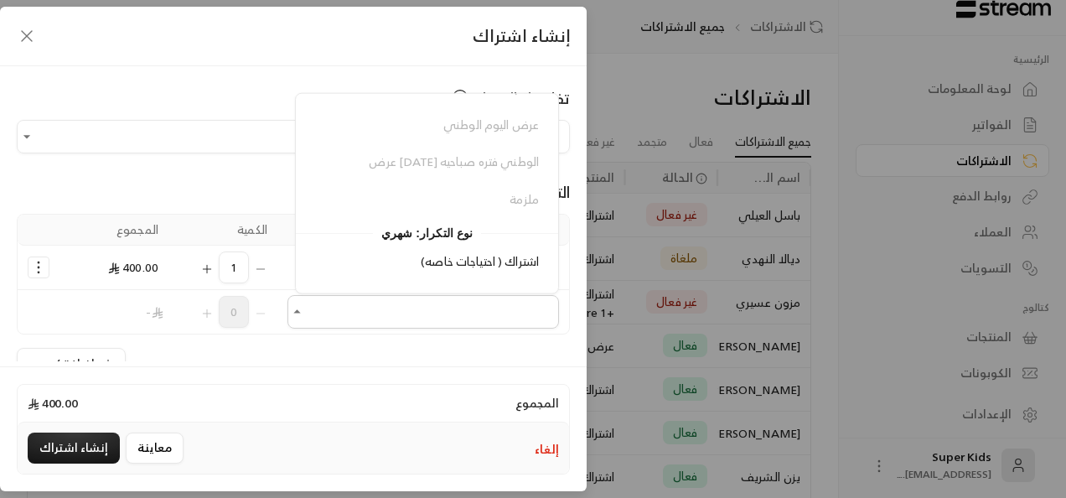
click at [452, 158] on div "اشتراك اسبوع ( 9 ساعات أو أكثر ) اشتراك الأسبوع ( 8 ساعات أو أقل) اشتراك ساعة (…" at bounding box center [427, 31] width 262 height 368
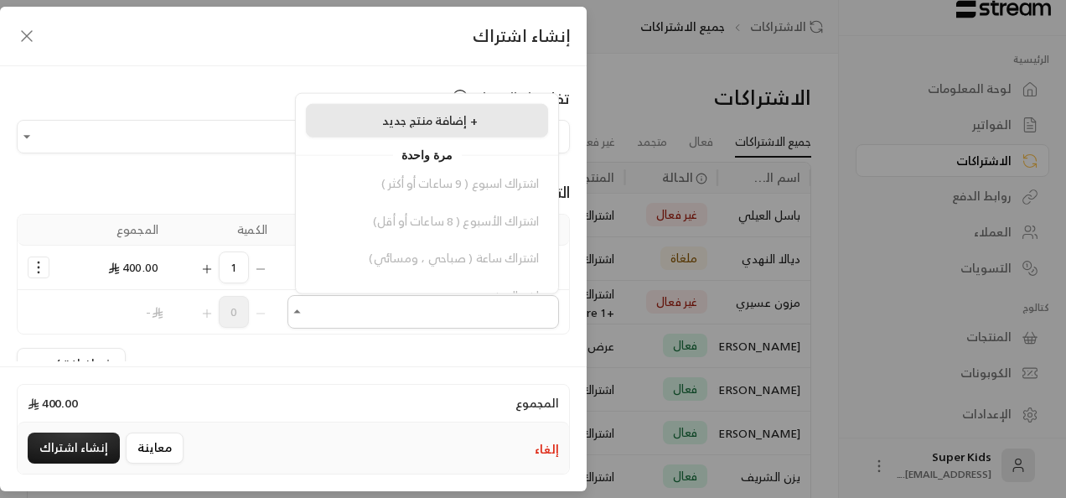
click at [452, 117] on span "إضافة منتج جديد +" at bounding box center [430, 120] width 96 height 21
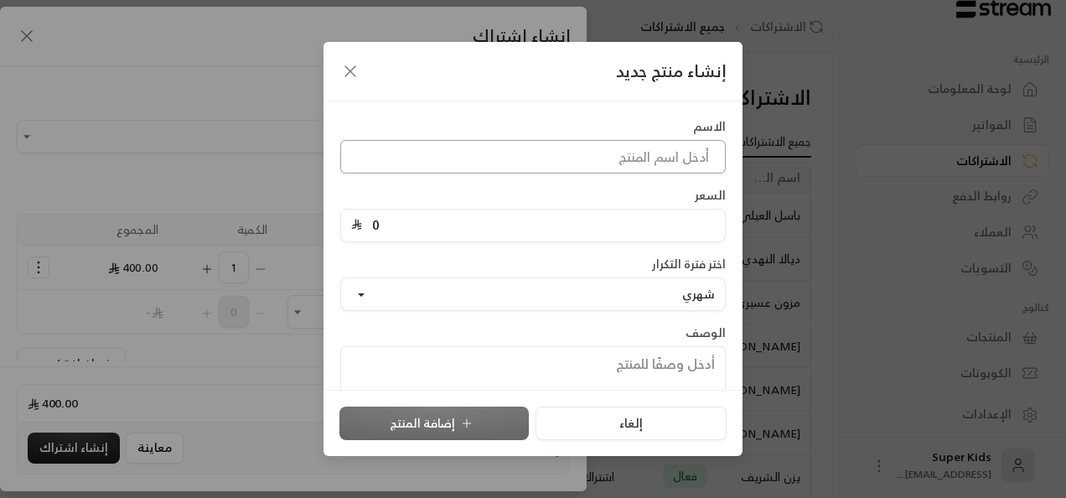
click at [624, 166] on input at bounding box center [532, 157] width 385 height 34
type input "عرض [DATE] الوطني فتره صباحيه"
click at [628, 218] on input "0" at bounding box center [538, 225] width 353 height 32
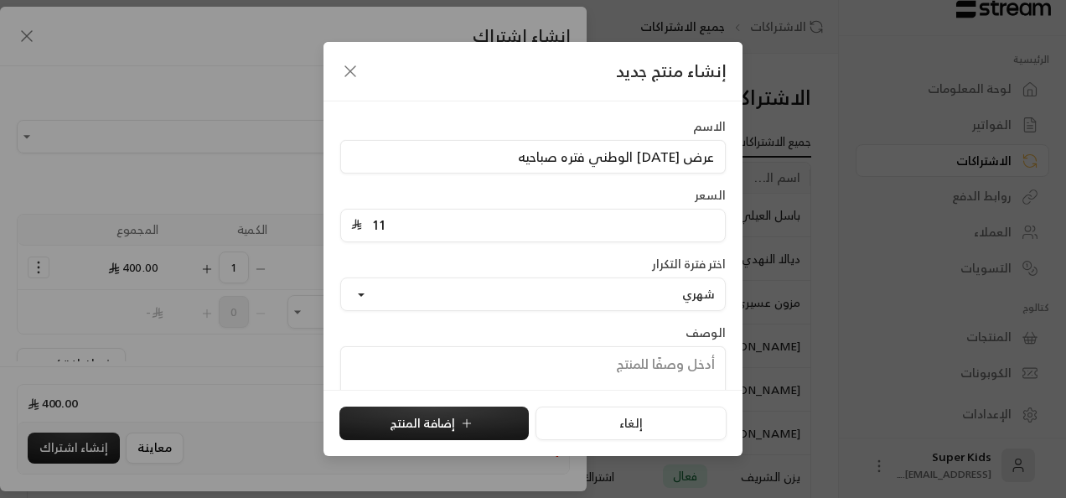
type input "1195"
click at [473, 287] on button "شهري" at bounding box center [532, 294] width 385 height 34
click at [545, 379] on link "شهري" at bounding box center [533, 373] width 364 height 30
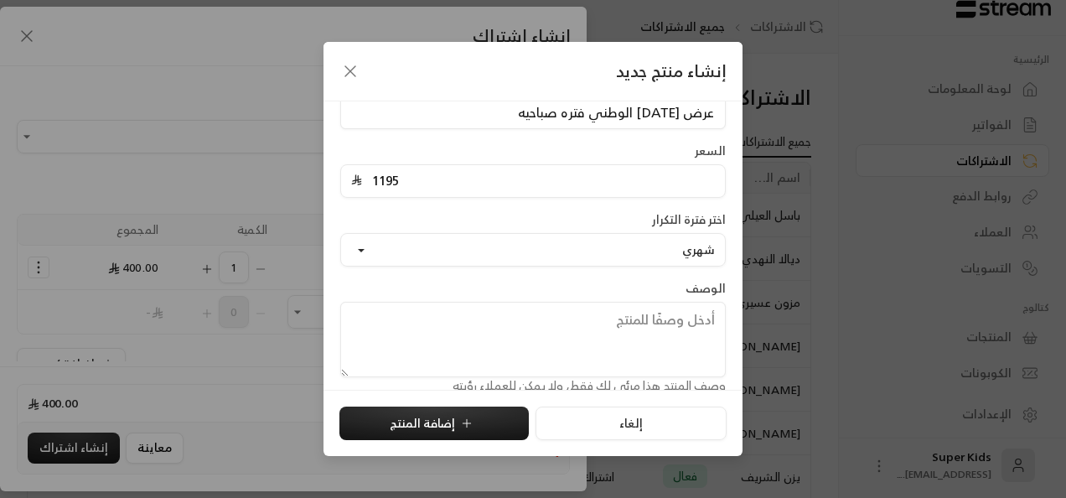
scroll to position [65, 0]
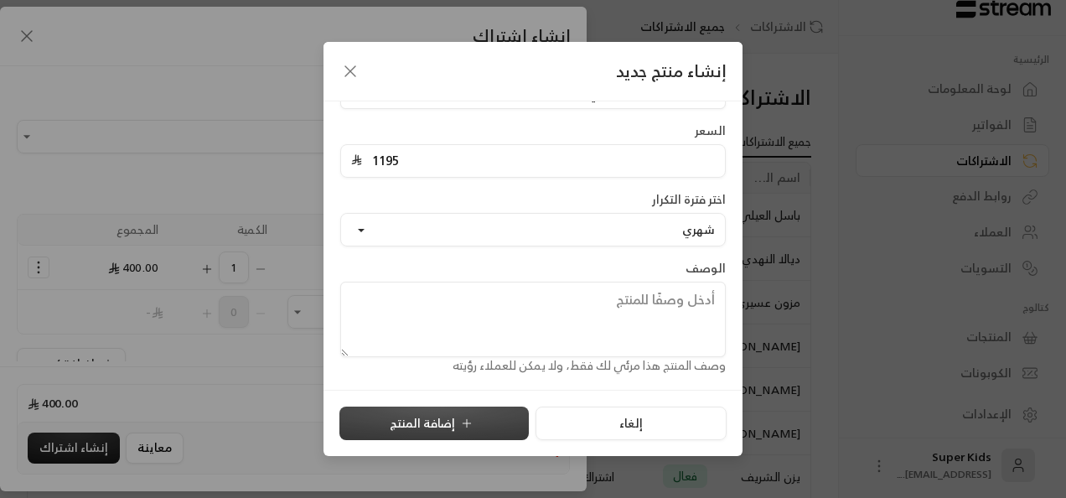
click at [421, 428] on button "إضافة المنتج" at bounding box center [433, 423] width 189 height 34
type input "0"
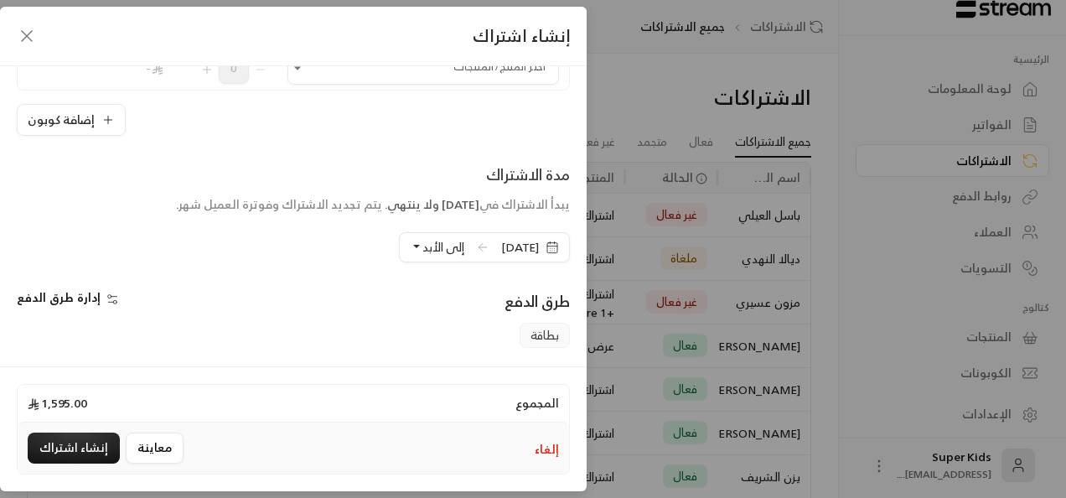
scroll to position [309, 0]
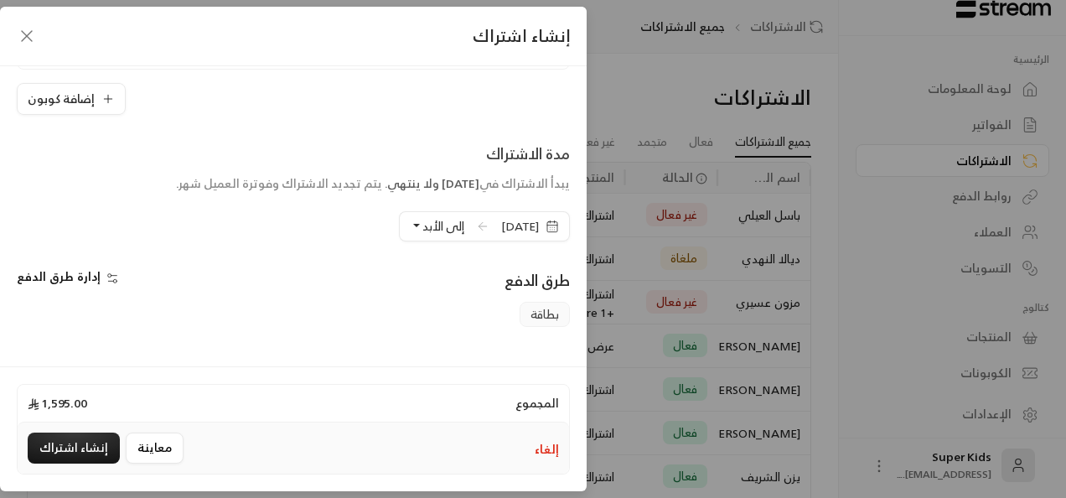
click at [501, 224] on span "[DATE]" at bounding box center [520, 226] width 38 height 17
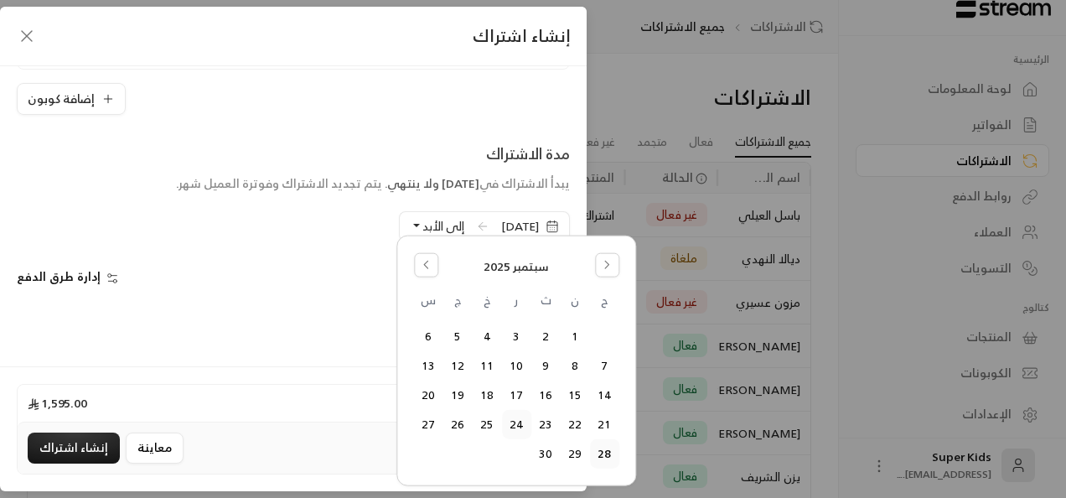
click at [519, 426] on button "24" at bounding box center [517, 425] width 28 height 28
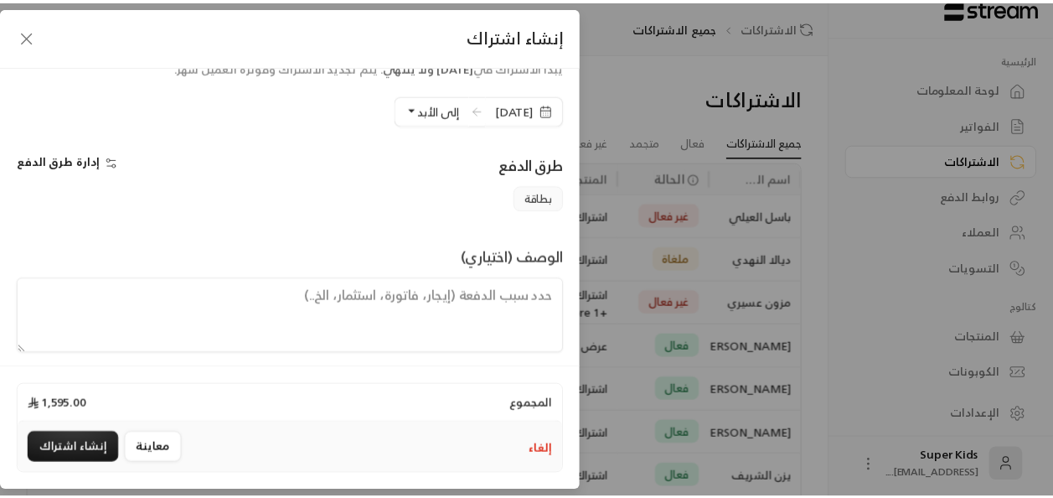
scroll to position [433, 0]
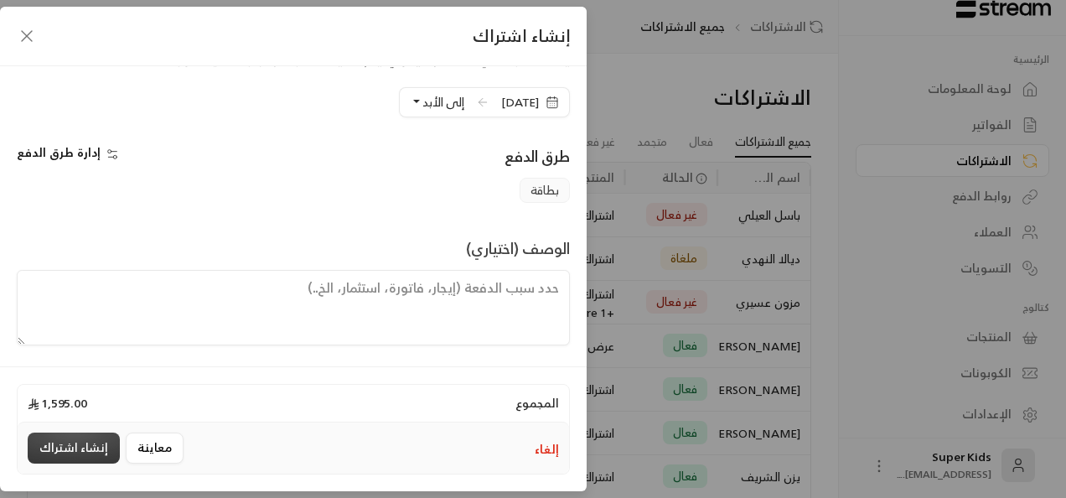
click at [84, 446] on button "إنشاء اشتراك" at bounding box center [74, 447] width 92 height 31
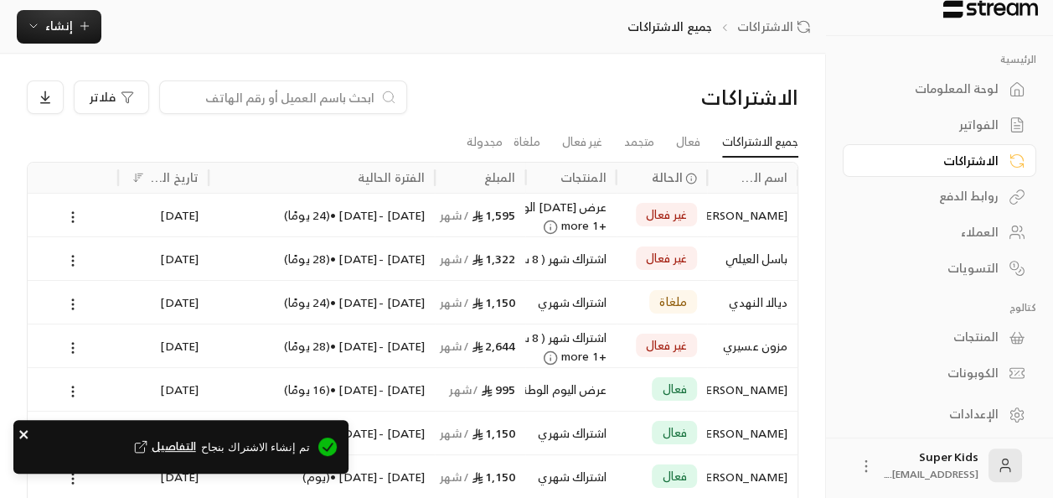
click at [23, 432] on icon "close" at bounding box center [24, 433] width 12 height 13
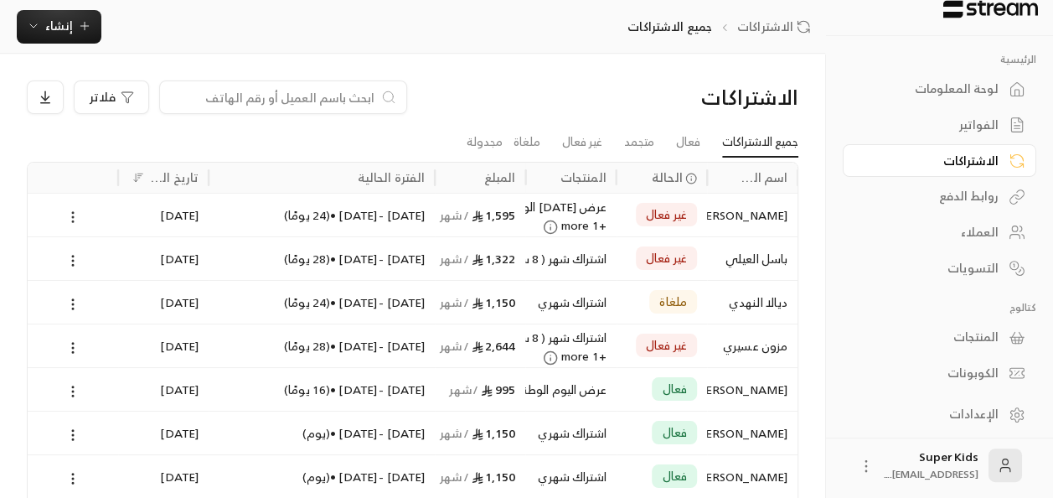
click at [74, 215] on icon at bounding box center [72, 216] width 15 height 15
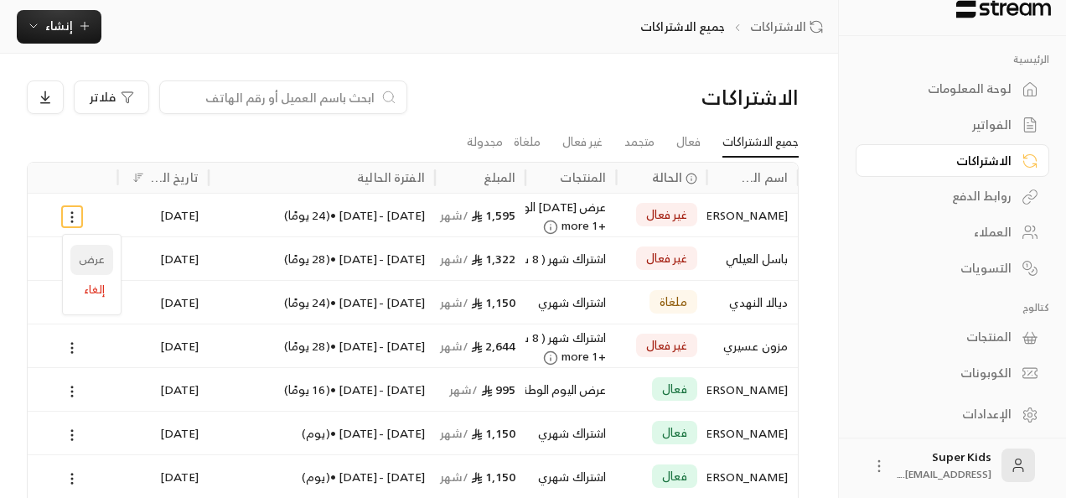
click at [101, 270] on link "عرض" at bounding box center [91, 260] width 43 height 30
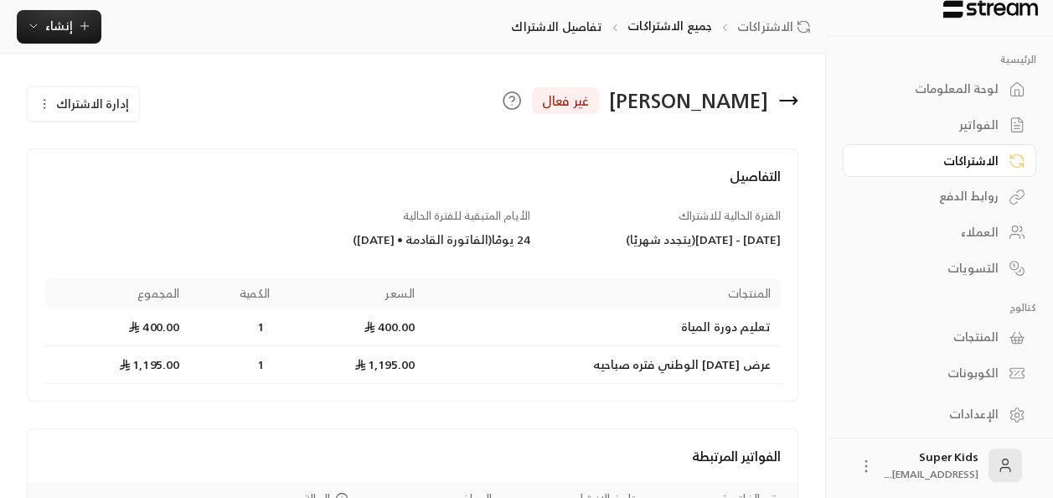
scroll to position [135, 0]
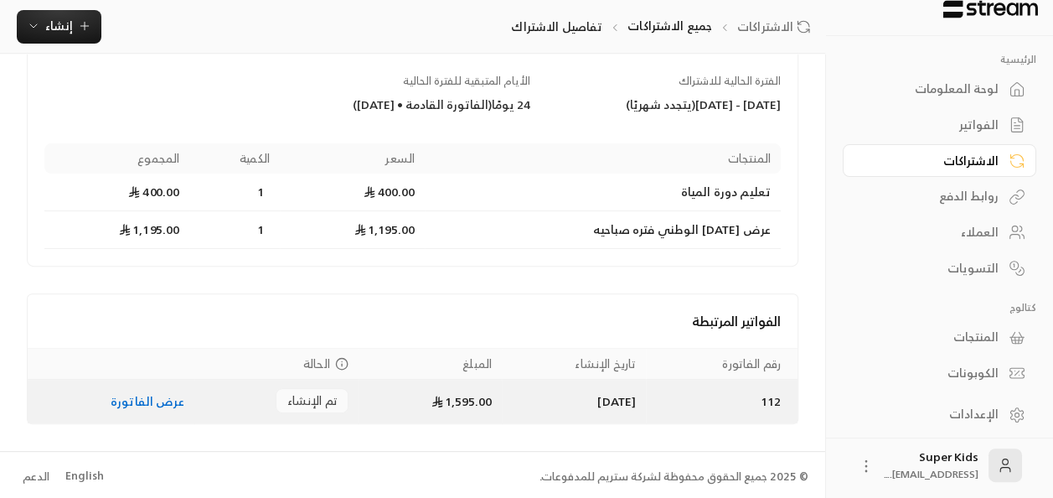
click at [153, 395] on link "عرض الفاتورة" at bounding box center [148, 400] width 74 height 21
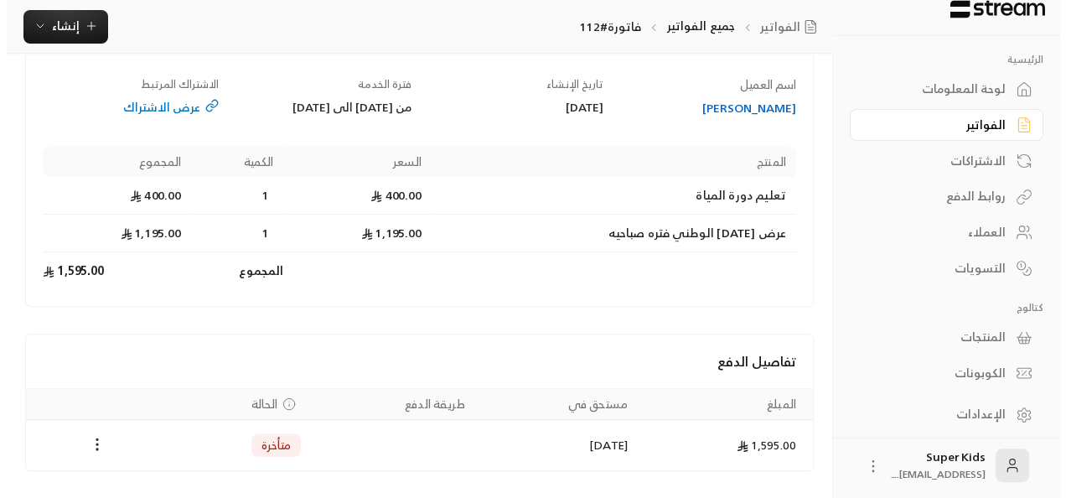
scroll to position [196, 0]
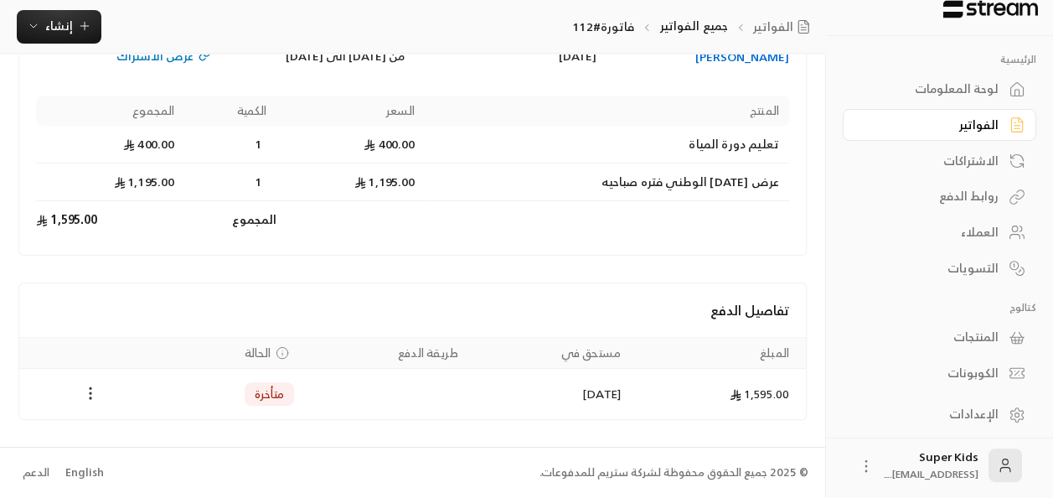
click at [90, 394] on circle "Payments" at bounding box center [91, 393] width 2 height 2
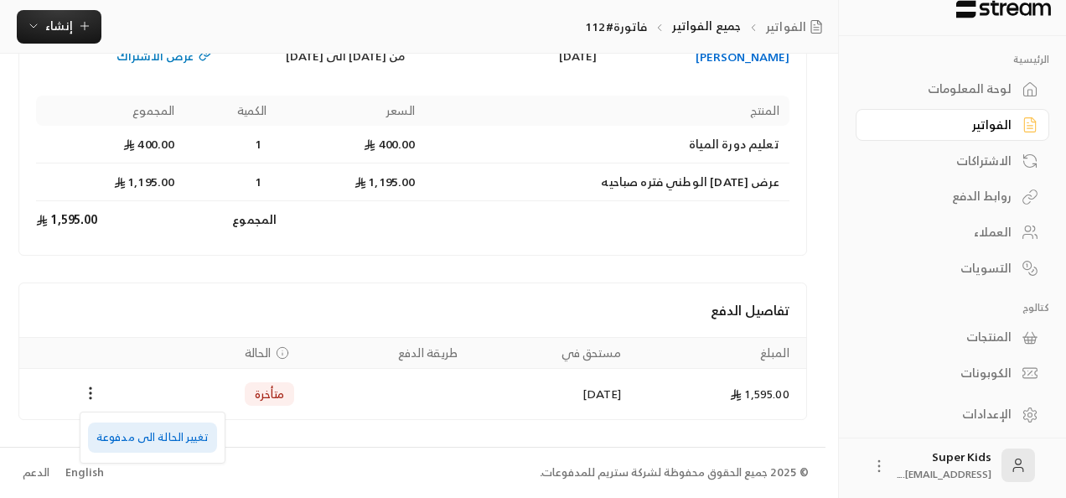
click at [168, 437] on li "تغيير الحالة الى مدفوعة" at bounding box center [152, 437] width 129 height 30
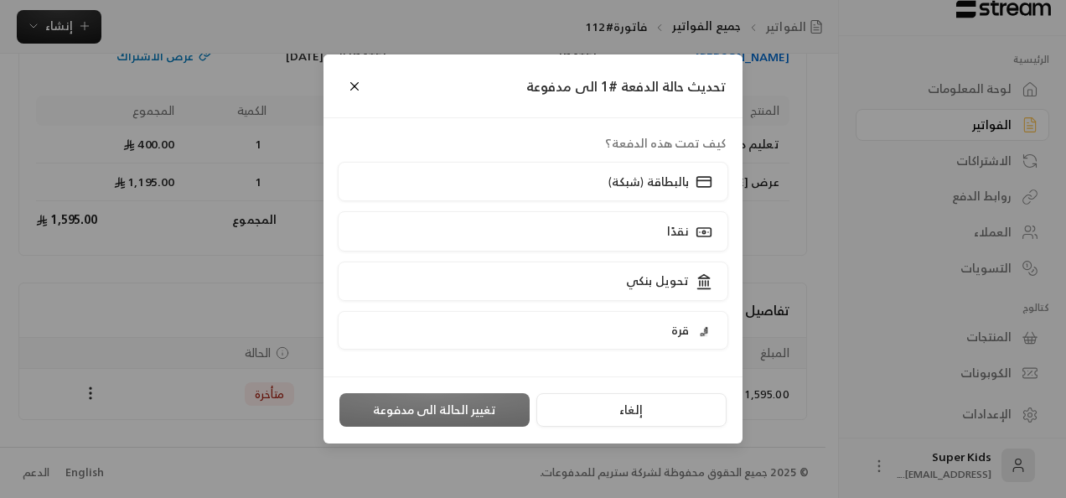
scroll to position [179, 0]
click at [610, 220] on label "نقدًا" at bounding box center [533, 230] width 391 height 39
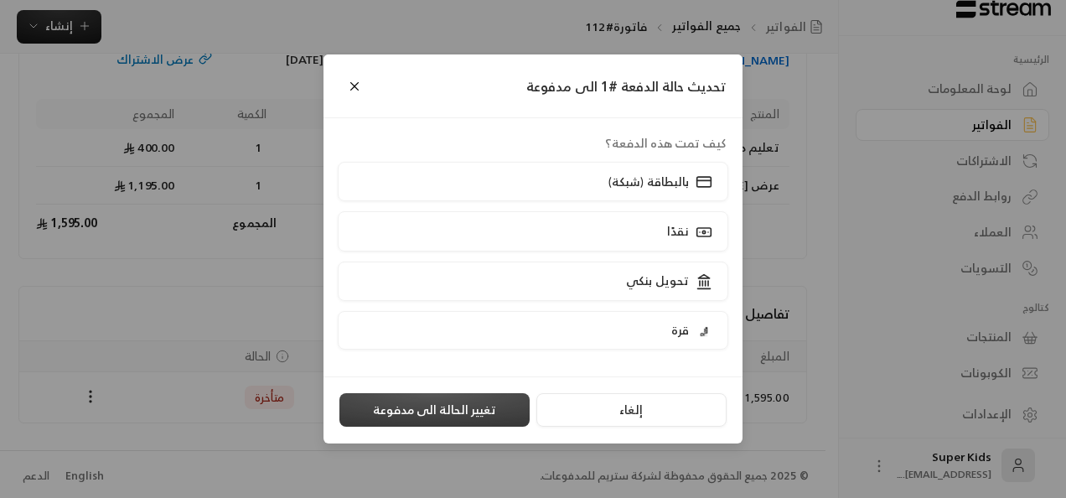
click at [444, 413] on button "تغيير الحالة الى مدفوعة" at bounding box center [434, 410] width 190 height 34
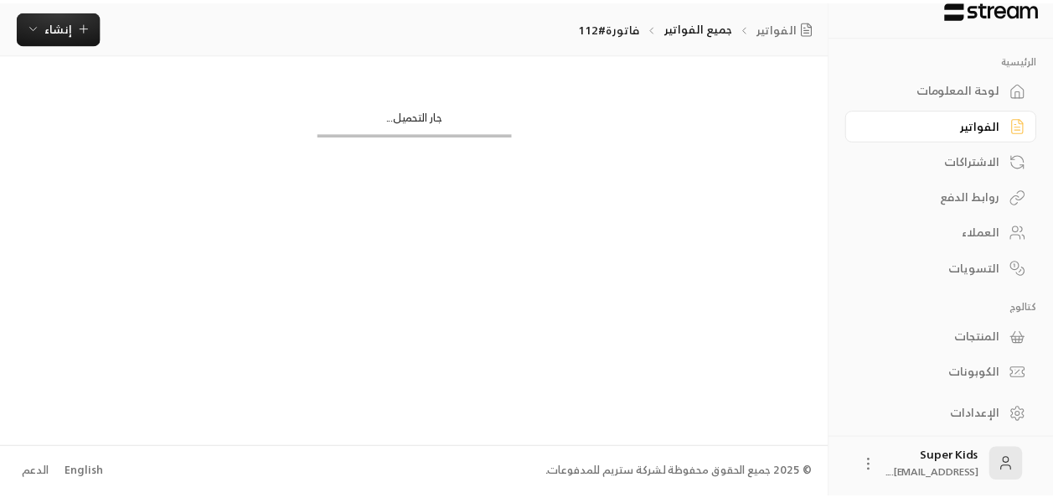
scroll to position [0, 0]
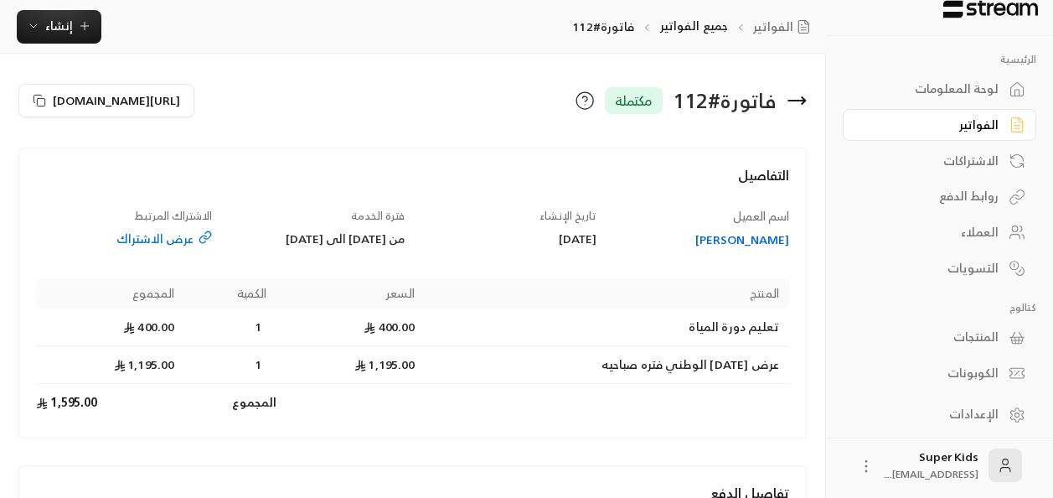
click at [986, 82] on div "لوحة المعلومات" at bounding box center [931, 88] width 135 height 17
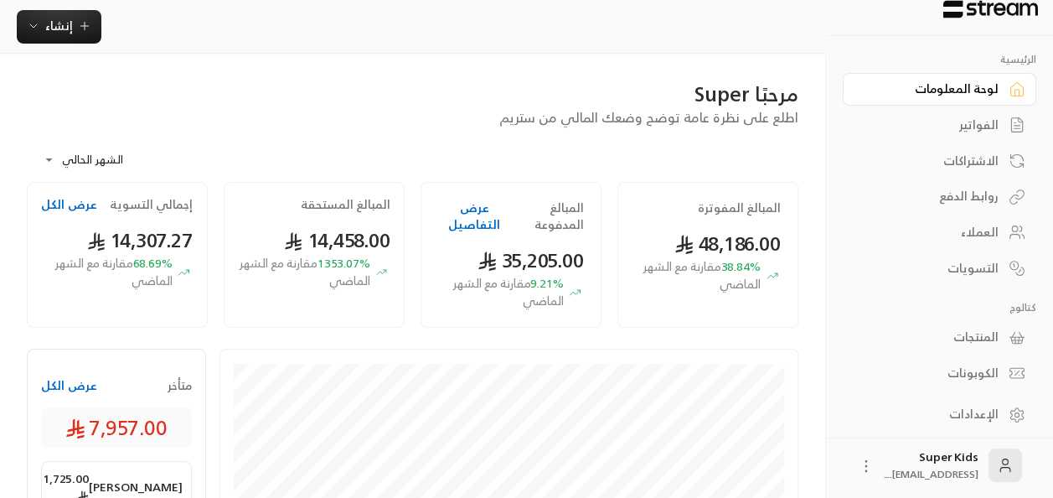
click at [69, 387] on button "عرض الكل" at bounding box center [69, 385] width 56 height 17
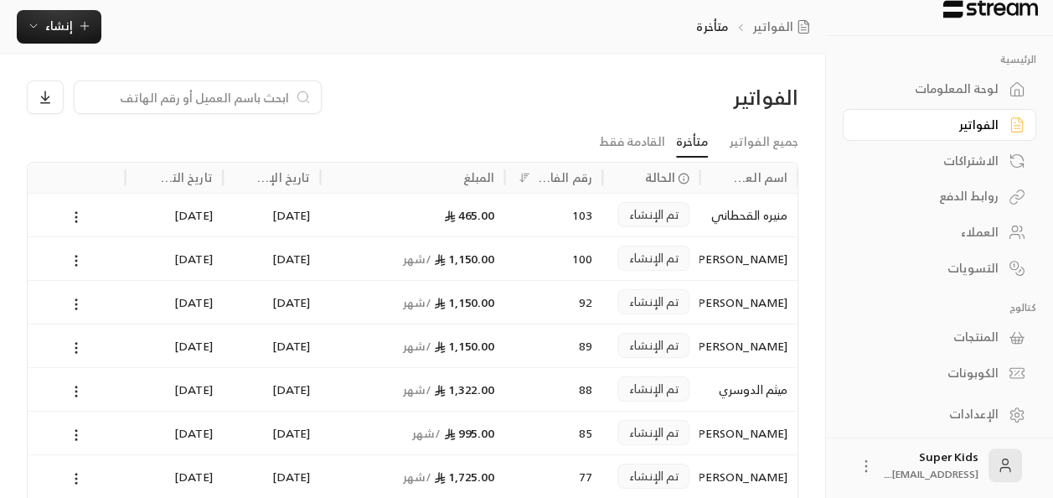
click at [991, 85] on div "لوحة المعلومات" at bounding box center [931, 88] width 135 height 17
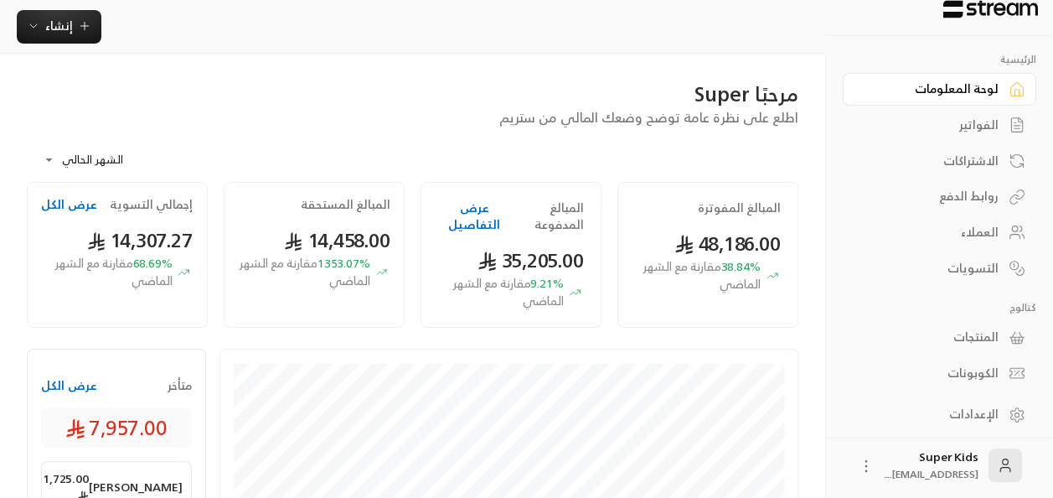
click at [974, 158] on div "الاشتراكات" at bounding box center [931, 161] width 135 height 17
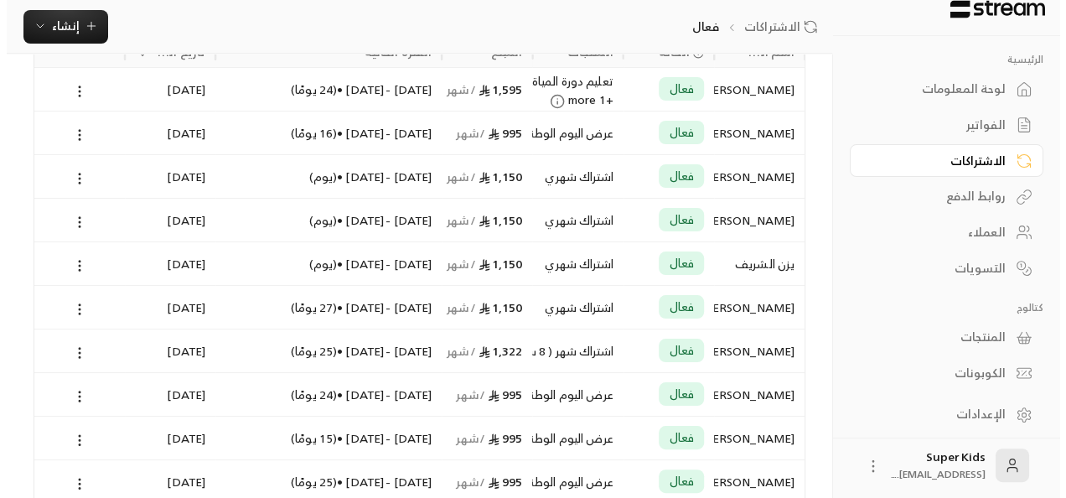
scroll to position [132, 0]
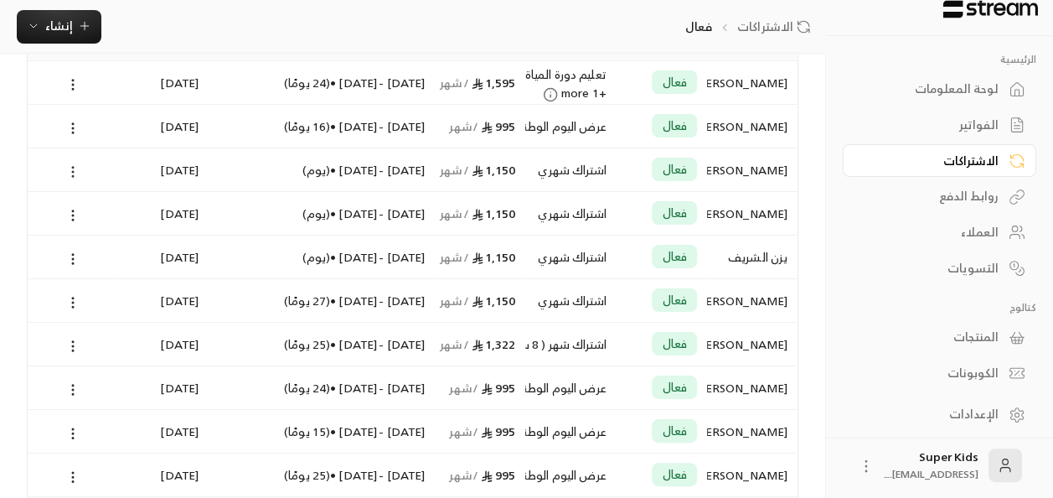
click at [71, 168] on icon at bounding box center [72, 171] width 15 height 15
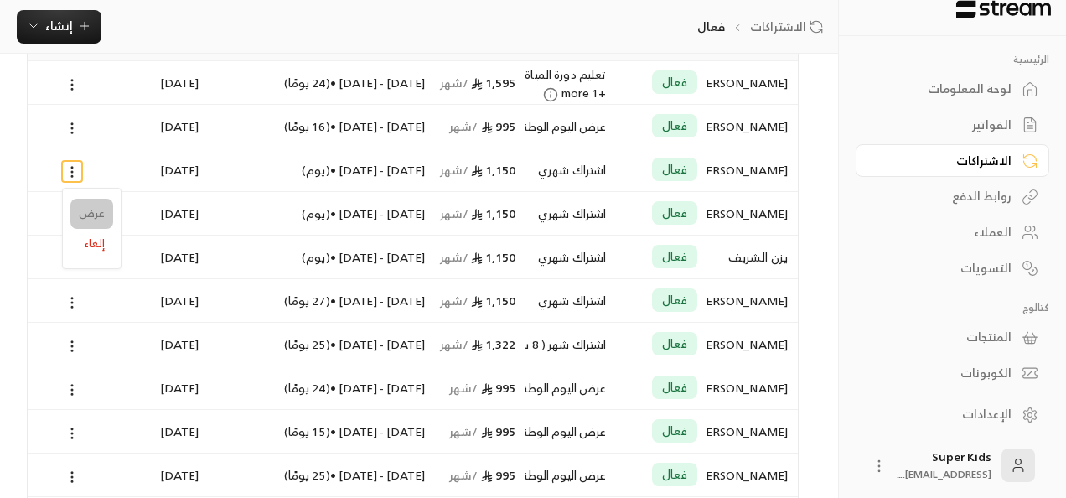
click at [103, 216] on link "عرض" at bounding box center [91, 214] width 43 height 30
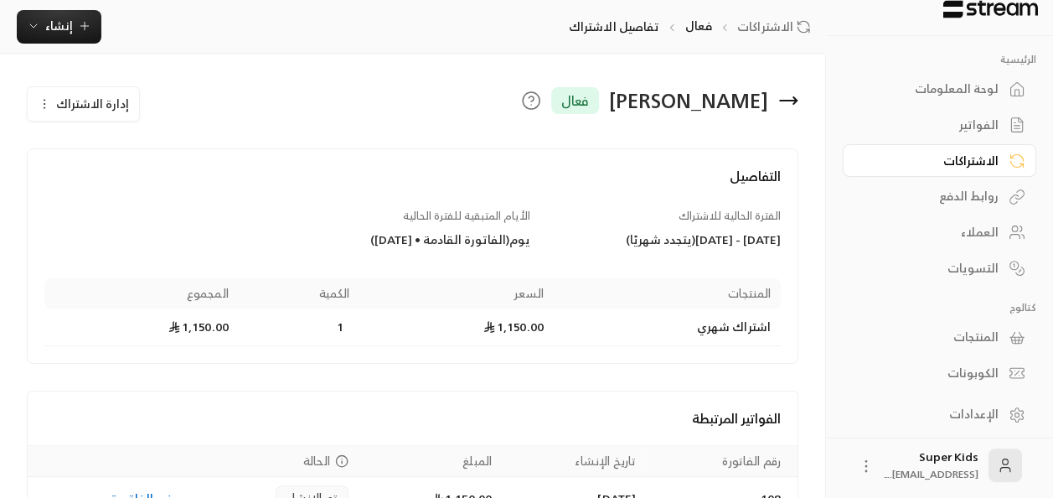
scroll to position [142, 0]
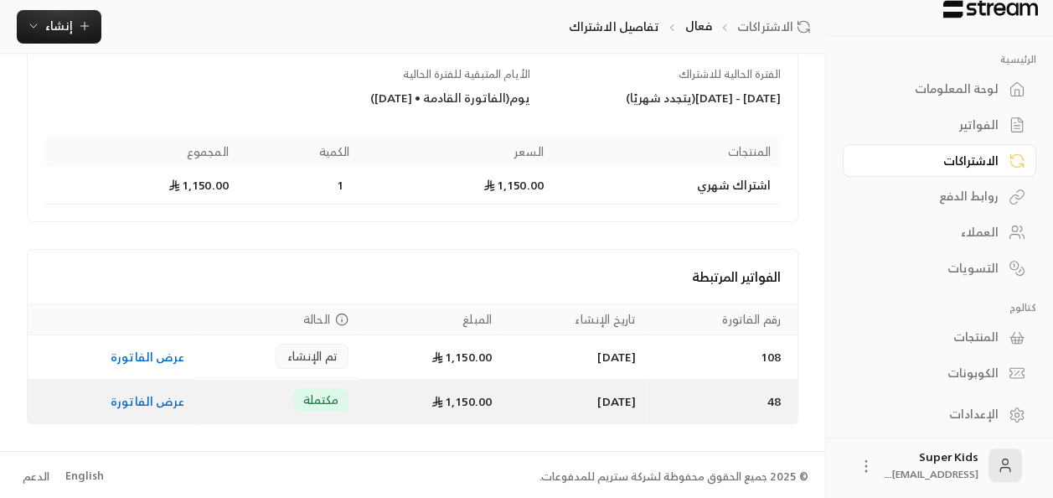
click at [146, 399] on link "عرض الفاتورة" at bounding box center [148, 400] width 74 height 21
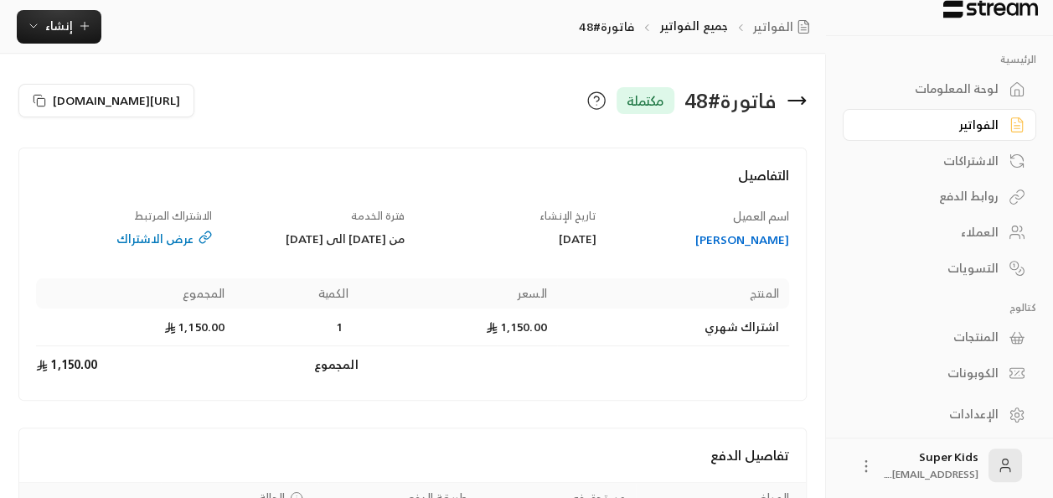
click at [793, 101] on icon at bounding box center [797, 100] width 20 height 20
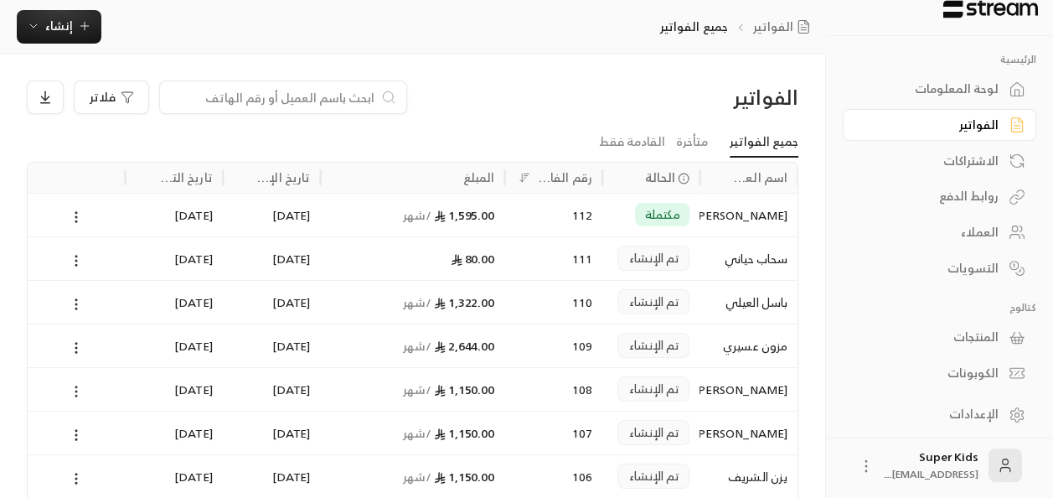
click at [74, 389] on icon at bounding box center [76, 391] width 15 height 15
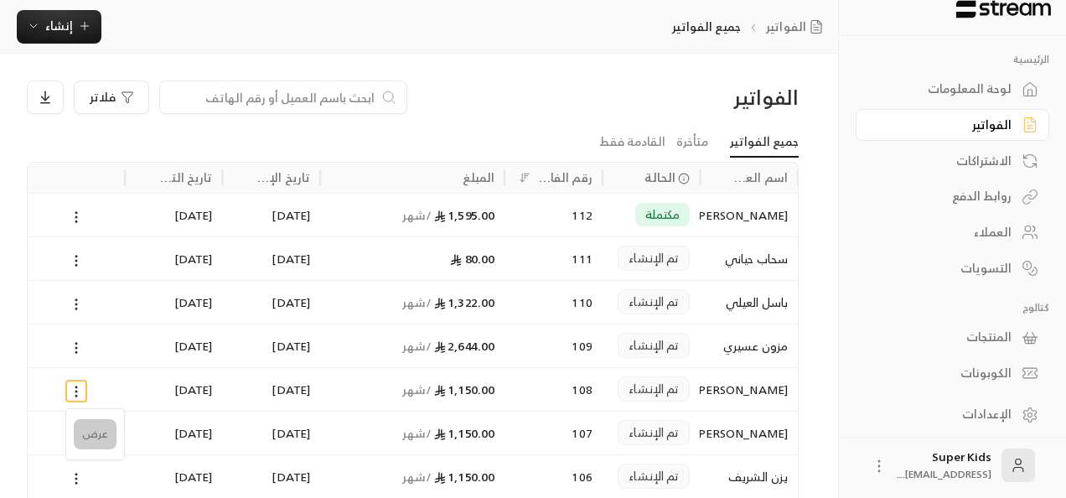
click at [102, 431] on li "عرض" at bounding box center [95, 434] width 43 height 30
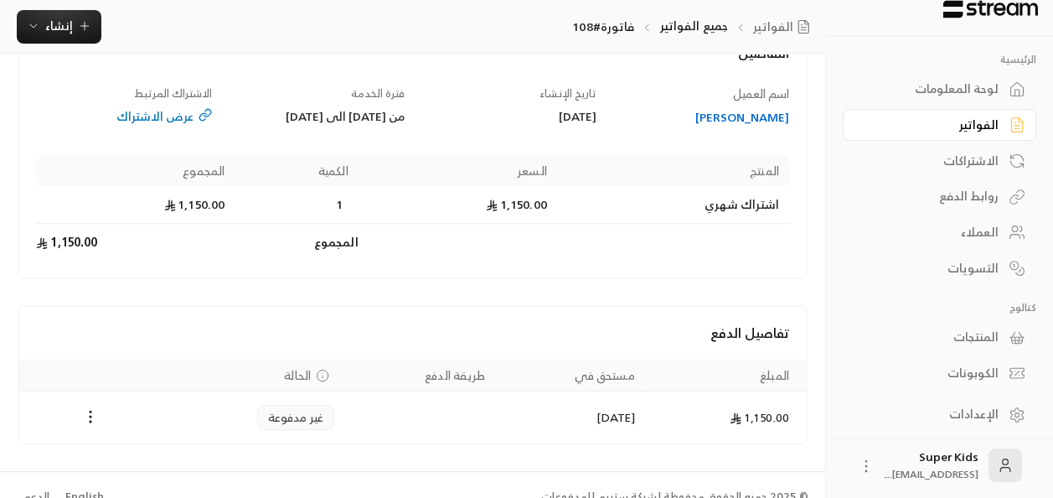
scroll to position [174, 0]
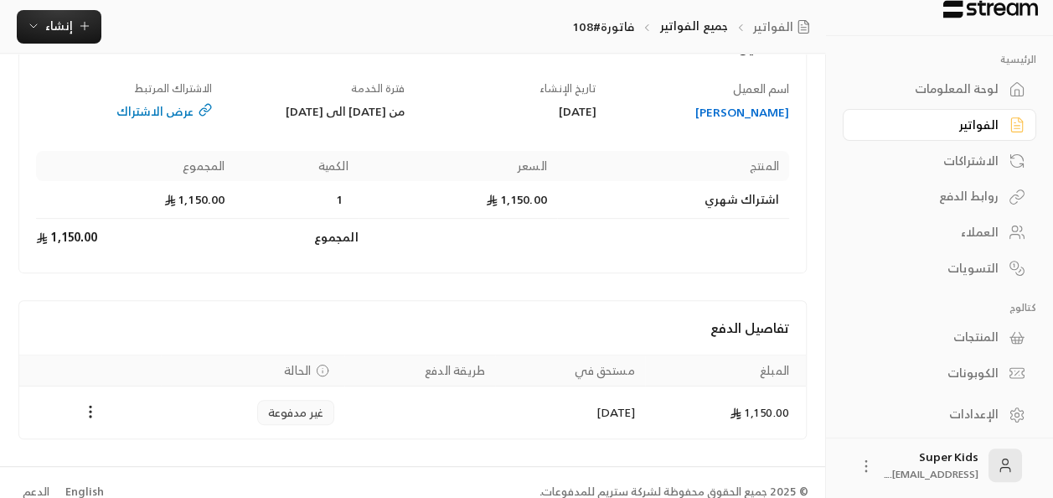
click at [966, 96] on div "لوحة المعلومات" at bounding box center [931, 88] width 135 height 17
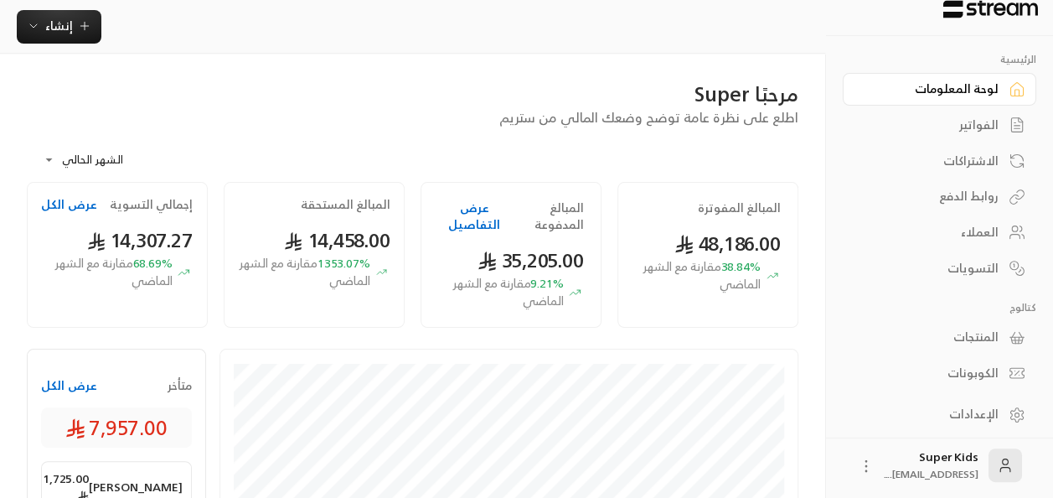
click at [79, 389] on button "عرض الكل" at bounding box center [69, 385] width 56 height 17
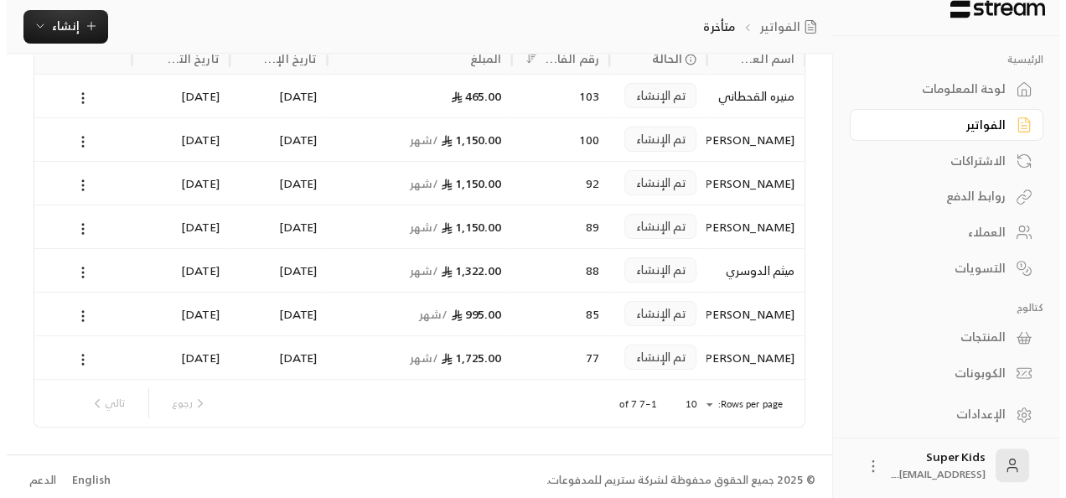
scroll to position [125, 0]
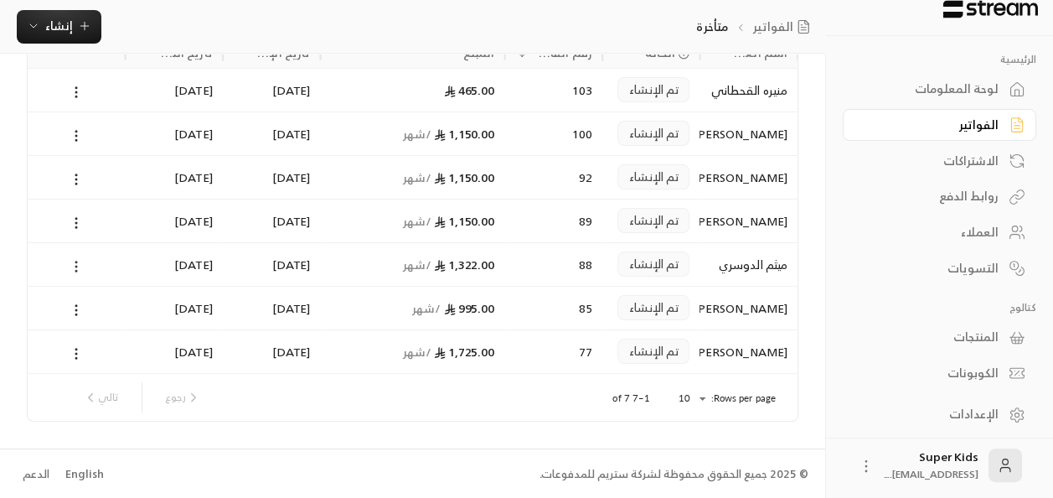
click at [75, 266] on icon at bounding box center [76, 266] width 15 height 15
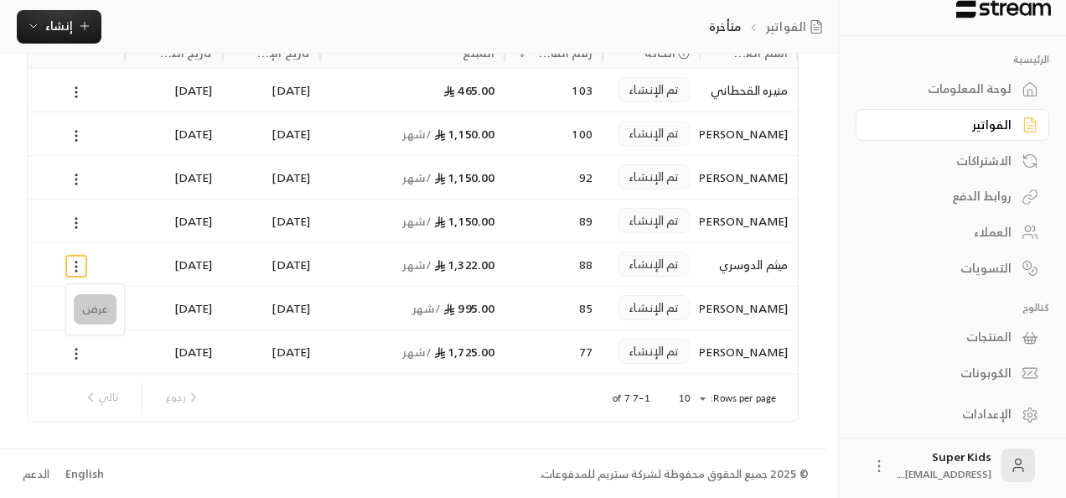
click at [106, 304] on li "عرض" at bounding box center [95, 309] width 43 height 30
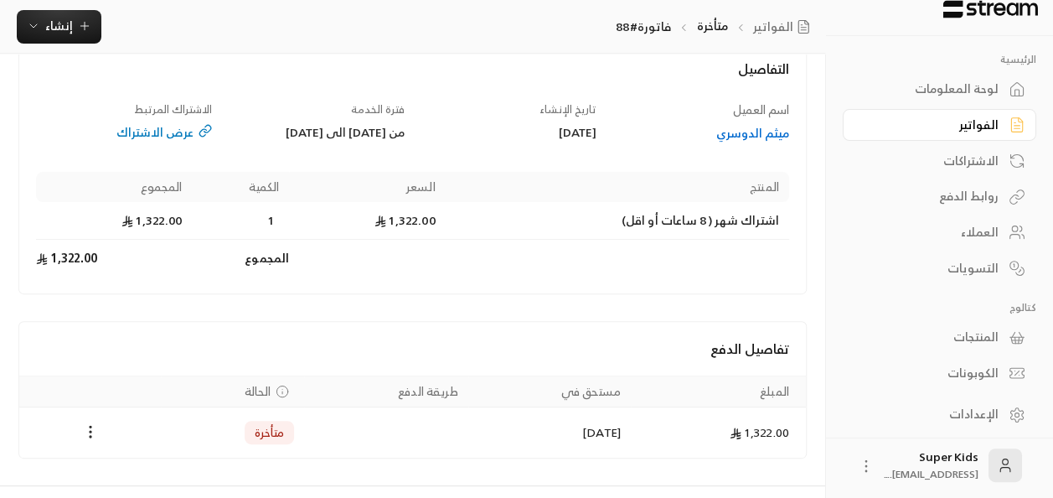
scroll to position [107, 0]
click at [770, 27] on link "الفواتير" at bounding box center [785, 26] width 64 height 17
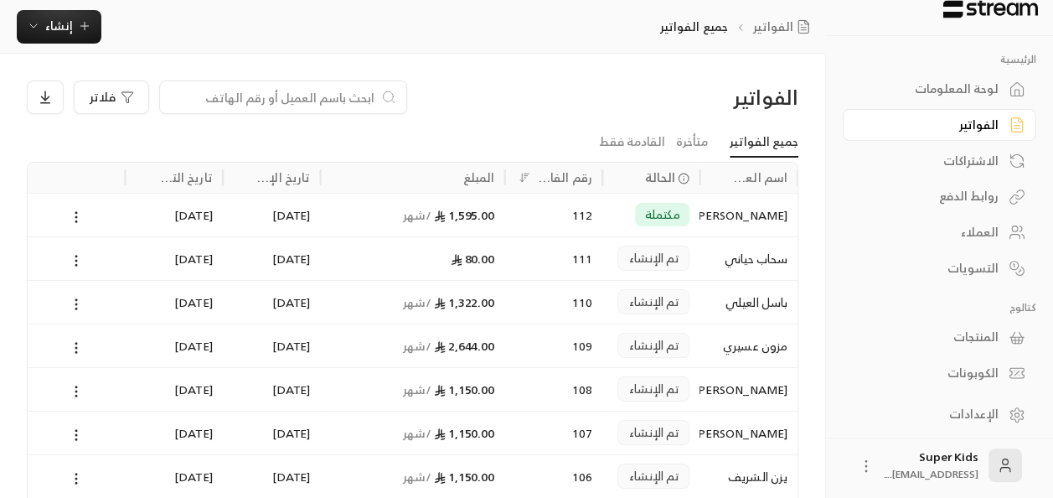
click at [985, 87] on div "لوحة المعلومات" at bounding box center [931, 88] width 135 height 17
